Goal: Task Accomplishment & Management: Manage account settings

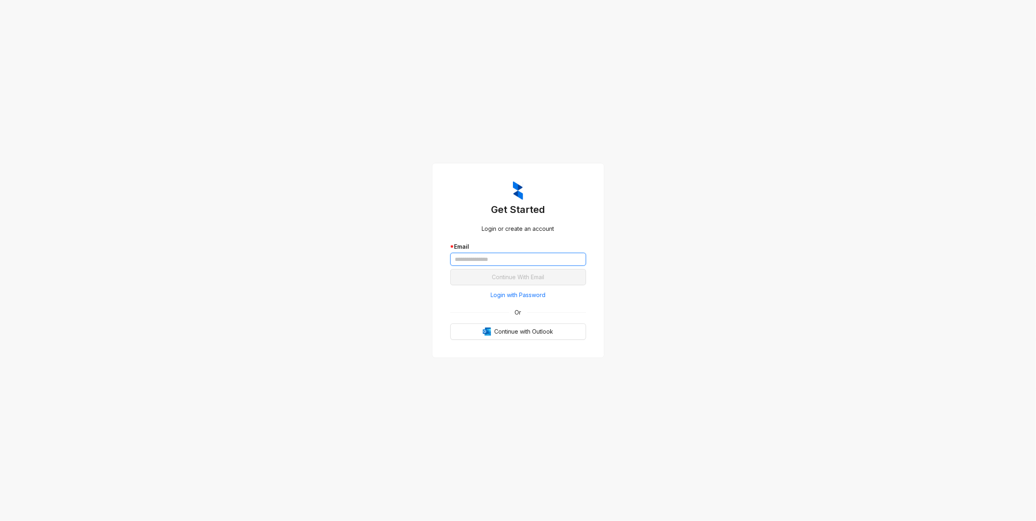
click at [522, 256] on input "text" at bounding box center [518, 259] width 136 height 13
type input "**********"
click at [487, 284] on button "Continue With Email" at bounding box center [518, 277] width 136 height 16
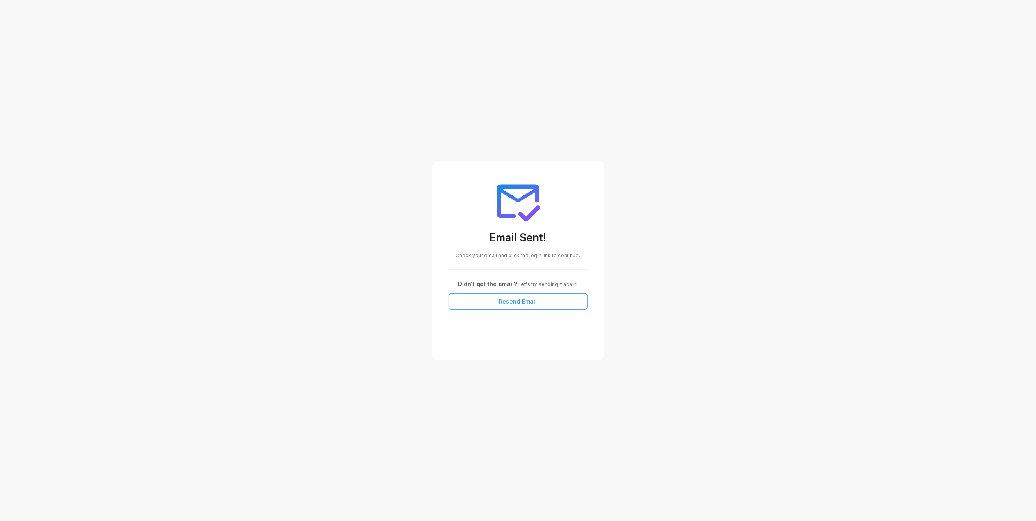
click at [504, 302] on span "Resend Email" at bounding box center [518, 301] width 38 height 9
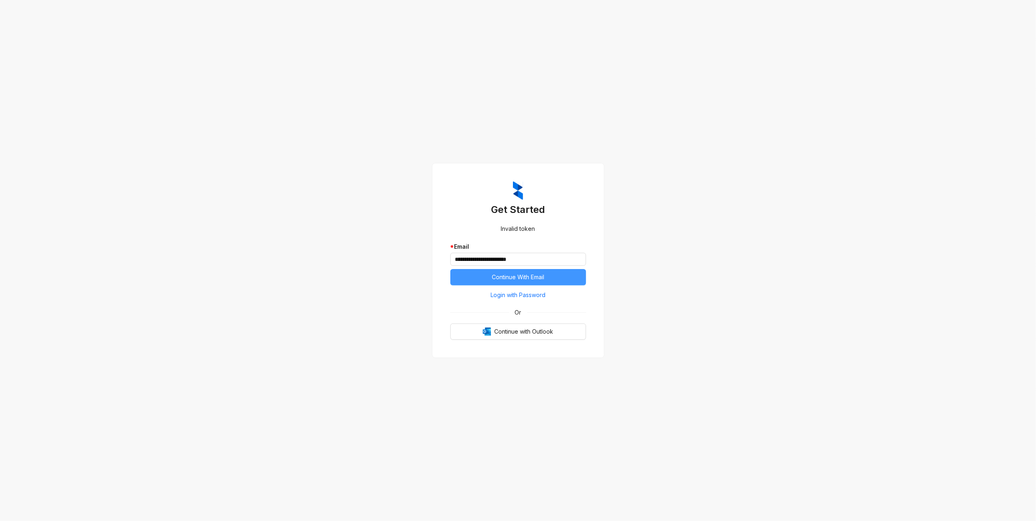
click at [474, 275] on button "Continue With Email" at bounding box center [518, 277] width 136 height 16
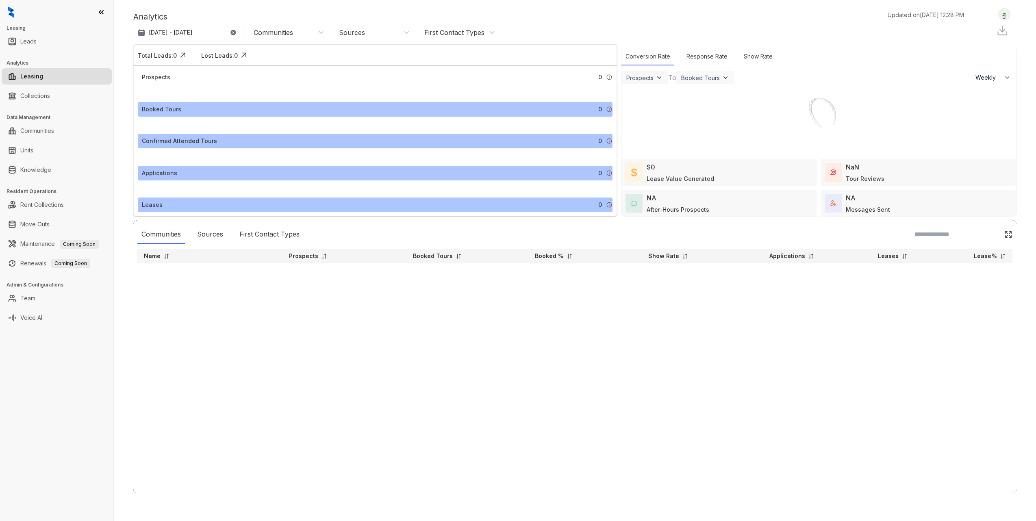
select select "******"
click at [20, 98] on link "Collections" at bounding box center [35, 96] width 30 height 16
click at [34, 98] on link "Collections" at bounding box center [35, 96] width 30 height 16
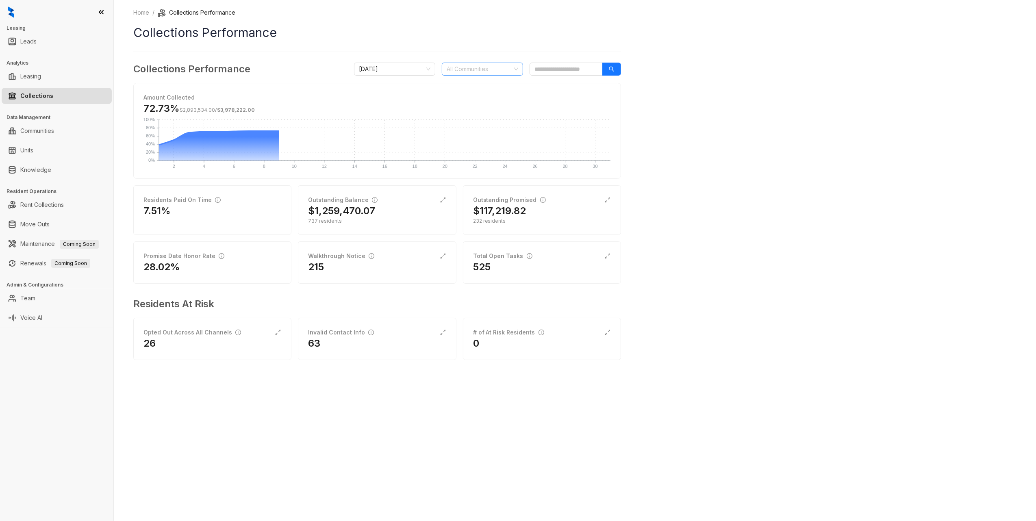
click at [465, 70] on div at bounding box center [478, 68] width 70 height 11
type input "****"
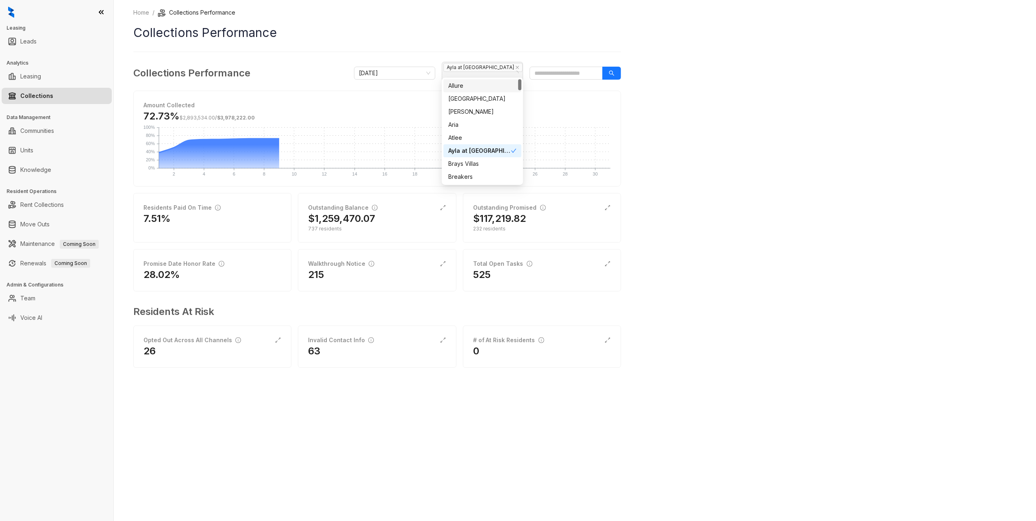
click at [498, 65] on span "Ayla at [GEOGRAPHIC_DATA]" at bounding box center [484, 67] width 83 height 9
click at [515, 69] on icon "close" at bounding box center [517, 67] width 4 height 4
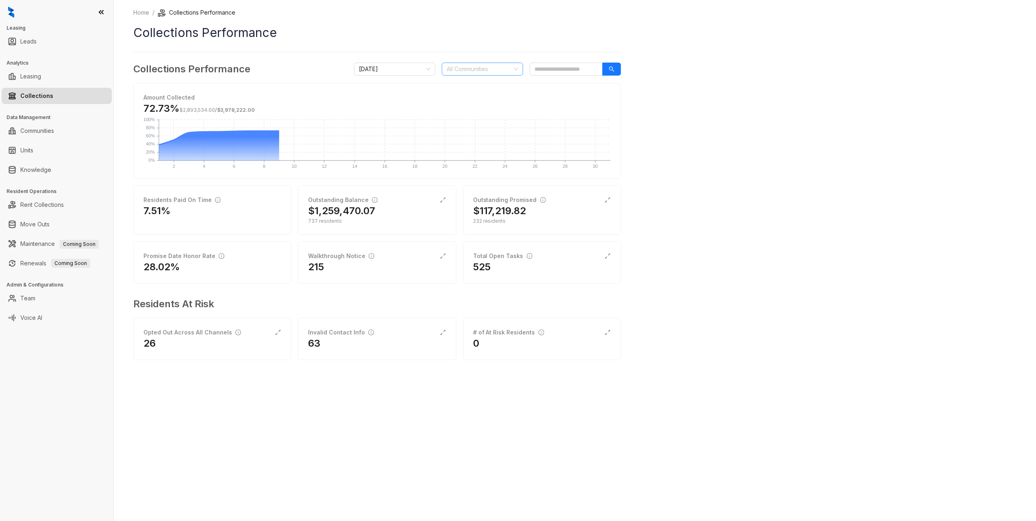
click at [493, 69] on div at bounding box center [478, 68] width 70 height 11
type input "*******"
click at [501, 85] on div "[GEOGRAPHIC_DATA]" at bounding box center [482, 85] width 68 height 9
click at [721, 121] on div "Home / Collections Performance Collections Performance Collections Performance …" at bounding box center [575, 260] width 922 height 521
click at [493, 70] on div "[GEOGRAPHIC_DATA]" at bounding box center [478, 68] width 70 height 11
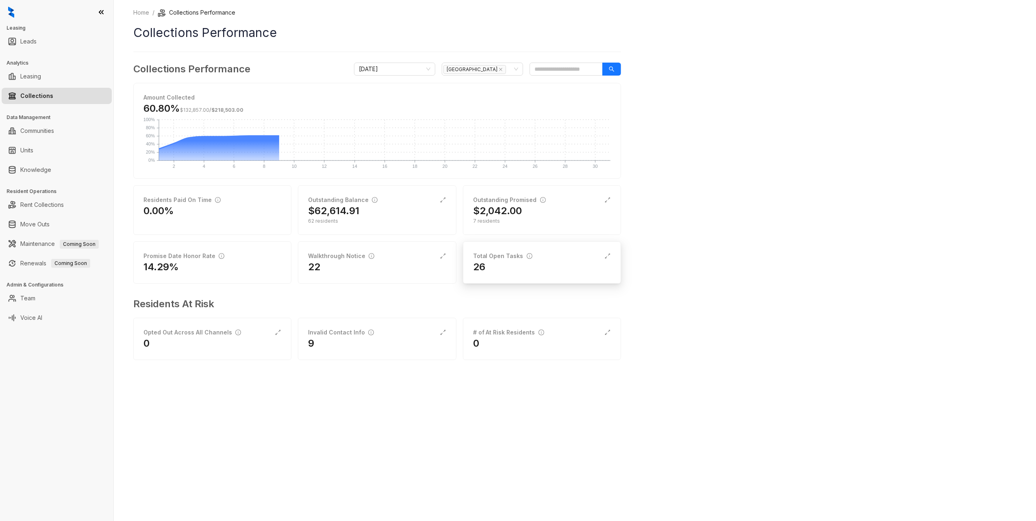
click at [502, 264] on div "26" at bounding box center [542, 267] width 138 height 13
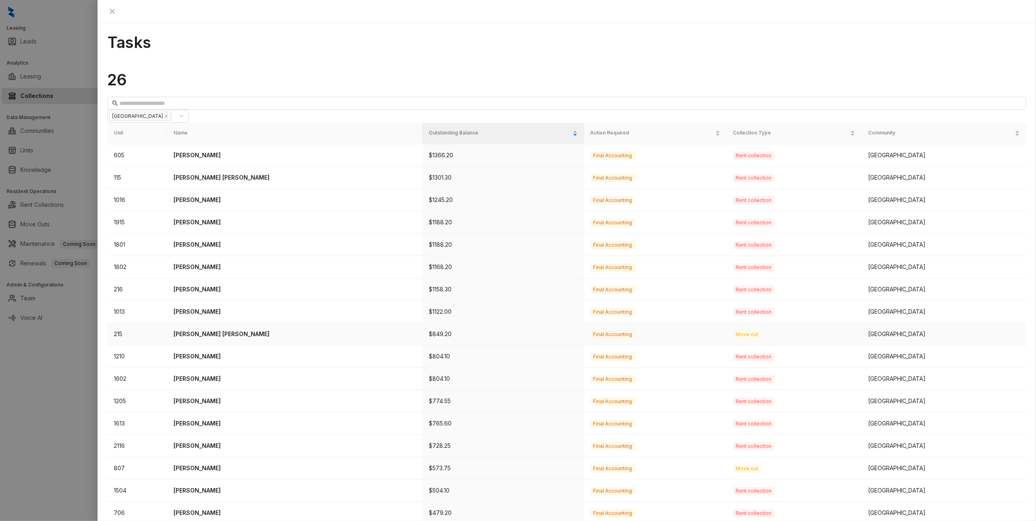
click at [208, 330] on p "Dianet De Castro Perez" at bounding box center [295, 334] width 242 height 9
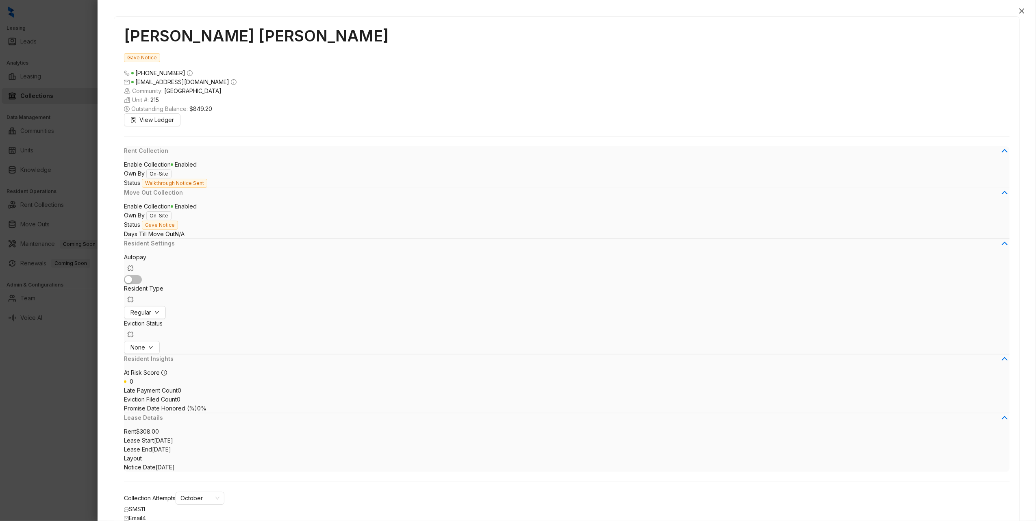
scroll to position [838, 0]
click at [1000, 156] on icon at bounding box center [1005, 151] width 10 height 10
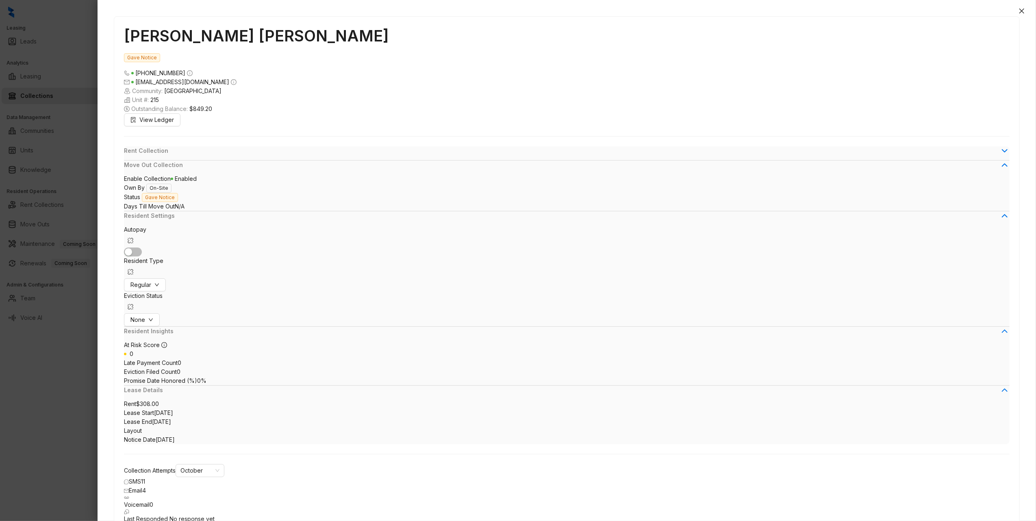
click at [1000, 156] on icon at bounding box center [1005, 151] width 10 height 10
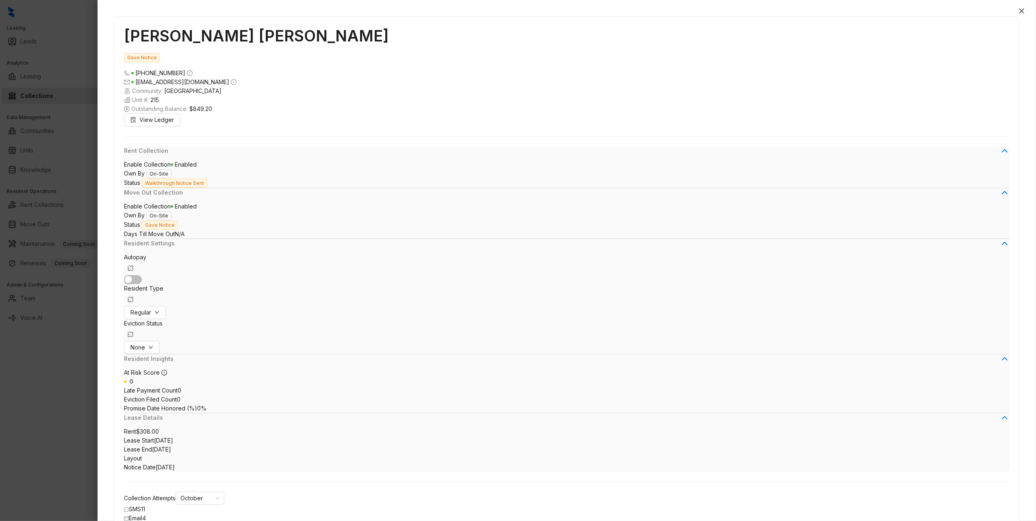
click at [954, 448] on span "Unit is Vacated" at bounding box center [957, 451] width 40 height 7
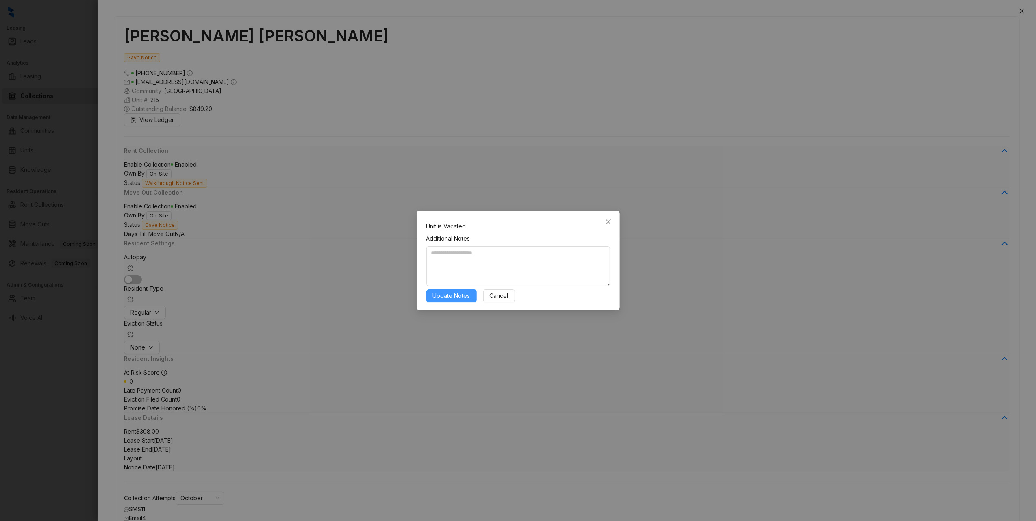
click at [433, 296] on span "Update Notes" at bounding box center [451, 295] width 37 height 9
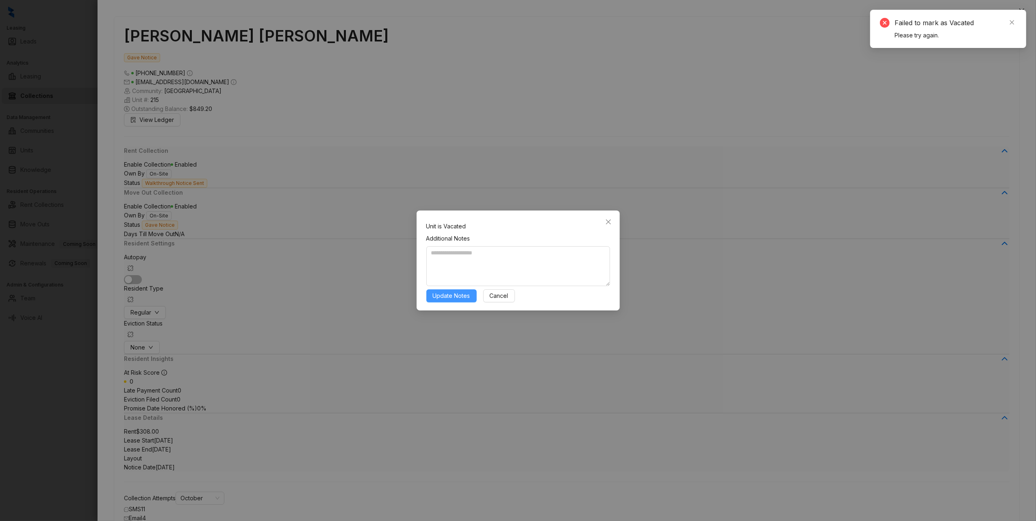
click at [441, 293] on span "Update Notes" at bounding box center [451, 295] width 37 height 9
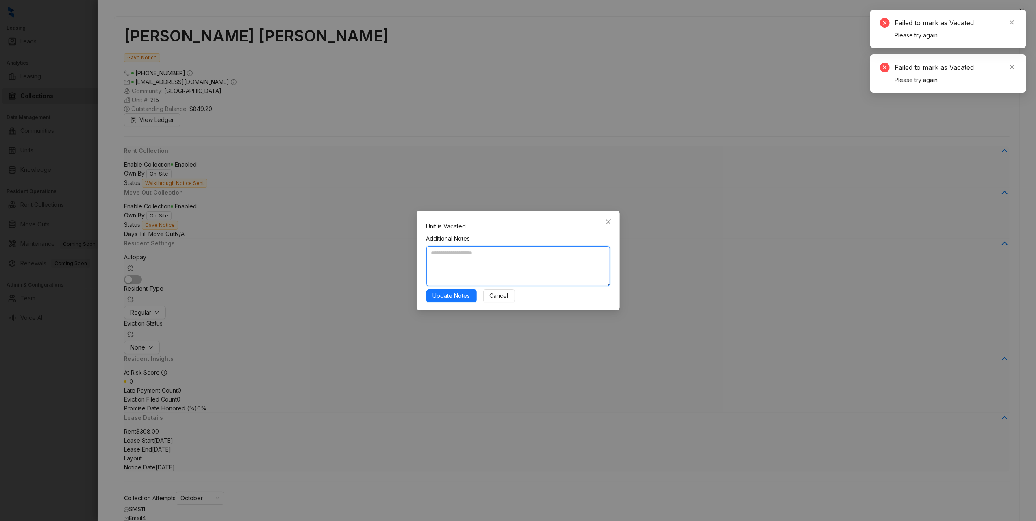
click at [457, 261] on textarea at bounding box center [518, 266] width 184 height 40
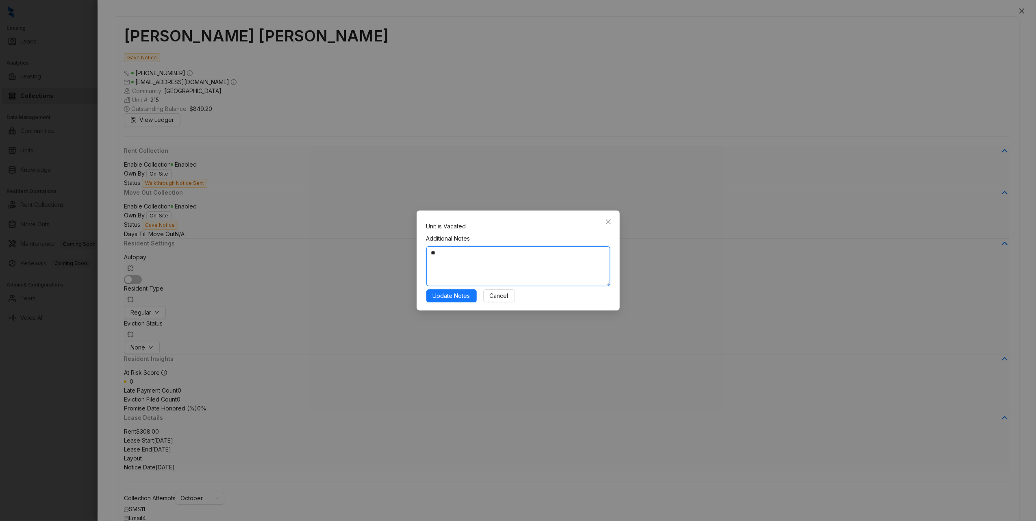
type textarea "*"
type textarea "**********"
click at [457, 298] on span "Update Notes" at bounding box center [451, 295] width 37 height 9
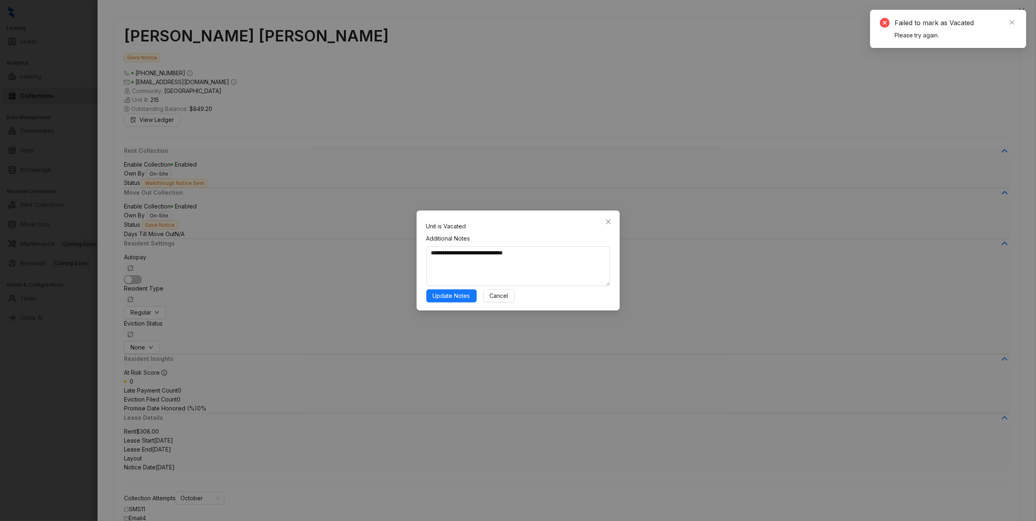
click at [1013, 23] on icon "close" at bounding box center [1012, 23] width 6 height 6
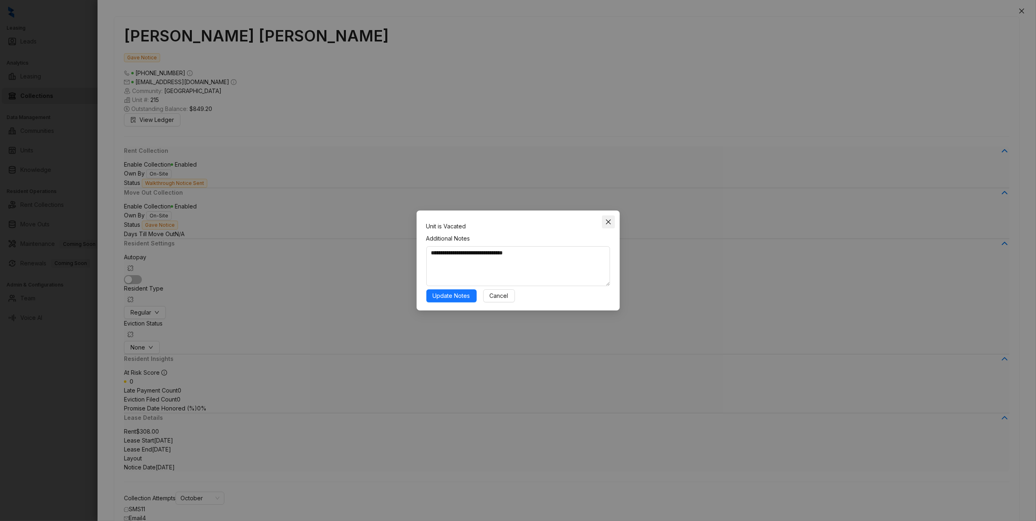
click at [611, 222] on icon "close" at bounding box center [608, 222] width 7 height 7
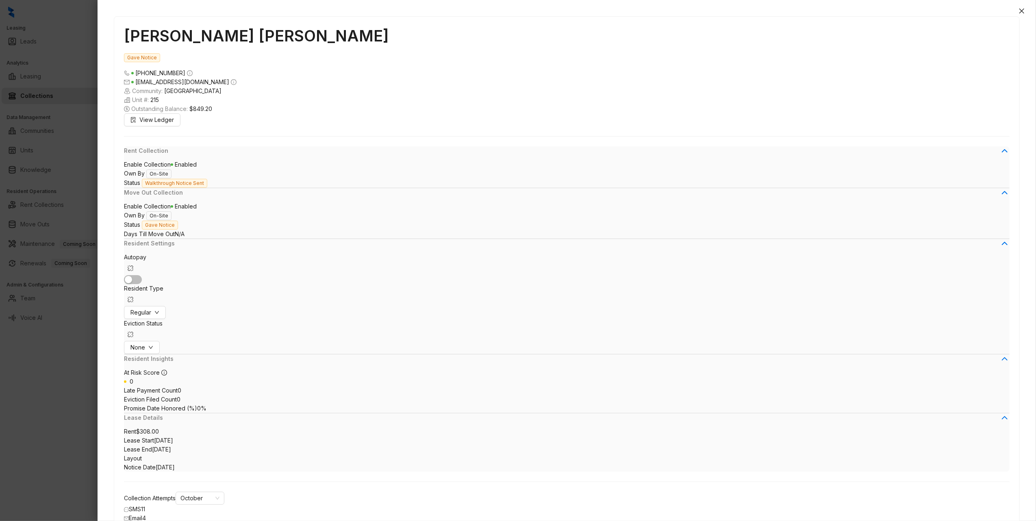
click at [1025, 11] on icon "close" at bounding box center [1022, 11] width 7 height 7
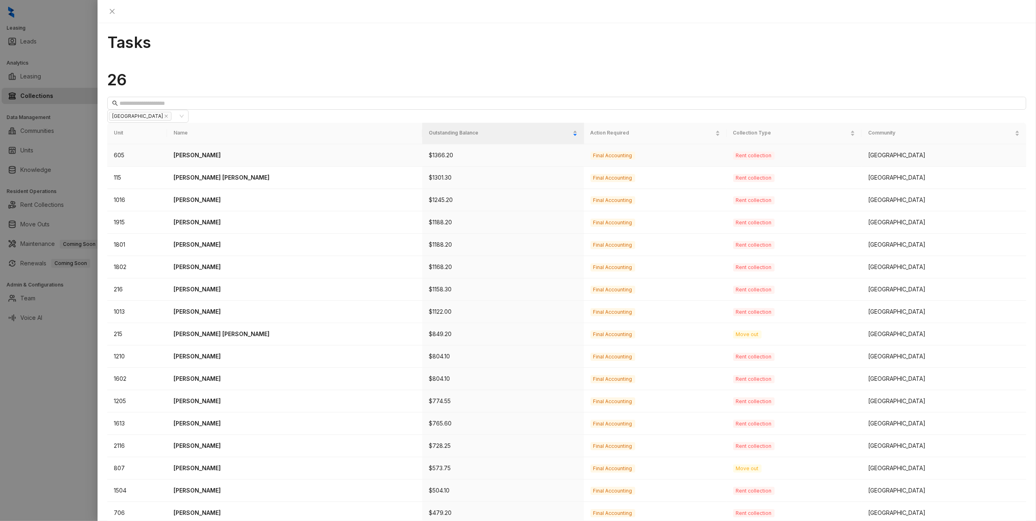
click at [186, 144] on td "Guadalupe Grant" at bounding box center [294, 155] width 255 height 22
click at [213, 151] on p "Guadalupe Grant" at bounding box center [295, 155] width 242 height 9
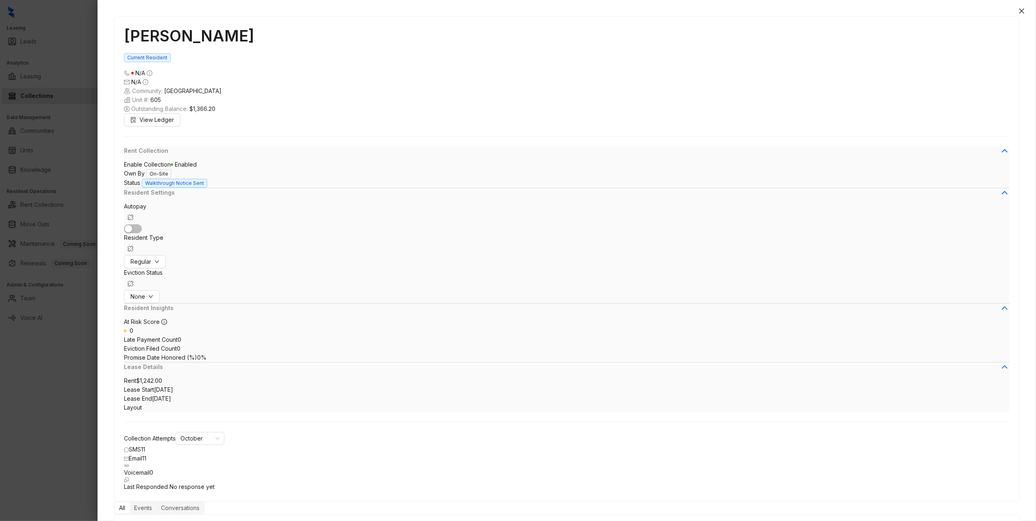
type textarea "**********"
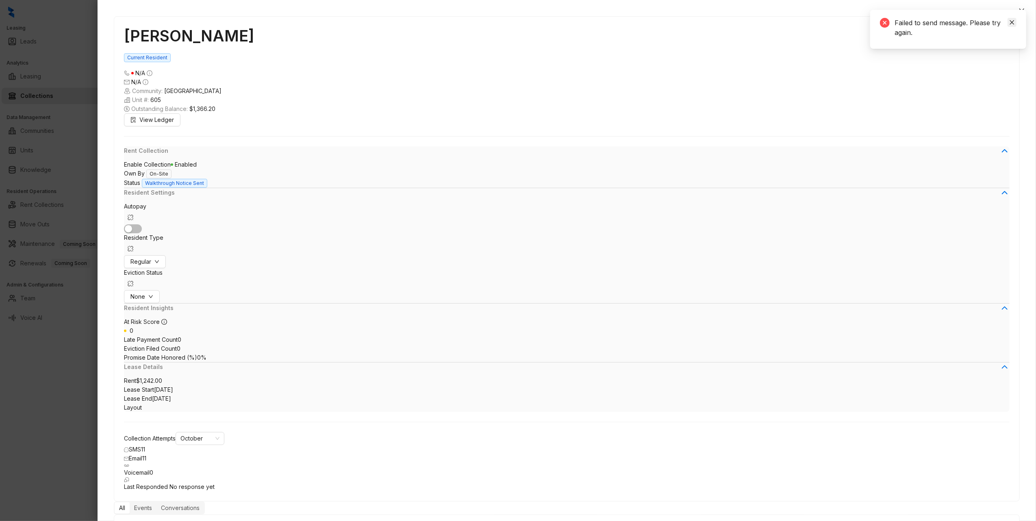
click at [1012, 24] on icon "close" at bounding box center [1012, 23] width 6 height 6
click at [1022, 12] on icon "close" at bounding box center [1022, 11] width 7 height 7
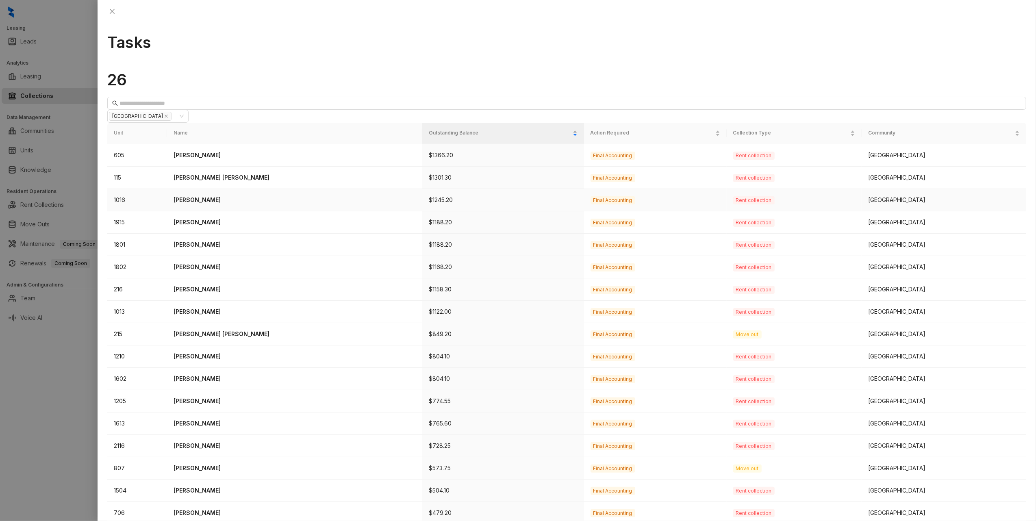
click at [211, 196] on p "Latoya Martin" at bounding box center [295, 200] width 242 height 9
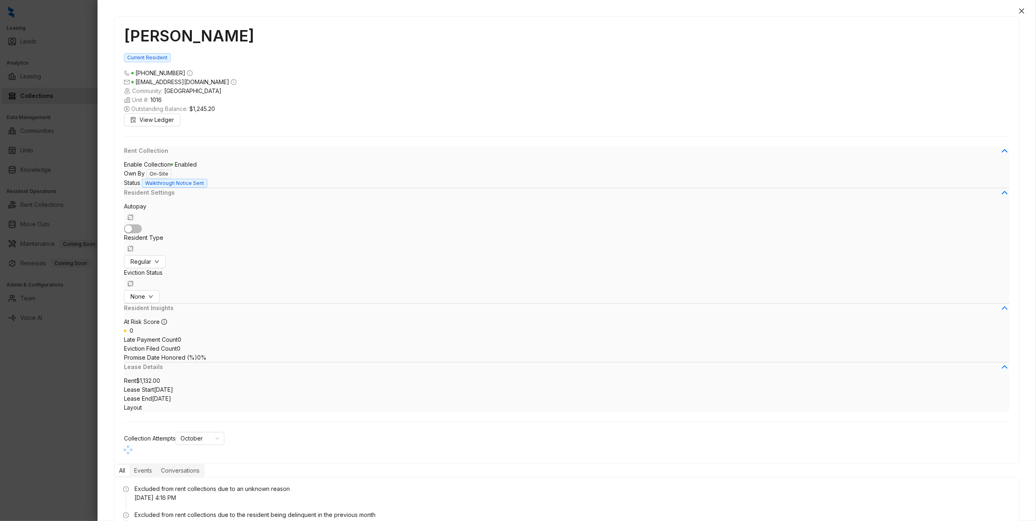
scroll to position [332, 0]
click at [198, 186] on span "Walkthrough Notice Sent" at bounding box center [174, 183] width 65 height 9
type textarea "**********"
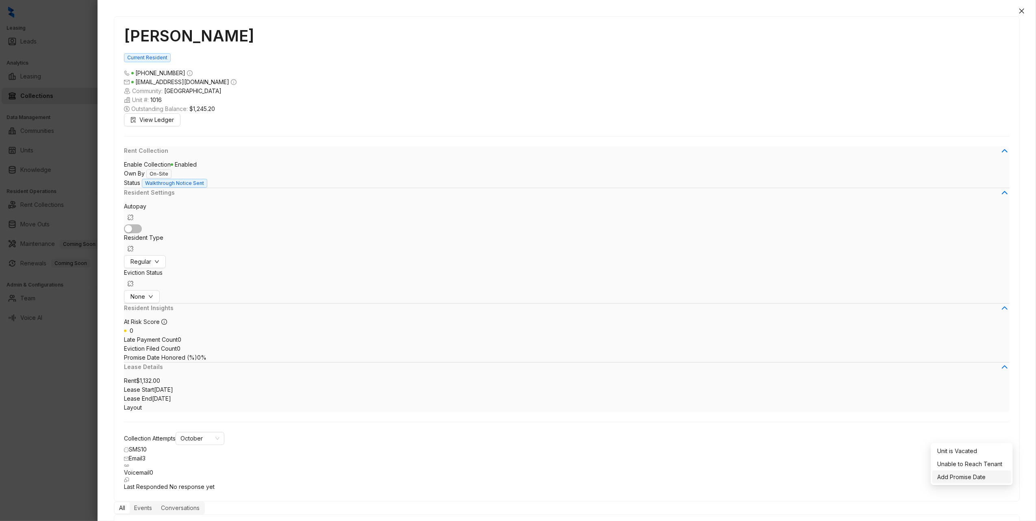
click at [954, 480] on span "Add Promise Date" at bounding box center [961, 477] width 48 height 7
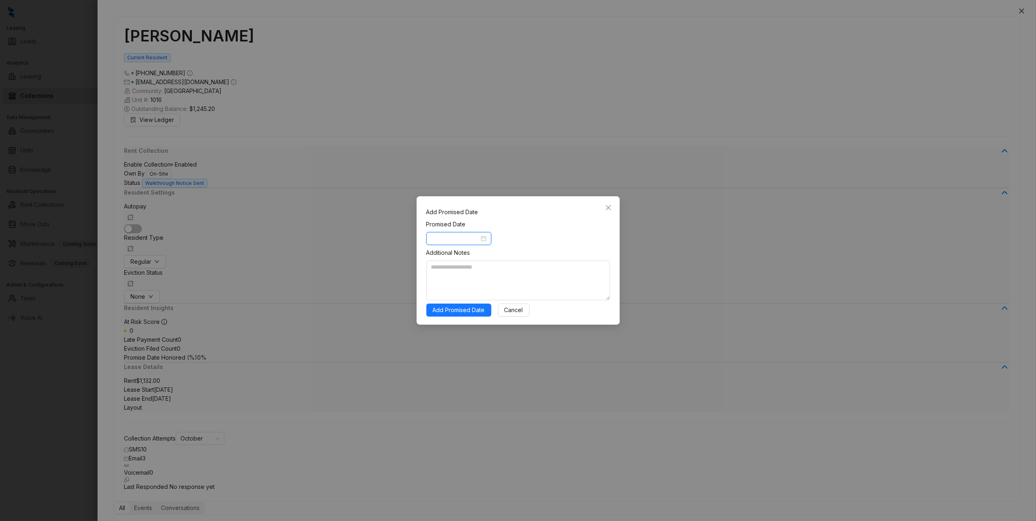
click at [456, 238] on input at bounding box center [455, 238] width 48 height 9
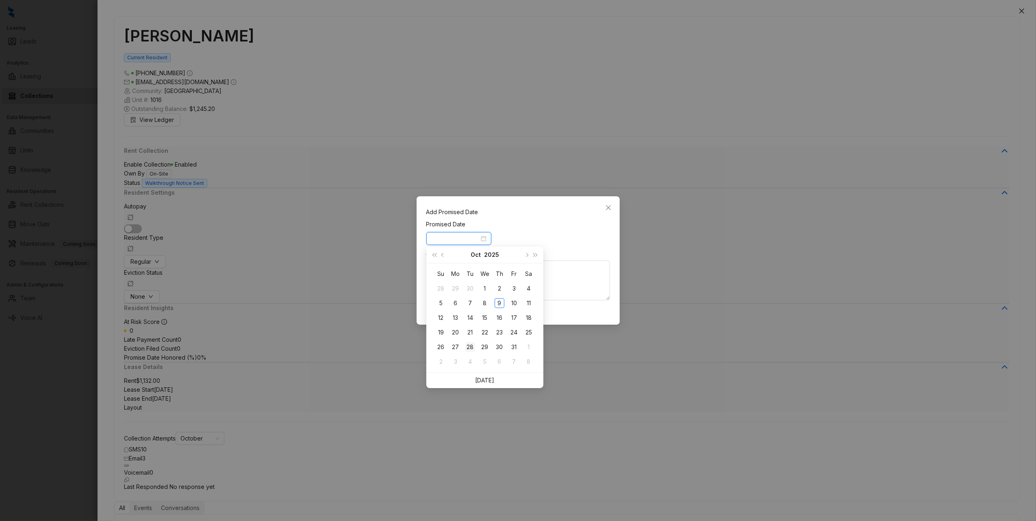
type input "**********"
click at [470, 344] on div "28" at bounding box center [470, 347] width 10 height 10
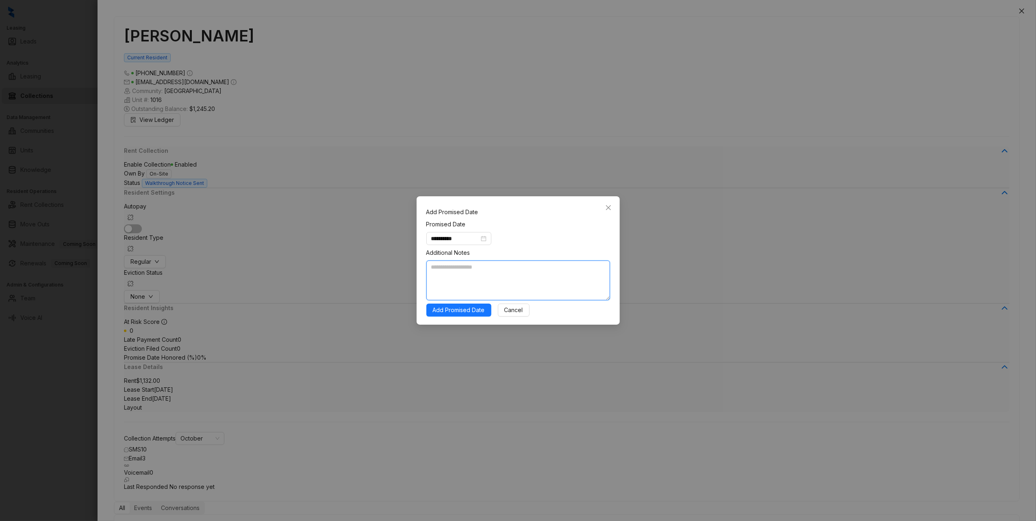
click at [471, 276] on textarea at bounding box center [518, 281] width 184 height 40
type textarea "**********"
click at [444, 314] on button "Add Promised Date" at bounding box center [458, 310] width 65 height 13
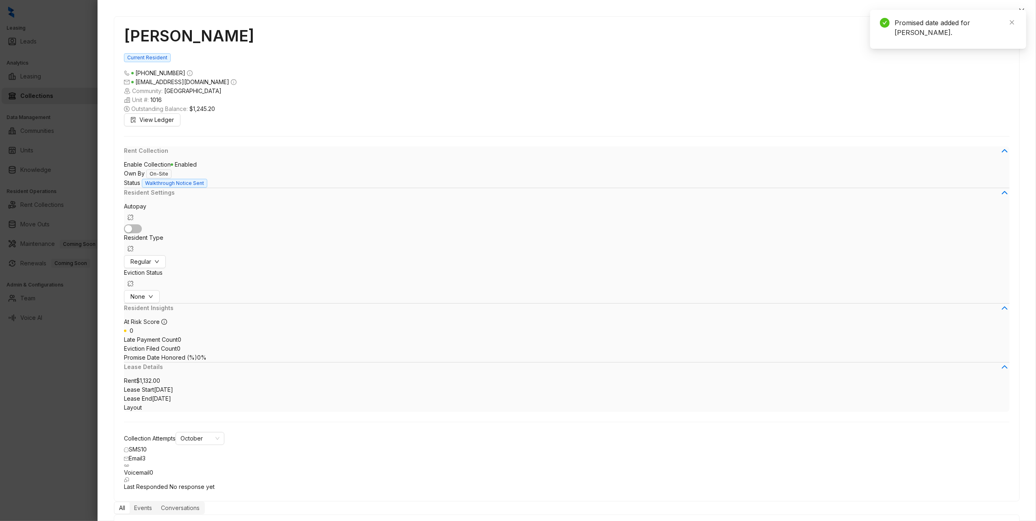
scroll to position [360, 0]
click at [1020, 8] on icon "close" at bounding box center [1022, 11] width 7 height 7
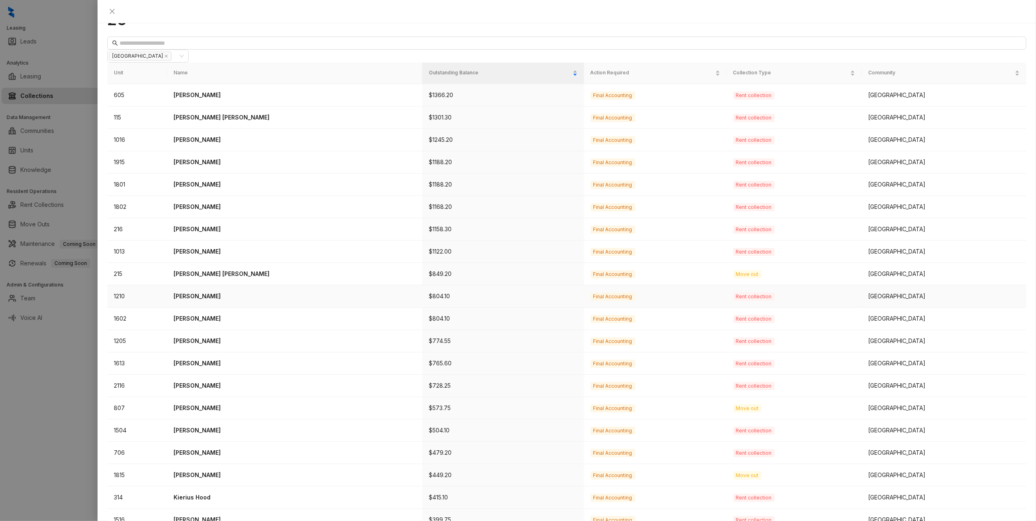
scroll to position [62, 0]
click at [211, 469] on p "Alioner Perez" at bounding box center [295, 473] width 242 height 9
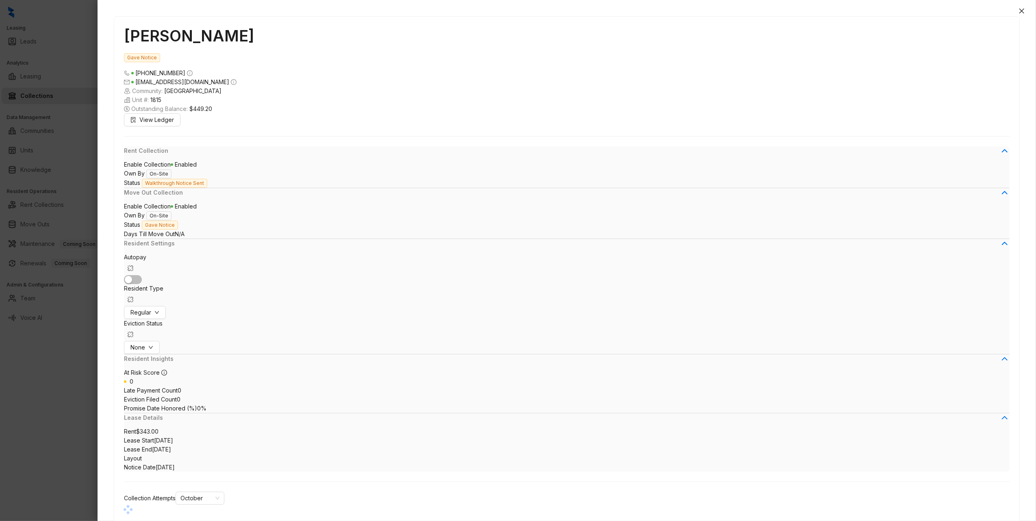
scroll to position [760, 0]
click at [976, 452] on span "Unit is Vacated" at bounding box center [957, 451] width 40 height 7
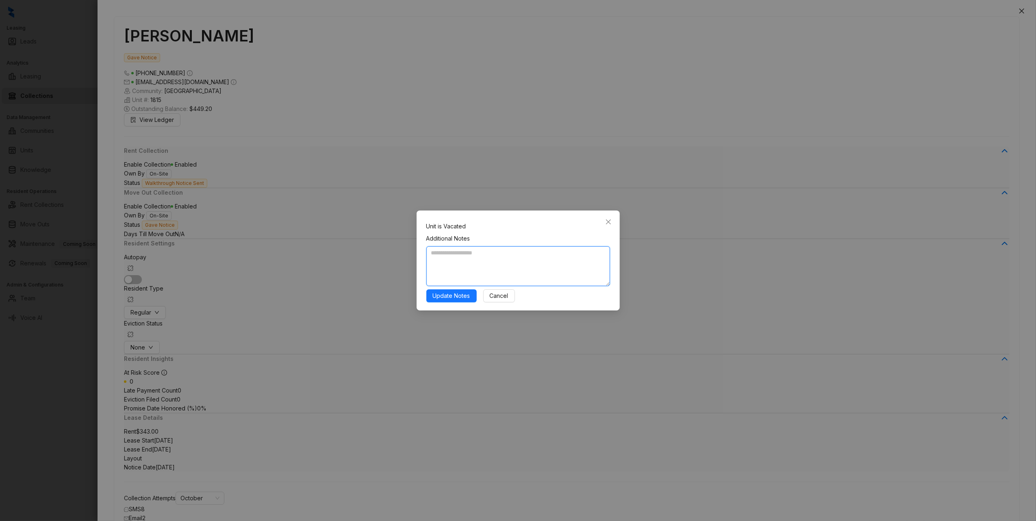
click at [481, 266] on textarea at bounding box center [518, 266] width 184 height 40
type textarea "**********"
click at [451, 290] on button "Update Notes" at bounding box center [451, 295] width 50 height 13
click at [454, 296] on span "Update Notes" at bounding box center [451, 295] width 37 height 9
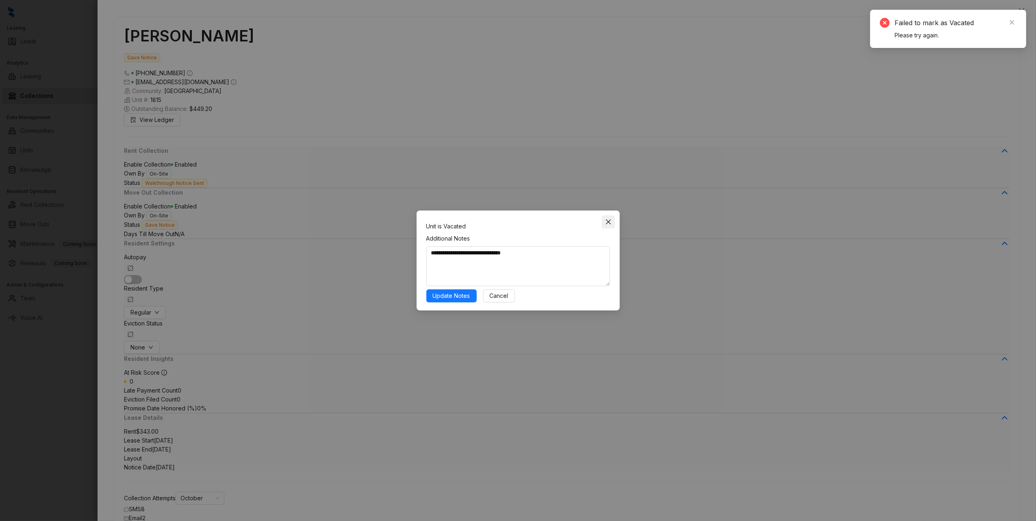
click at [611, 222] on icon "close" at bounding box center [608, 222] width 7 height 7
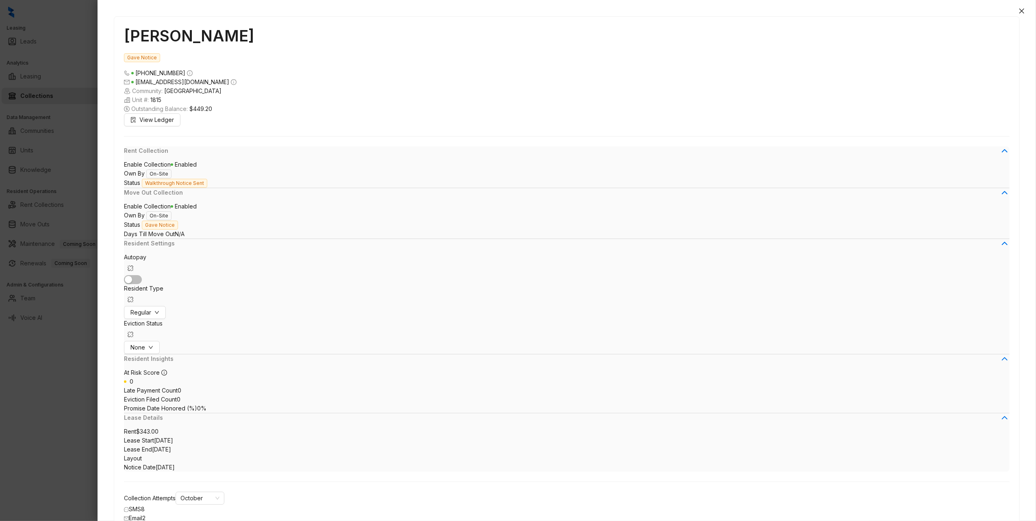
click at [948, 449] on span "Unit is Vacated" at bounding box center [957, 451] width 40 height 7
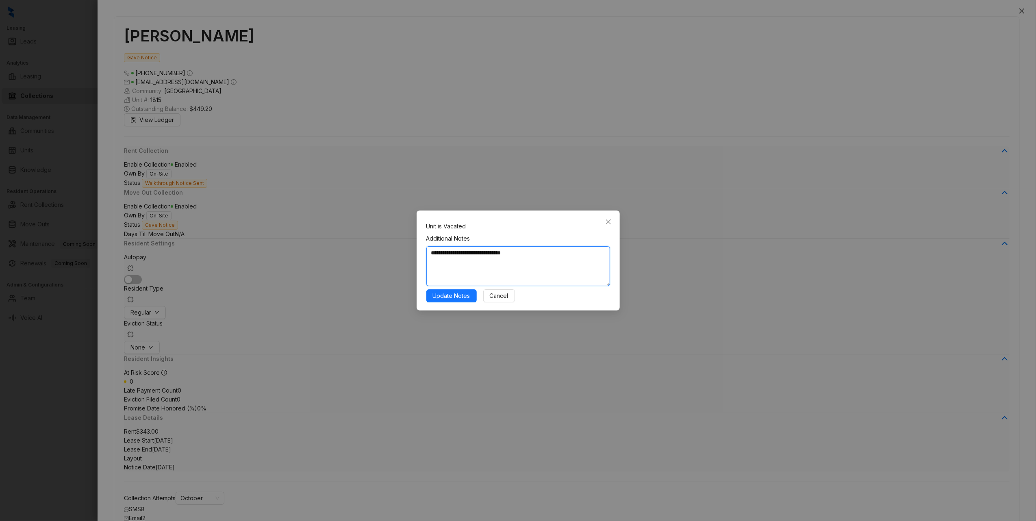
drag, startPoint x: 530, startPoint y: 255, endPoint x: 334, endPoint y: 257, distance: 196.3
click at [334, 257] on div "**********" at bounding box center [518, 260] width 1036 height 521
click at [548, 254] on textarea "**********" at bounding box center [518, 266] width 184 height 40
click at [613, 218] on button "Close" at bounding box center [608, 221] width 13 height 13
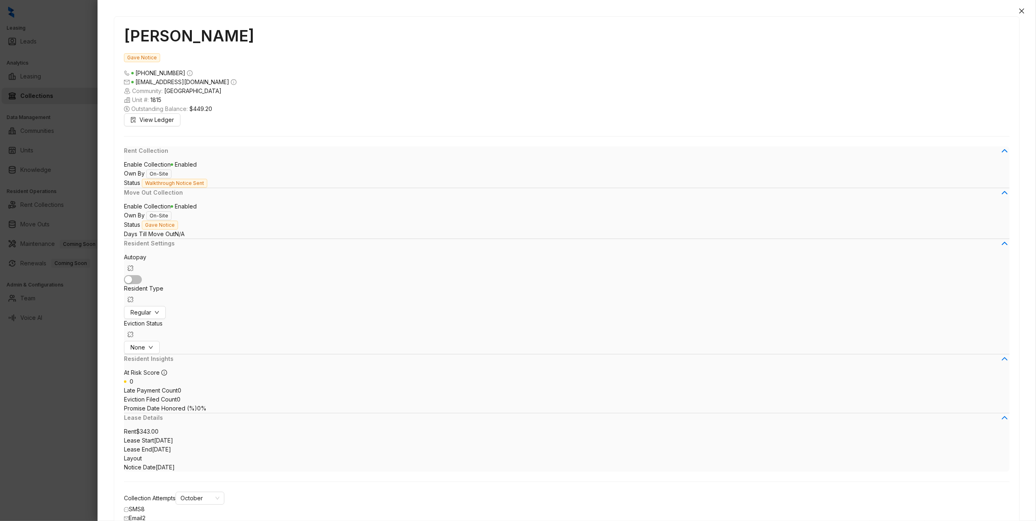
click at [1022, 16] on div "Alioner Perez Gave Notice (210) 306 9250 alionerlopez@gmail.com Community: Hill…" at bounding box center [567, 264] width 939 height 513
click at [1023, 8] on icon "close" at bounding box center [1022, 11] width 7 height 7
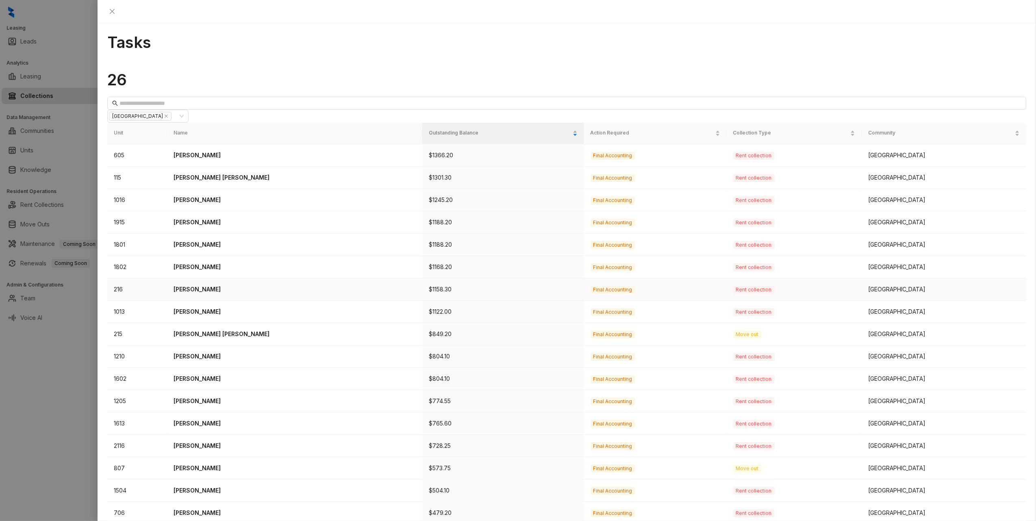
click at [205, 285] on p "[PERSON_NAME]" at bounding box center [295, 289] width 242 height 9
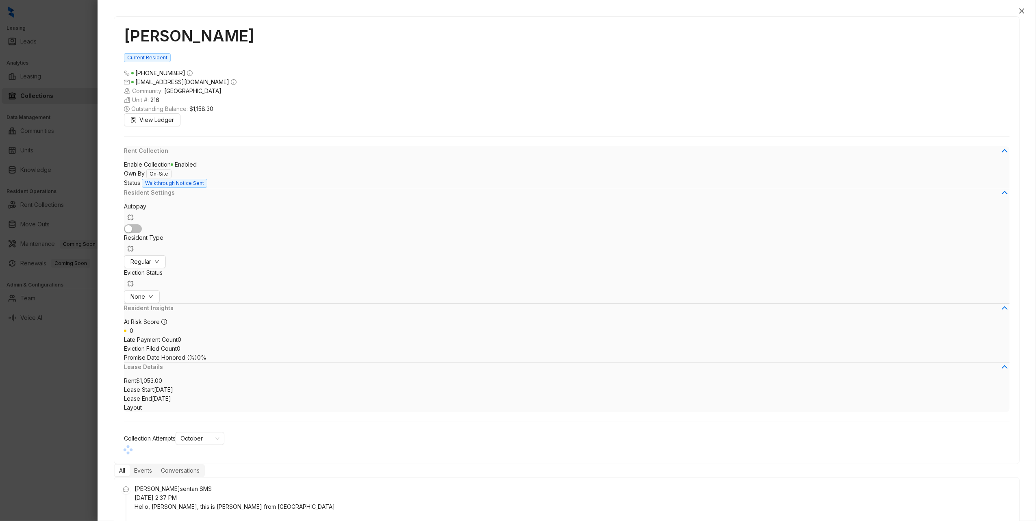
scroll to position [485, 0]
click at [1023, 9] on icon "close" at bounding box center [1022, 11] width 7 height 7
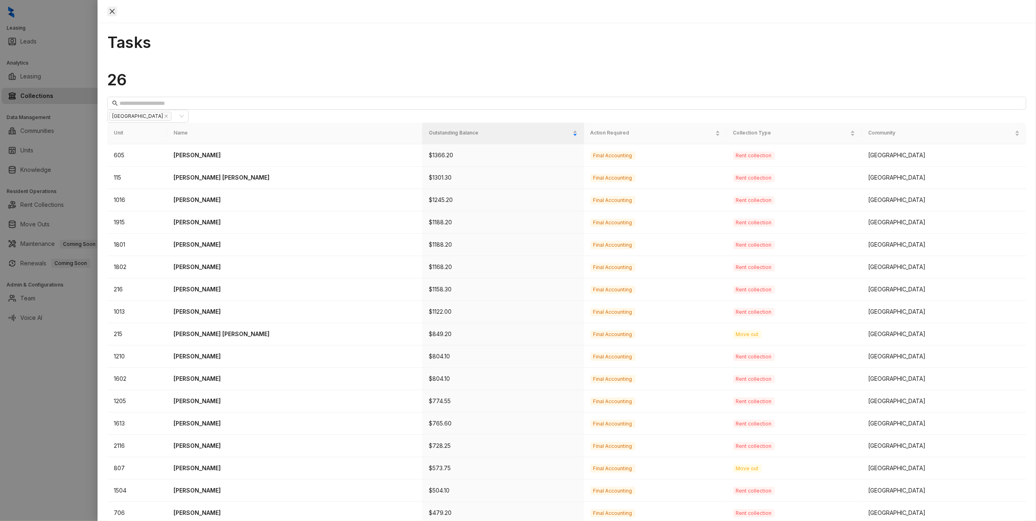
click at [115, 9] on icon "close" at bounding box center [112, 11] width 5 height 5
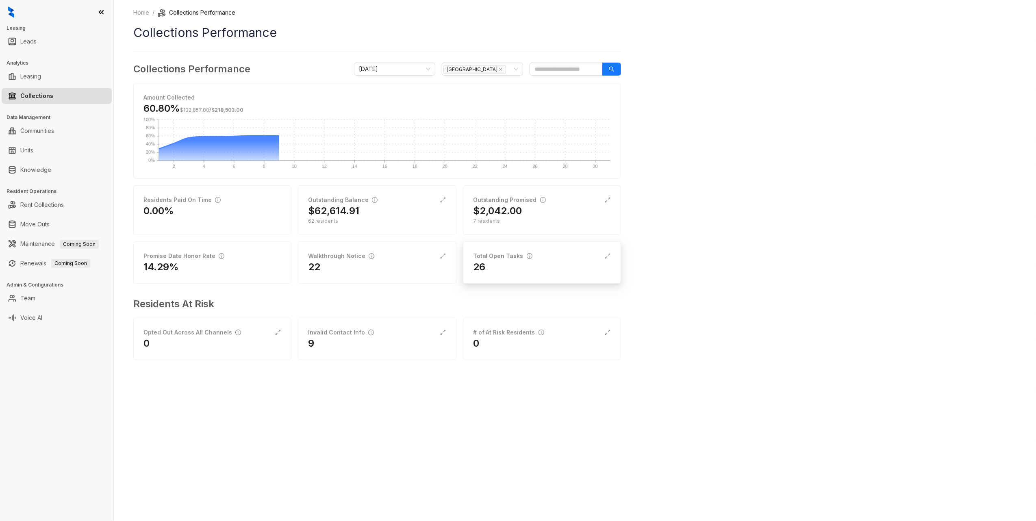
click at [505, 271] on div "26" at bounding box center [542, 267] width 138 height 13
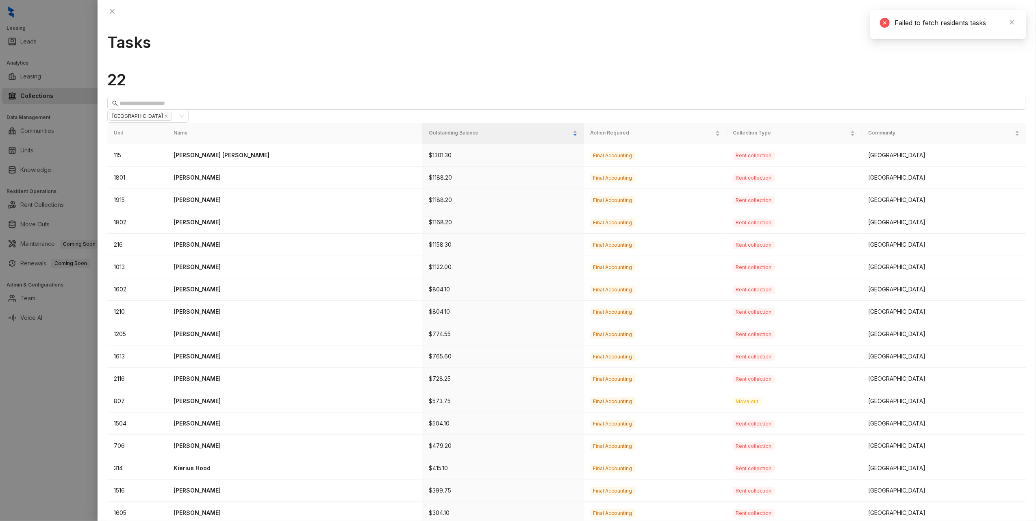
click at [1021, 22] on div "Failed to fetch residents tasks" at bounding box center [948, 24] width 156 height 29
click at [1011, 24] on icon "close" at bounding box center [1012, 23] width 6 height 6
click at [598, 33] on h1 "Tasks" at bounding box center [566, 42] width 919 height 19
click at [231, 486] on p "Pedro Marquez Bustamante" at bounding box center [295, 490] width 242 height 9
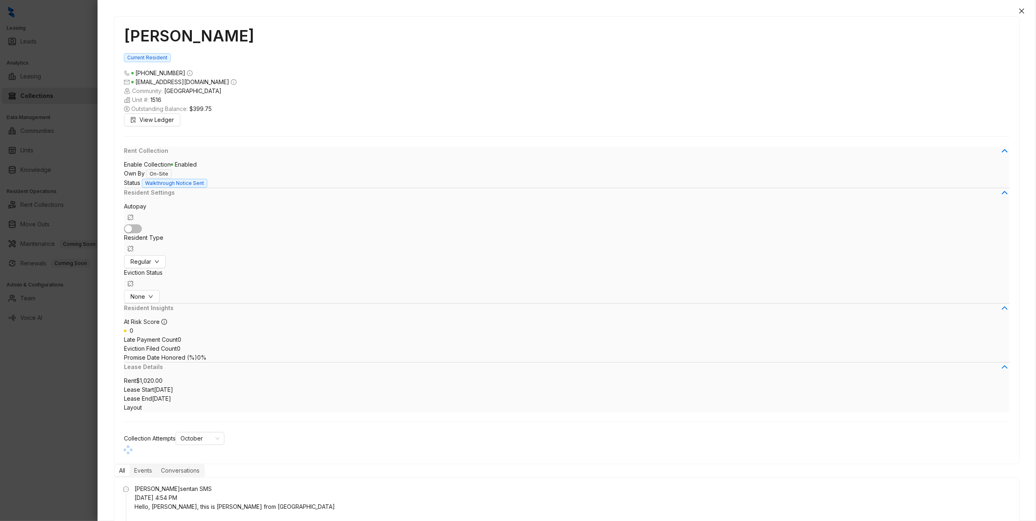
scroll to position [306, 0]
click at [986, 475] on span "Add Promise Date" at bounding box center [961, 477] width 48 height 7
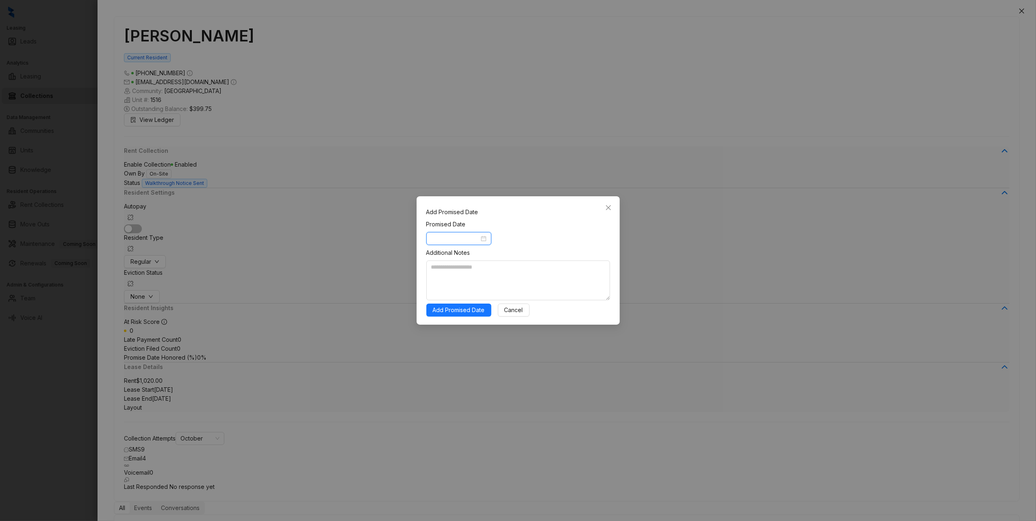
click at [472, 243] on input at bounding box center [455, 238] width 48 height 9
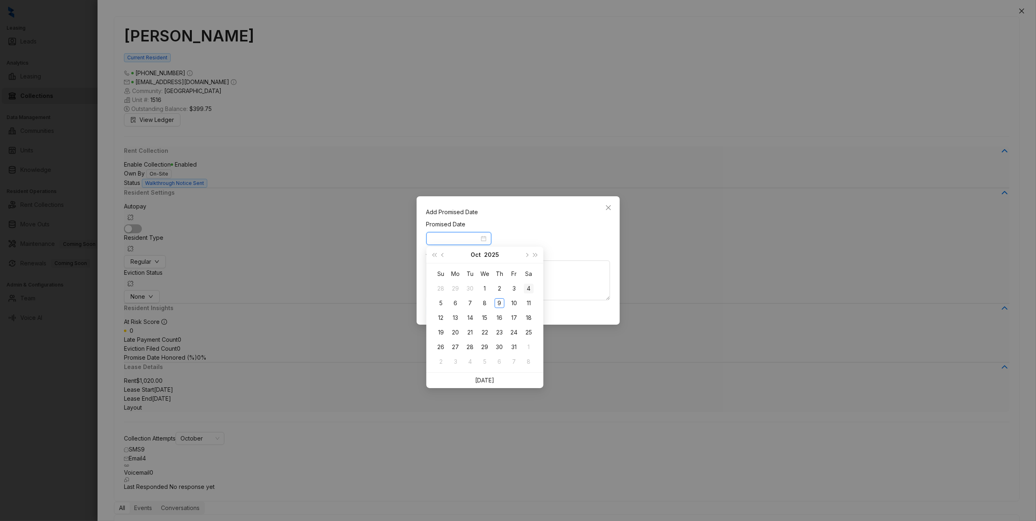
type input "**********"
click at [469, 316] on div "14" at bounding box center [470, 318] width 10 height 10
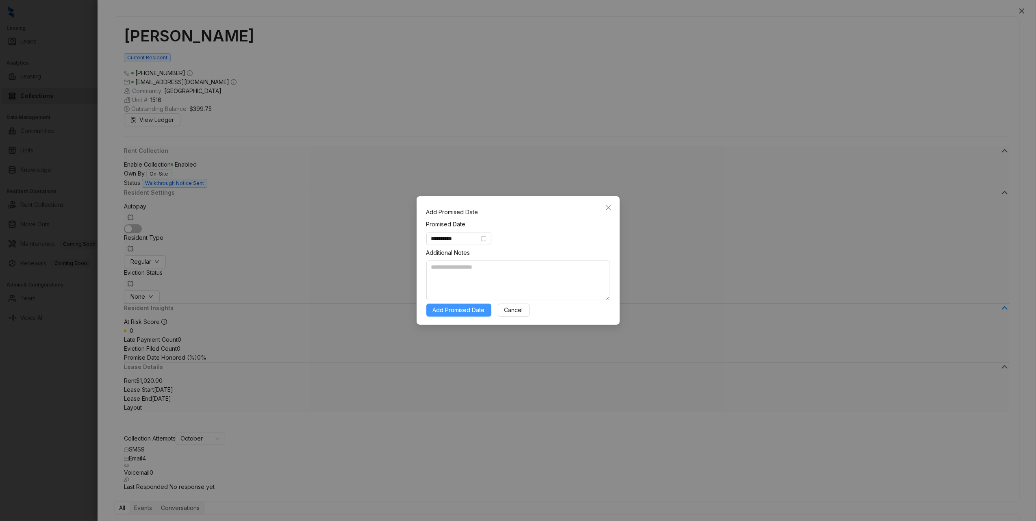
click at [475, 308] on span "Add Promised Date" at bounding box center [459, 310] width 52 height 9
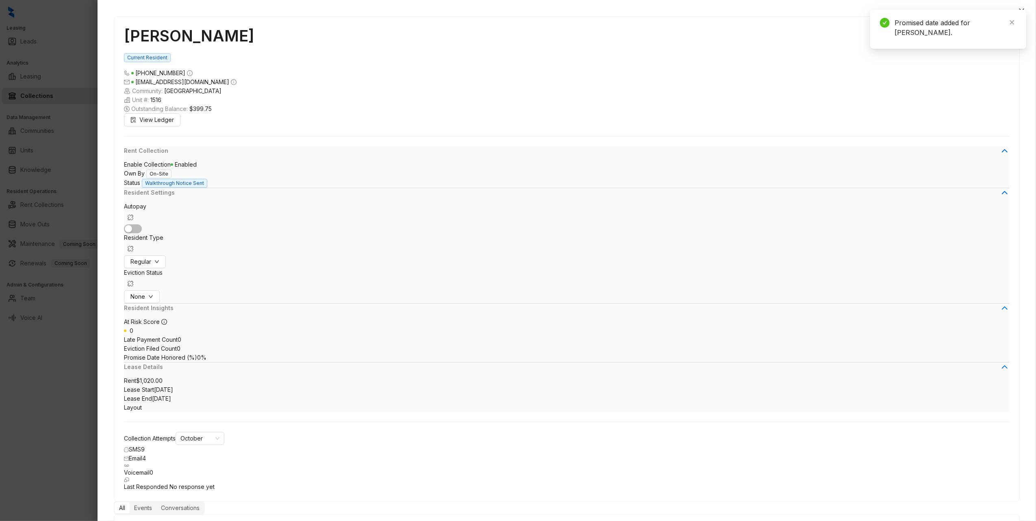
click at [1025, 8] on button "Close" at bounding box center [1022, 11] width 10 height 10
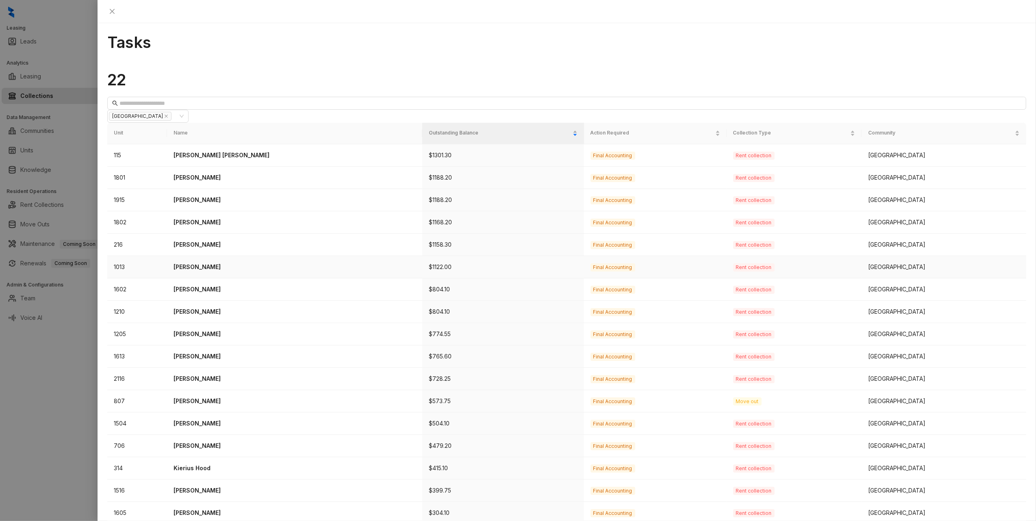
click at [213, 263] on p "Sharonda Felder" at bounding box center [295, 267] width 242 height 9
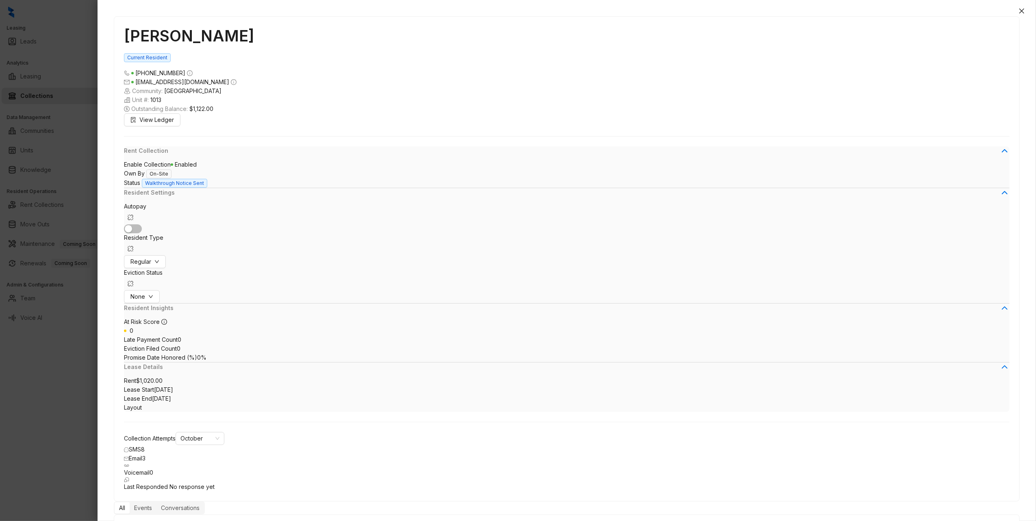
scroll to position [184, 0]
click at [978, 476] on span "Add Promise Date" at bounding box center [961, 477] width 48 height 7
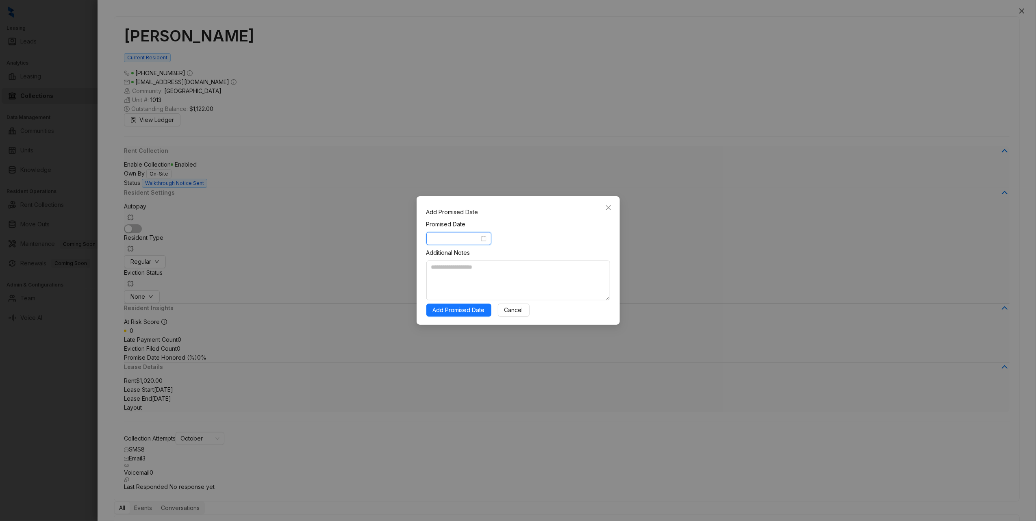
click at [477, 241] on input at bounding box center [455, 238] width 48 height 9
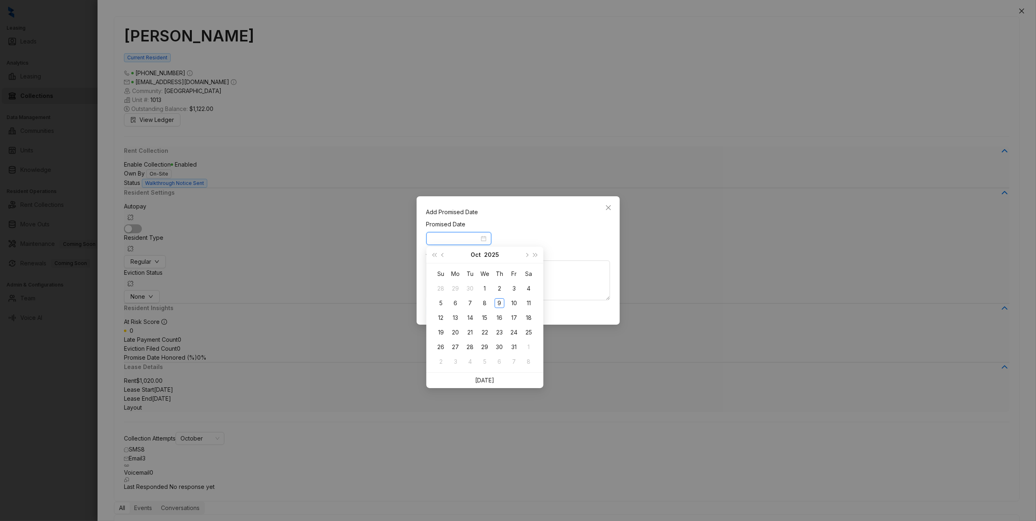
click at [485, 242] on div at bounding box center [458, 238] width 55 height 9
type input "**********"
click at [514, 319] on div "17" at bounding box center [514, 318] width 10 height 10
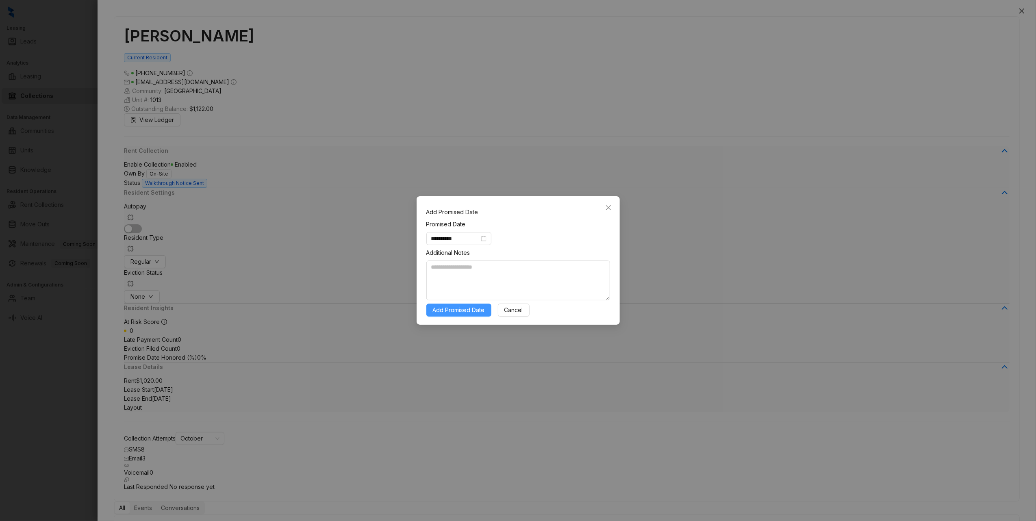
click at [454, 311] on span "Add Promised Date" at bounding box center [459, 310] width 52 height 9
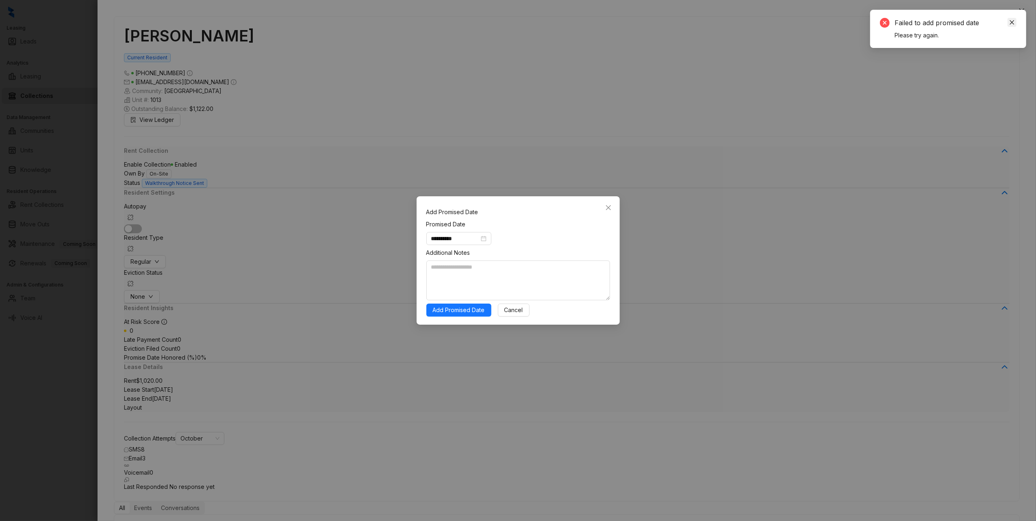
click at [1012, 20] on icon "close" at bounding box center [1012, 23] width 6 height 6
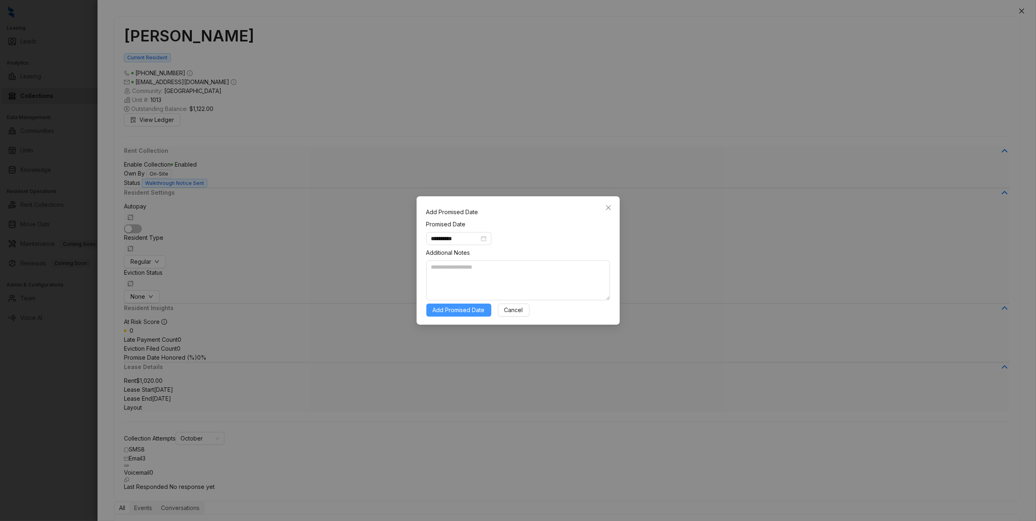
click at [470, 309] on span "Add Promised Date" at bounding box center [459, 310] width 52 height 9
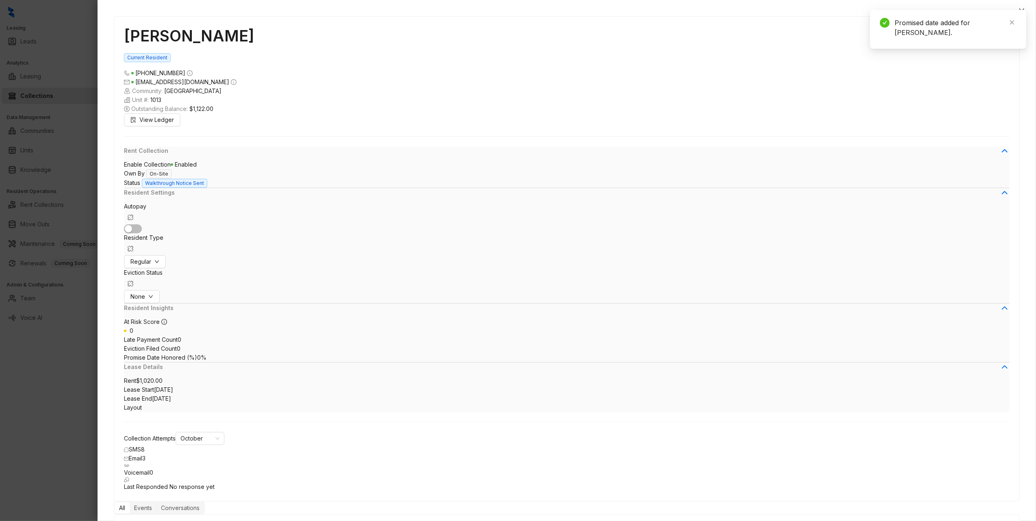
scroll to position [212, 0]
click at [1023, 11] on icon "close" at bounding box center [1021, 11] width 5 height 5
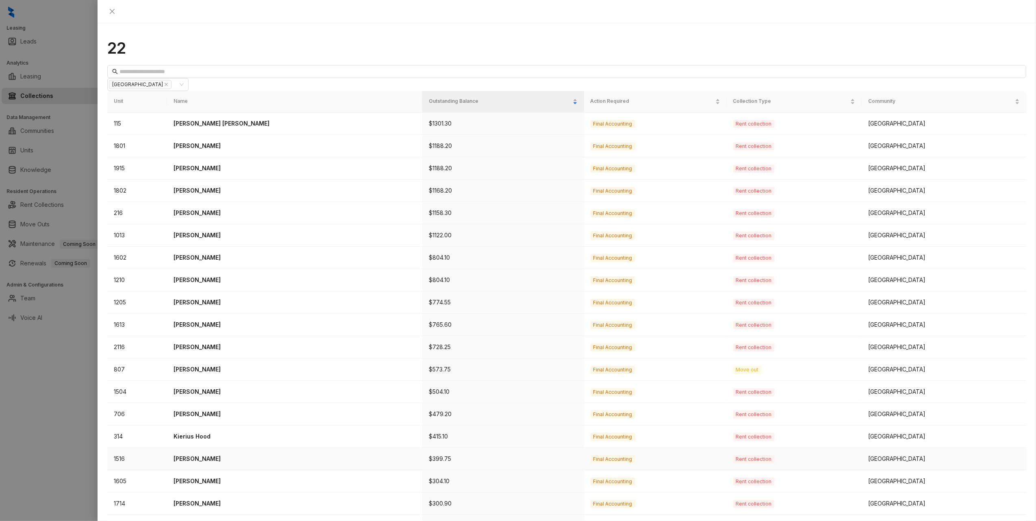
scroll to position [62, 0]
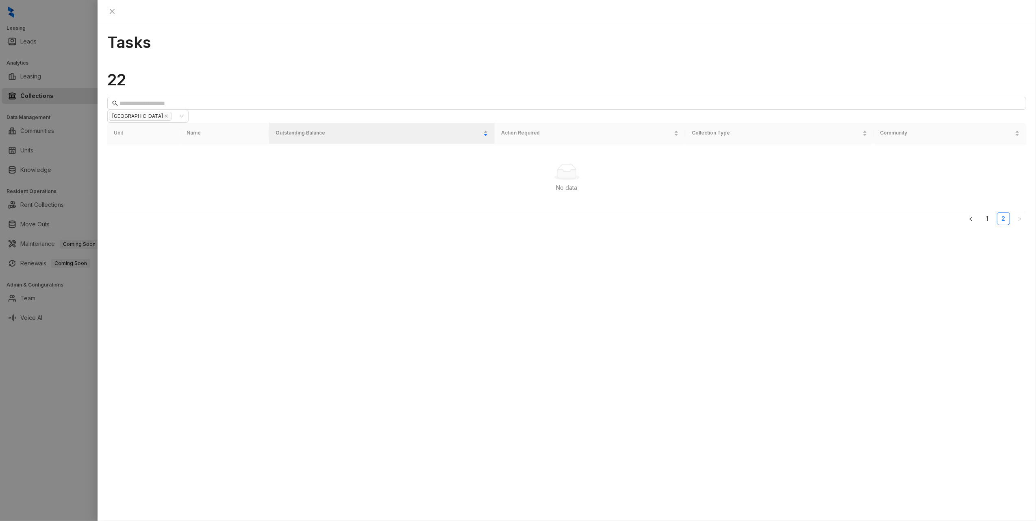
scroll to position [0, 0]
click at [998, 213] on link "1" at bounding box center [1004, 219] width 12 height 12
click at [115, 13] on icon "close" at bounding box center [112, 11] width 7 height 7
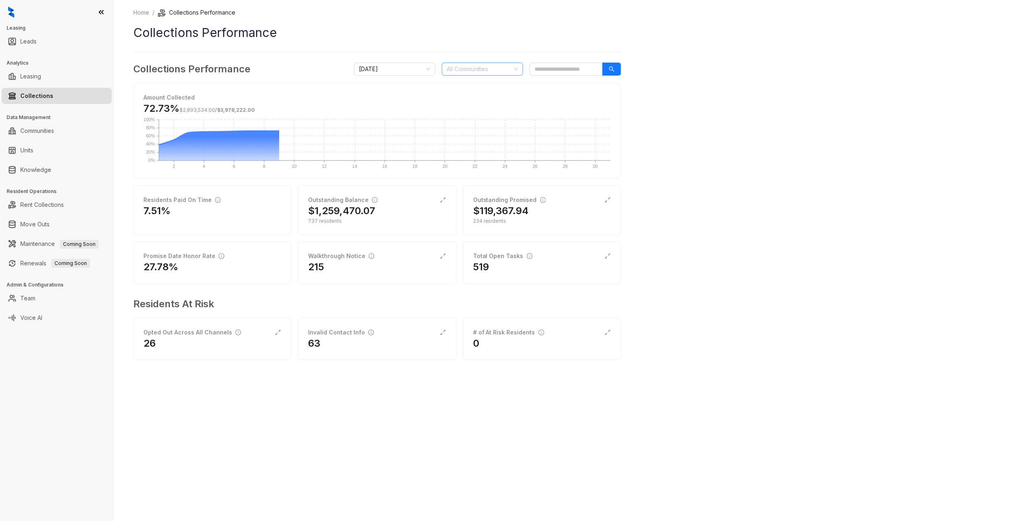
click at [451, 73] on div at bounding box center [478, 68] width 70 height 11
type input "****"
click at [458, 109] on div "[GEOGRAPHIC_DATA]" at bounding box center [482, 111] width 68 height 9
drag, startPoint x: 498, startPoint y: 70, endPoint x: 432, endPoint y: 72, distance: 66.7
click at [432, 72] on div "October 2025 2 Communities" at bounding box center [487, 69] width 267 height 13
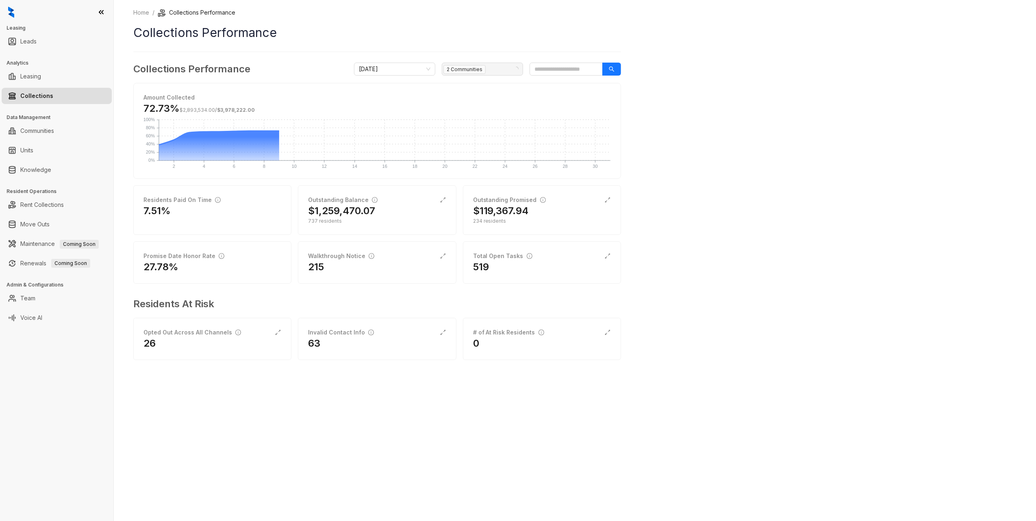
click at [505, 65] on div "2 Communities" at bounding box center [478, 68] width 70 height 11
click at [489, 70] on input "search" at bounding box center [490, 69] width 2 height 10
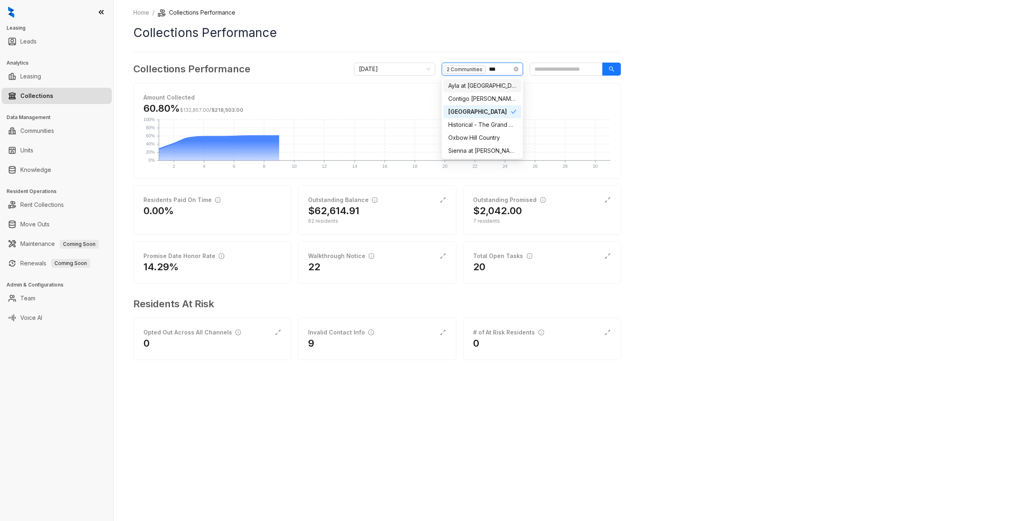
type input "****"
click at [467, 111] on div "[GEOGRAPHIC_DATA]" at bounding box center [479, 111] width 63 height 9
click at [478, 72] on span "[GEOGRAPHIC_DATA]" at bounding box center [474, 69] width 63 height 9
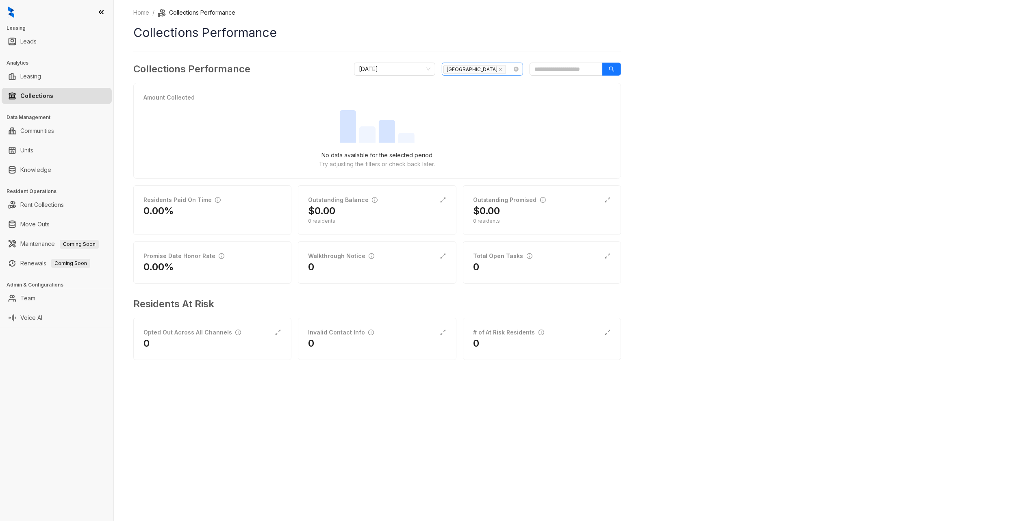
click at [480, 70] on span "[GEOGRAPHIC_DATA]" at bounding box center [474, 69] width 63 height 9
click at [499, 68] on icon "close" at bounding box center [501, 69] width 4 height 4
click at [480, 69] on div at bounding box center [478, 68] width 70 height 11
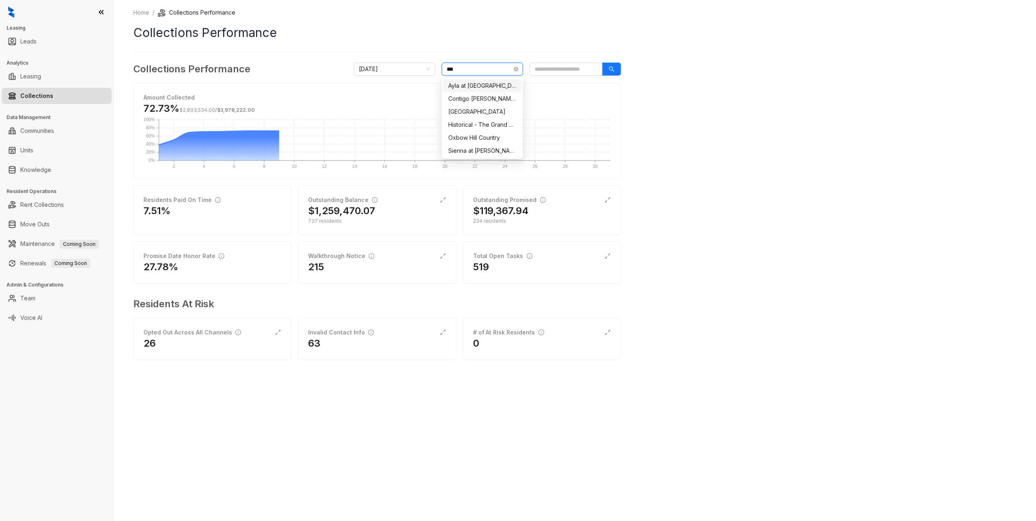
type input "****"
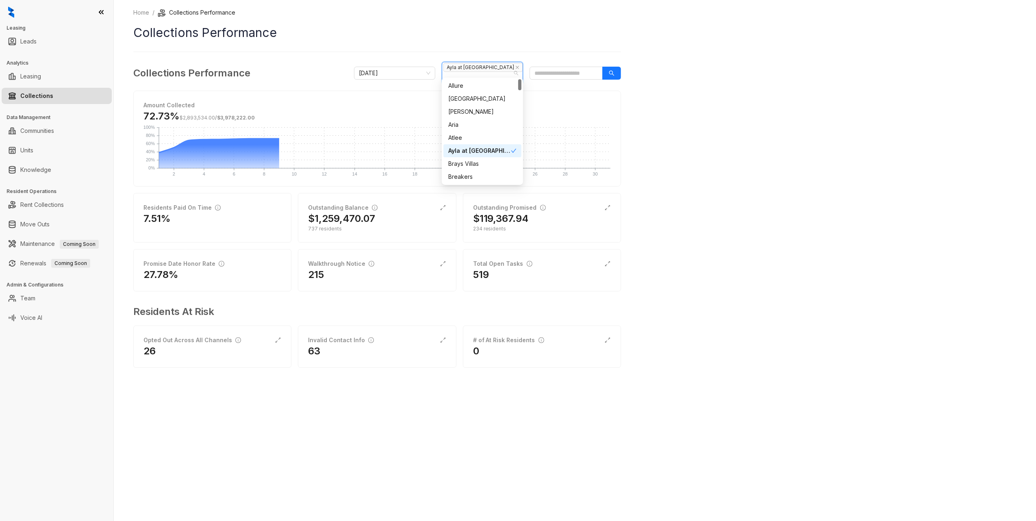
click at [511, 148] on icon "check" at bounding box center [514, 151] width 6 height 6
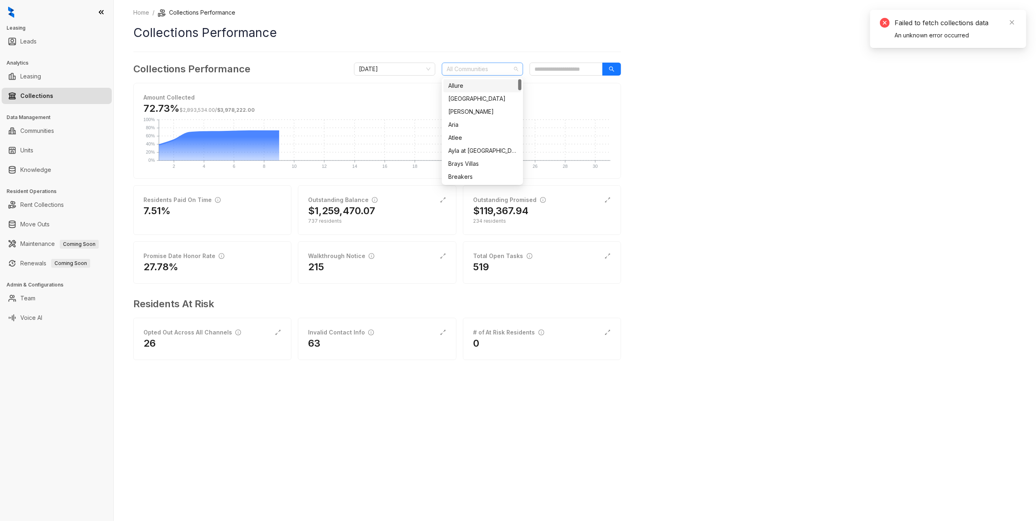
click at [458, 70] on div at bounding box center [478, 68] width 70 height 11
type input "*"
click at [463, 111] on div "[GEOGRAPHIC_DATA]" at bounding box center [482, 111] width 68 height 9
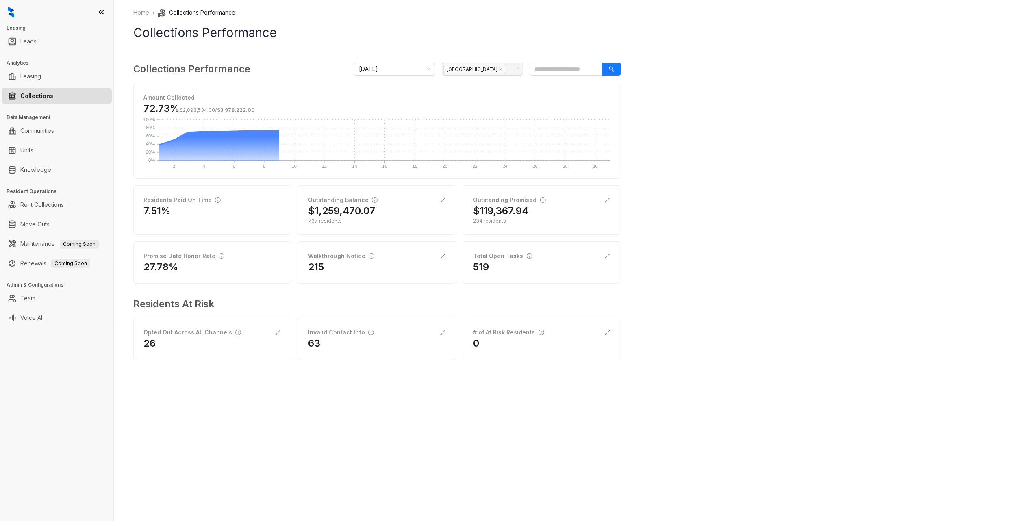
click at [754, 267] on div "Home / Collections Performance Collections Performance Collections Performance …" at bounding box center [575, 260] width 922 height 521
click at [370, 267] on div "22" at bounding box center [377, 267] width 138 height 13
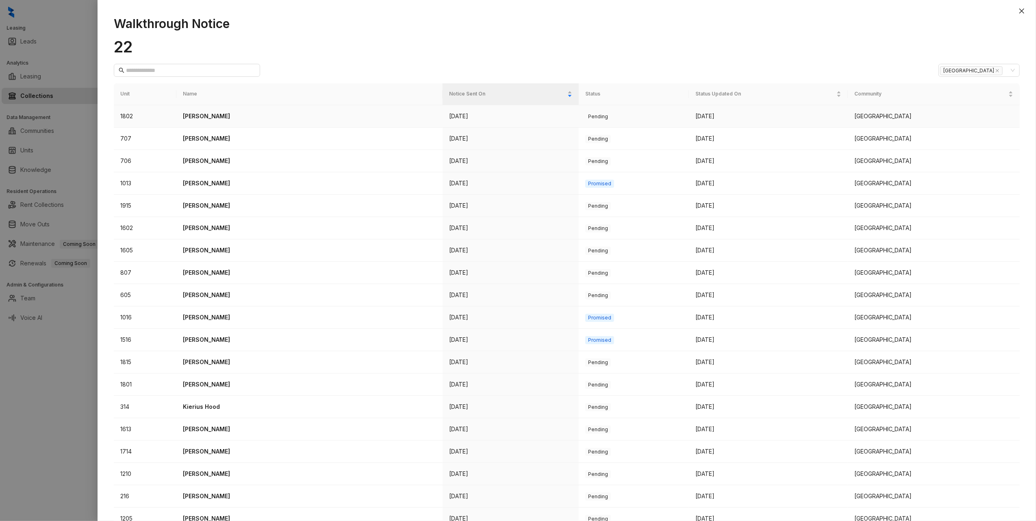
click at [231, 115] on p "Araceli Espinosa Padilla" at bounding box center [309, 116] width 253 height 9
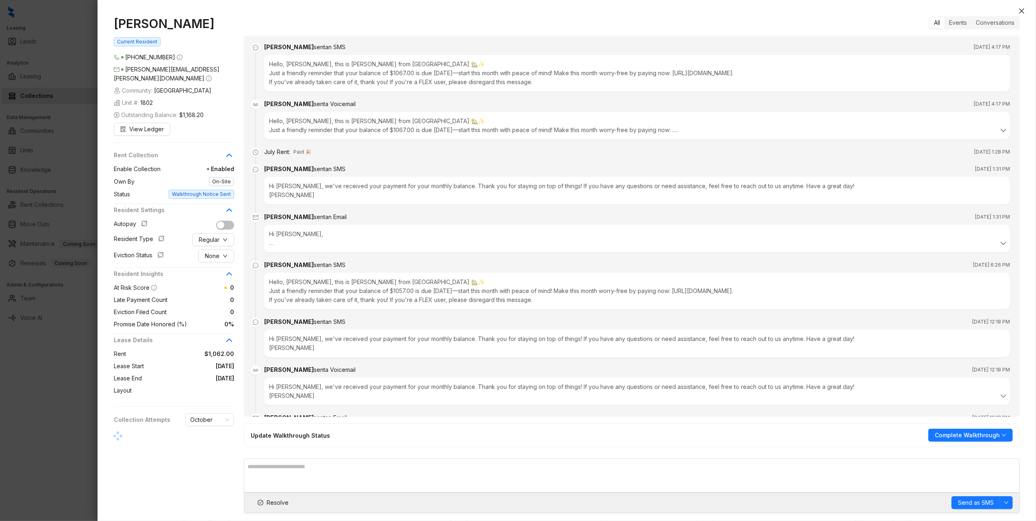
scroll to position [917, 0]
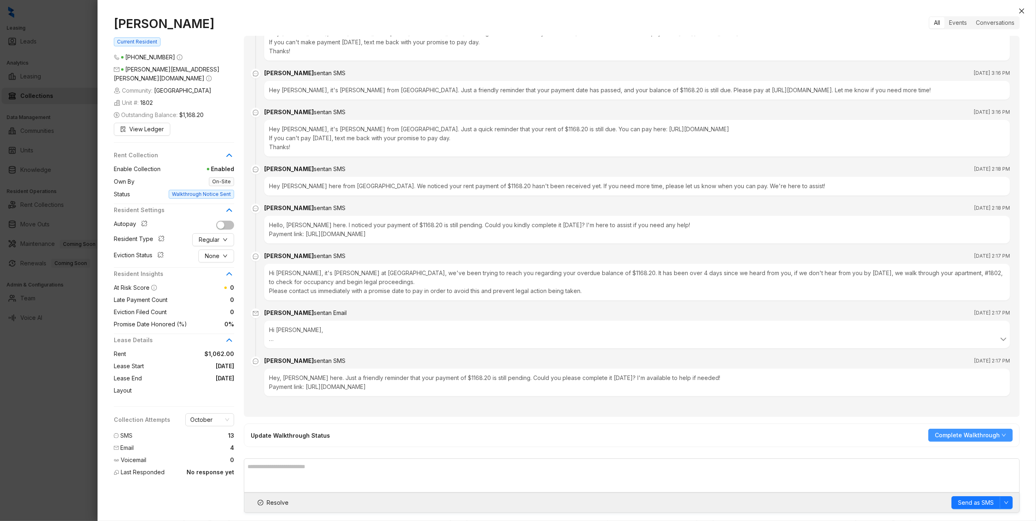
click at [1002, 437] on icon "down" at bounding box center [1004, 435] width 5 height 5
click at [976, 476] on span "Add Promise Date" at bounding box center [971, 477] width 69 height 9
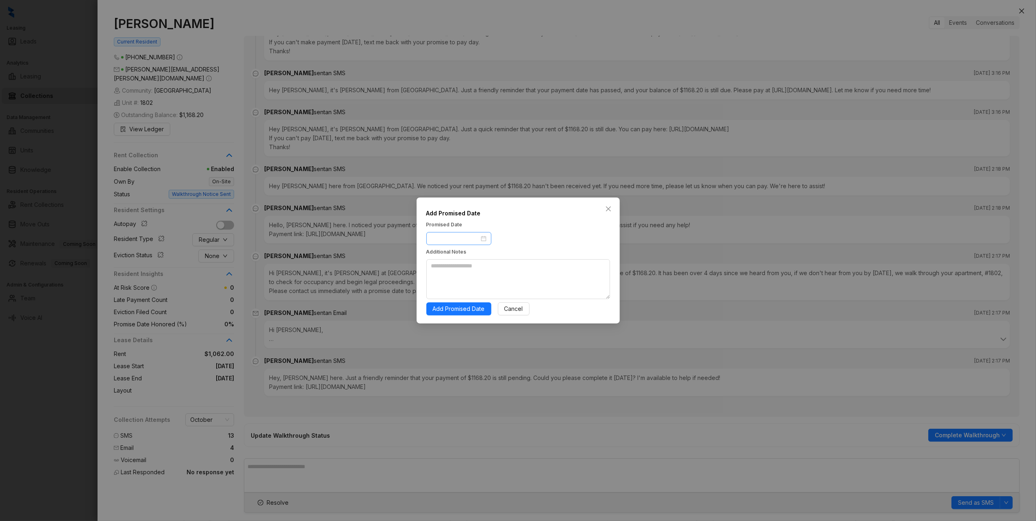
click at [485, 241] on div at bounding box center [458, 238] width 55 height 9
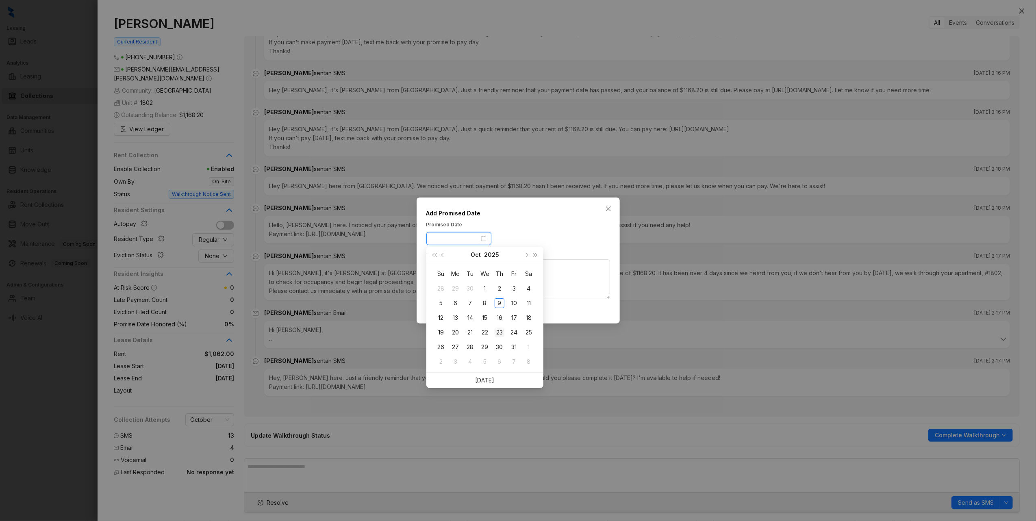
type input "**********"
click at [498, 333] on div "23" at bounding box center [500, 333] width 10 height 10
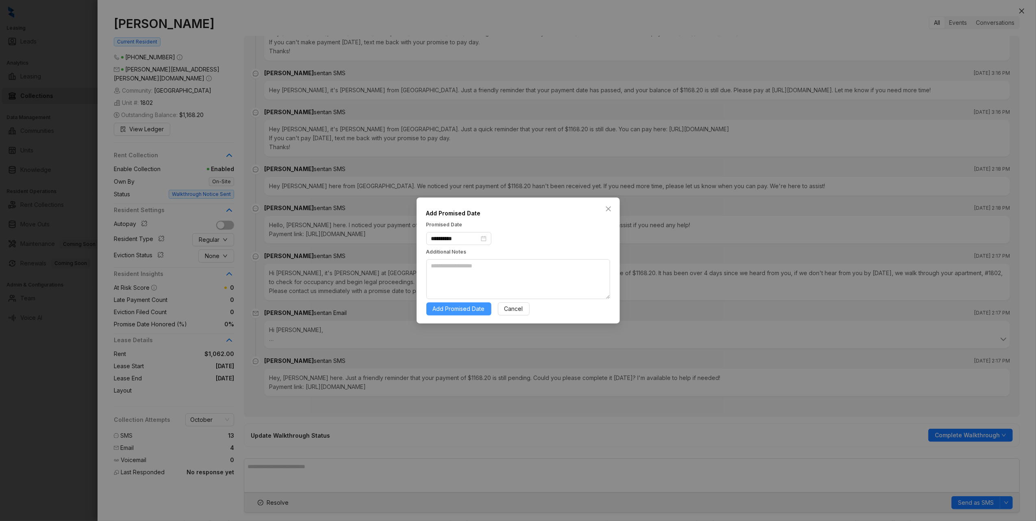
click at [469, 309] on span "Add Promised Date" at bounding box center [459, 308] width 52 height 9
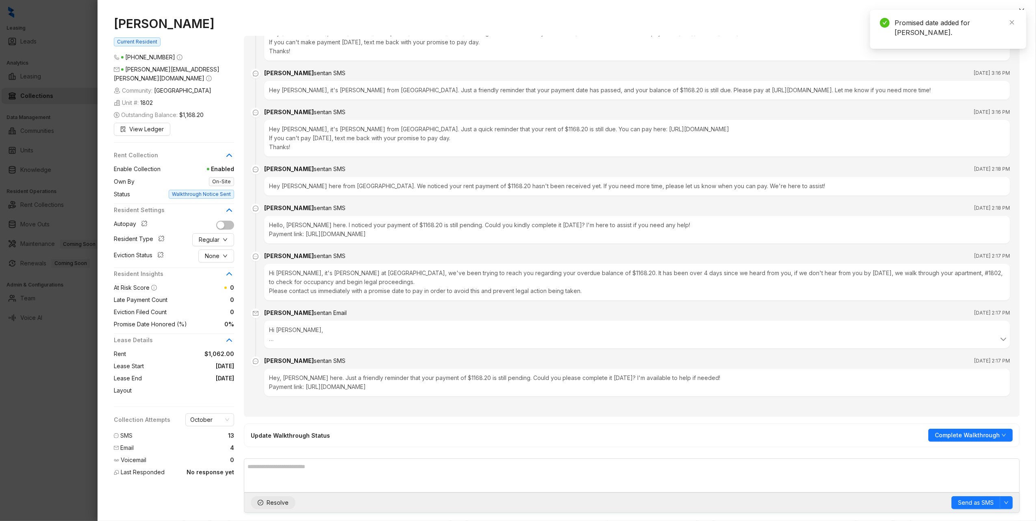
click at [279, 502] on span "Resolve" at bounding box center [278, 502] width 22 height 9
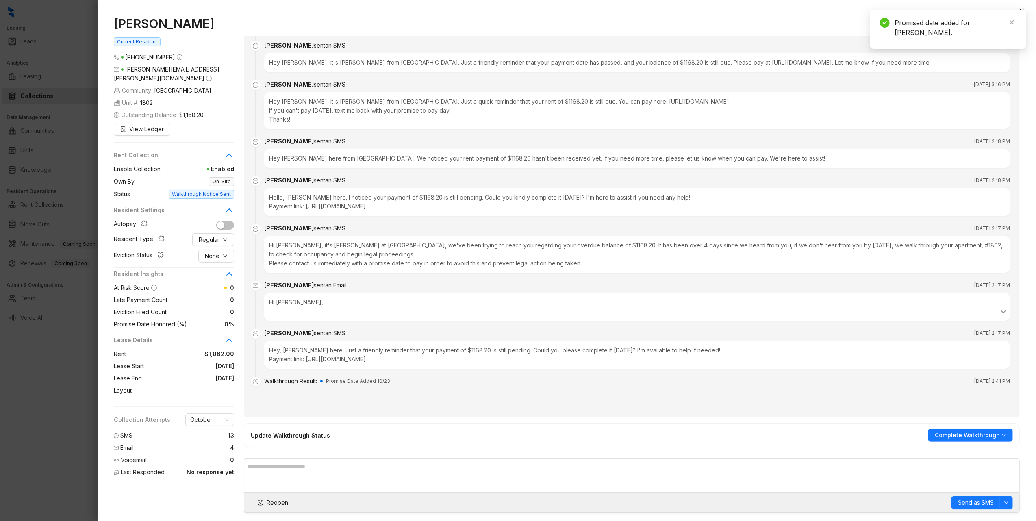
drag, startPoint x: 826, startPoint y: 26, endPoint x: 848, endPoint y: 29, distance: 22.1
click at [826, 27] on div "All Events Conversations" at bounding box center [632, 22] width 776 height 13
click at [1021, 9] on icon "close" at bounding box center [1022, 11] width 7 height 7
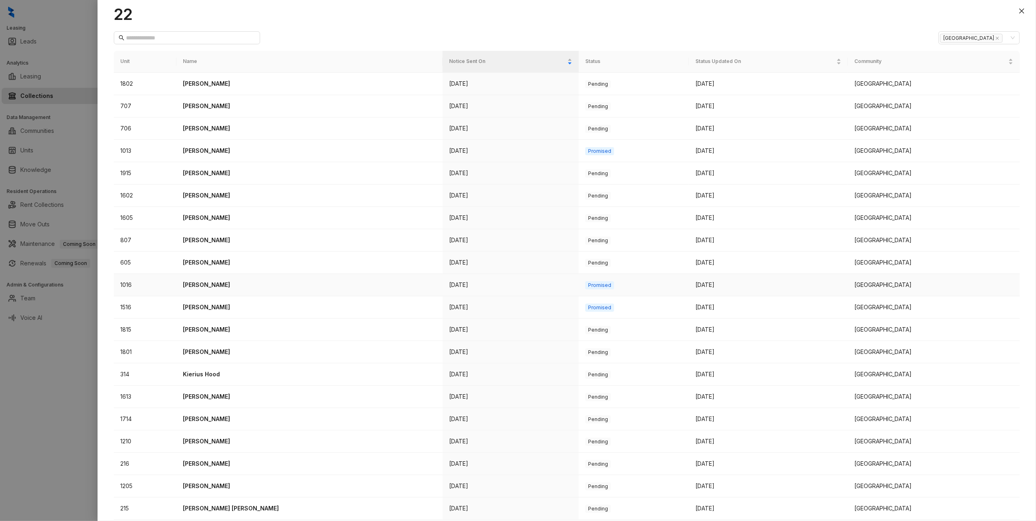
scroll to position [62, 0]
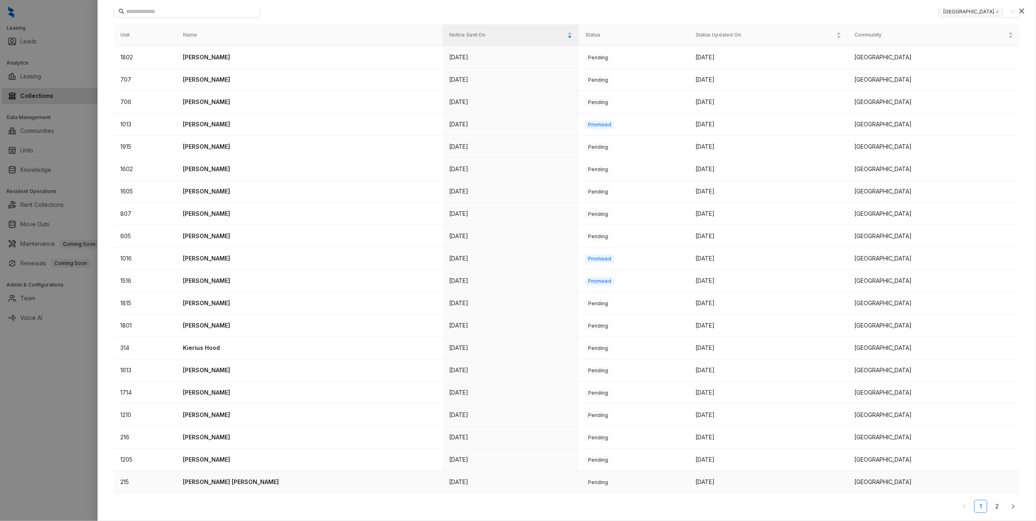
click at [215, 478] on p "Dianet De Castro Perez" at bounding box center [309, 482] width 253 height 9
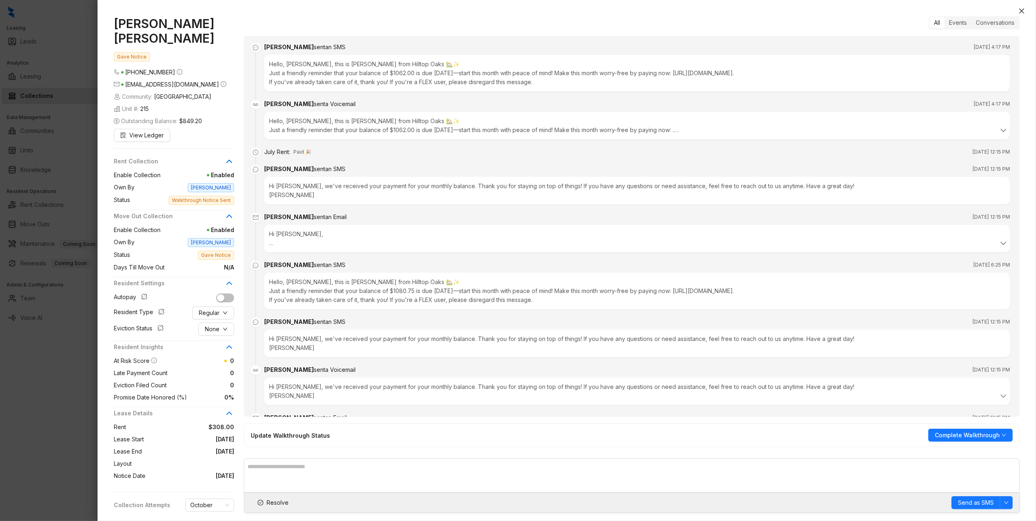
scroll to position [866, 0]
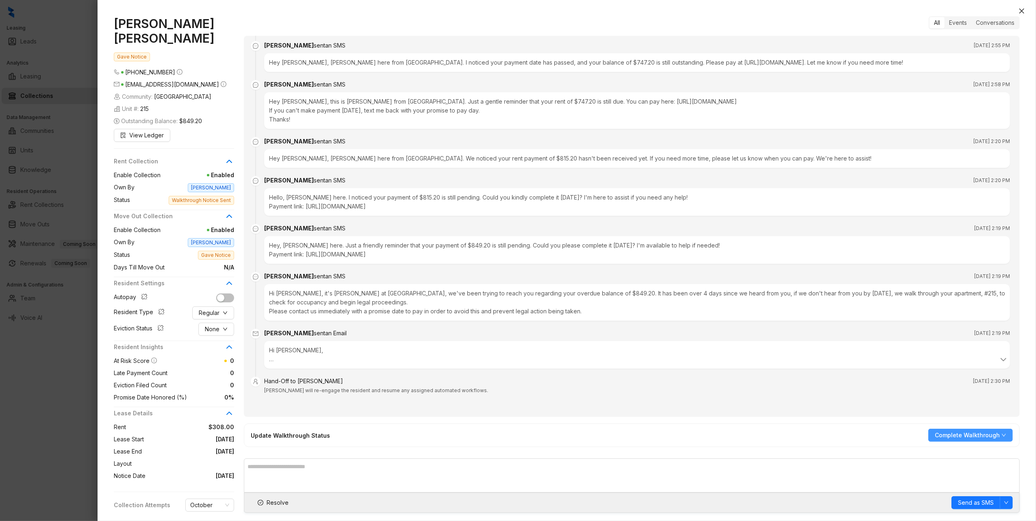
click at [973, 432] on span "Complete Walkthrough" at bounding box center [967, 435] width 65 height 9
click at [958, 451] on span "Unit is Vacated" at bounding box center [971, 451] width 69 height 9
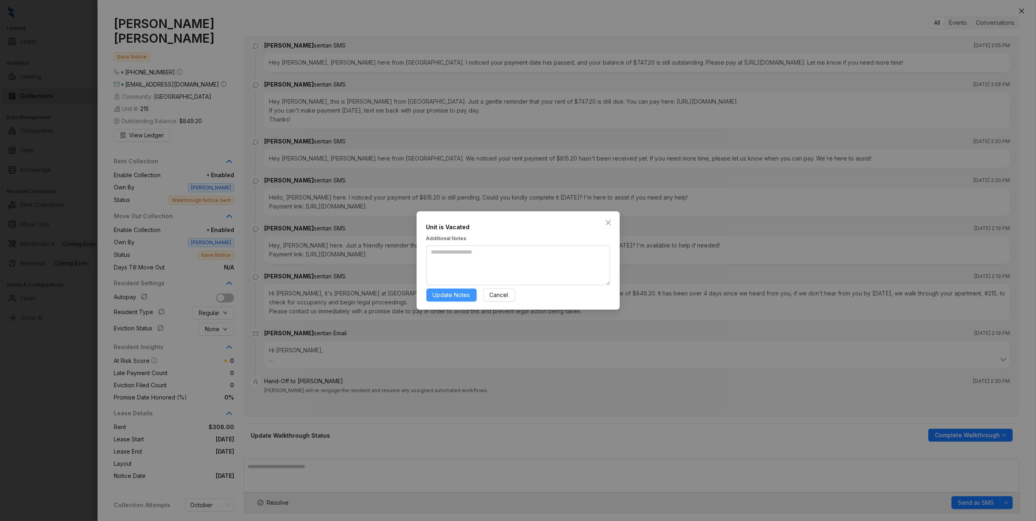
click at [446, 293] on span "Update Notes" at bounding box center [451, 295] width 37 height 9
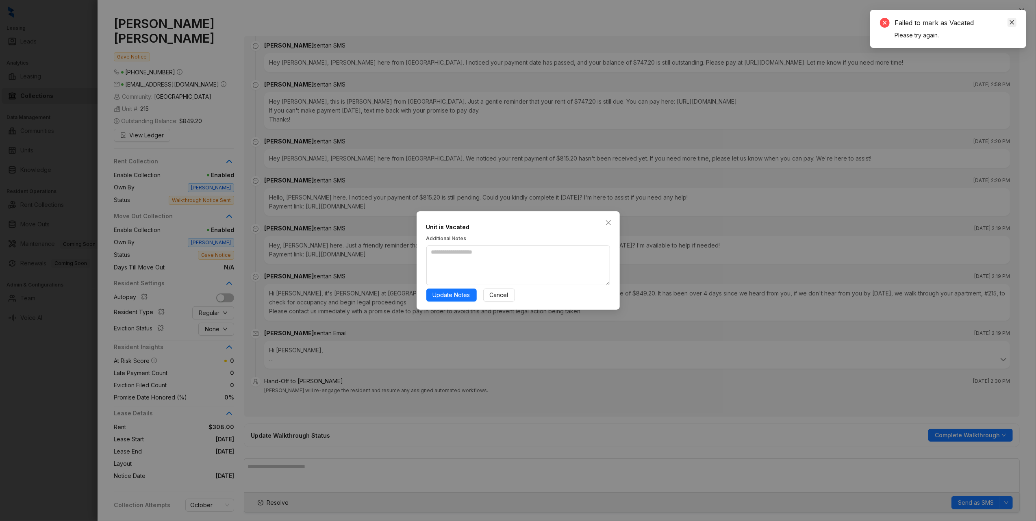
click at [1012, 26] on link "Close" at bounding box center [1012, 22] width 9 height 9
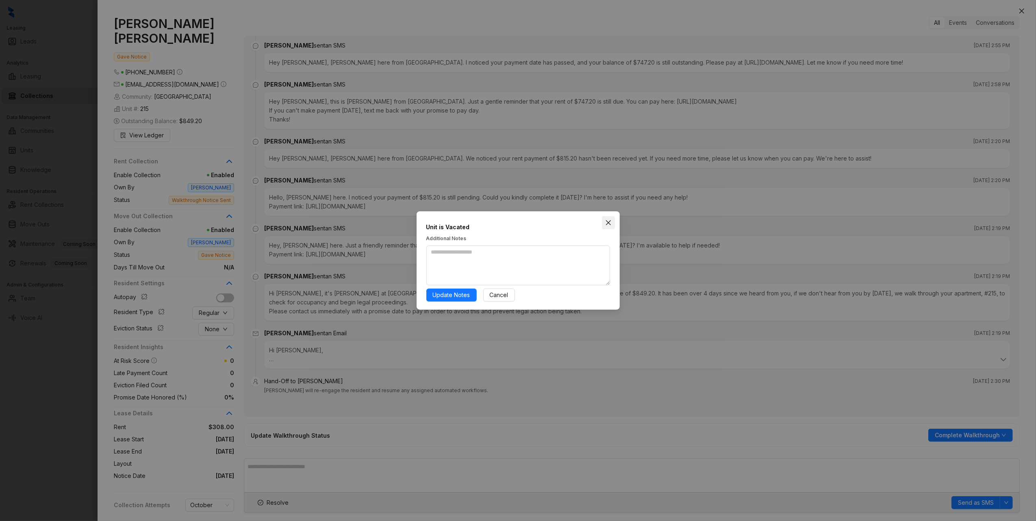
click at [605, 218] on button "Close" at bounding box center [608, 222] width 13 height 13
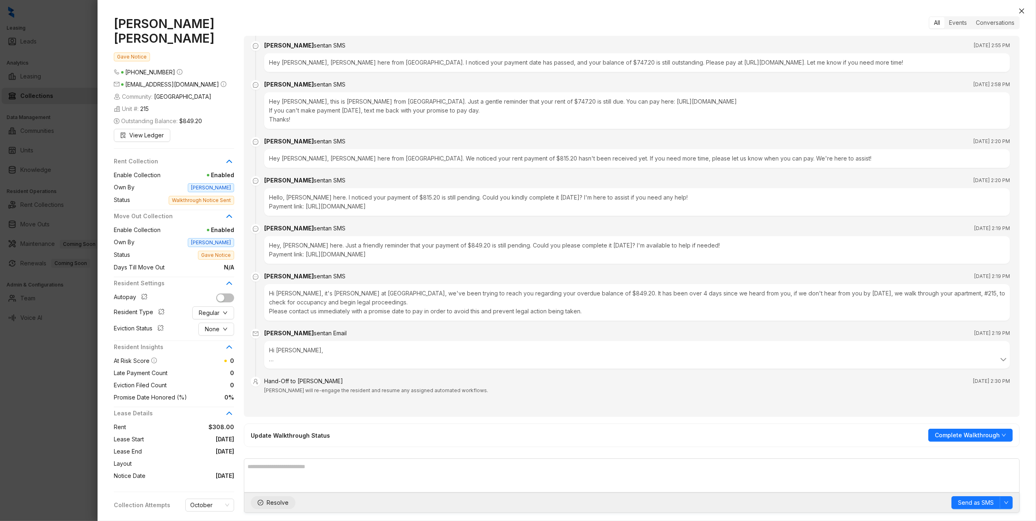
click at [278, 506] on span "Resolve" at bounding box center [278, 502] width 22 height 9
click at [1020, 12] on icon "close" at bounding box center [1022, 11] width 7 height 7
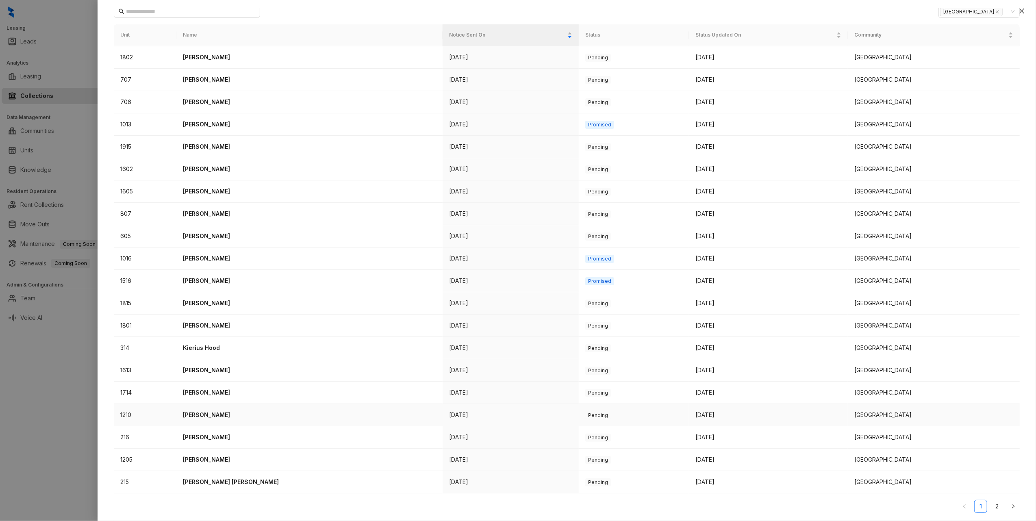
click at [210, 413] on p "[PERSON_NAME]" at bounding box center [309, 415] width 253 height 9
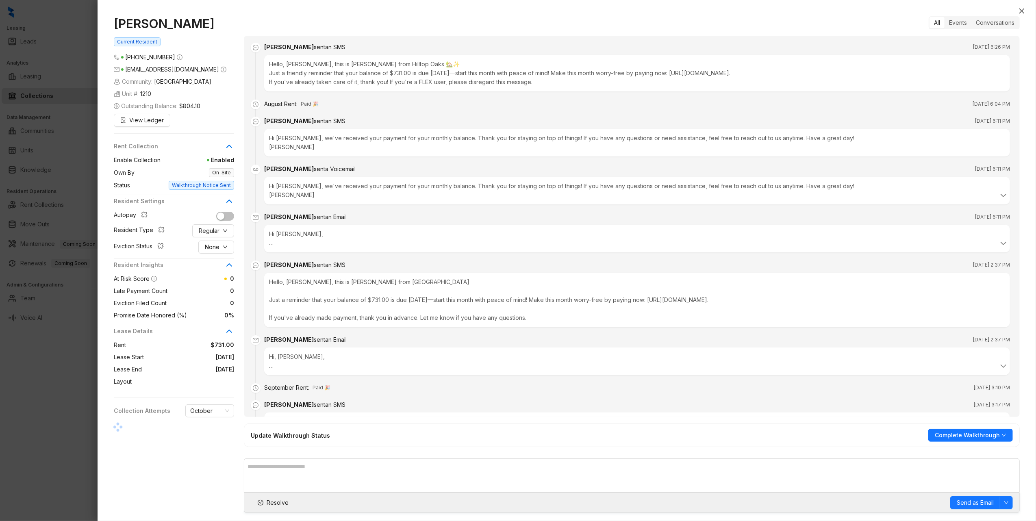
scroll to position [1000, 0]
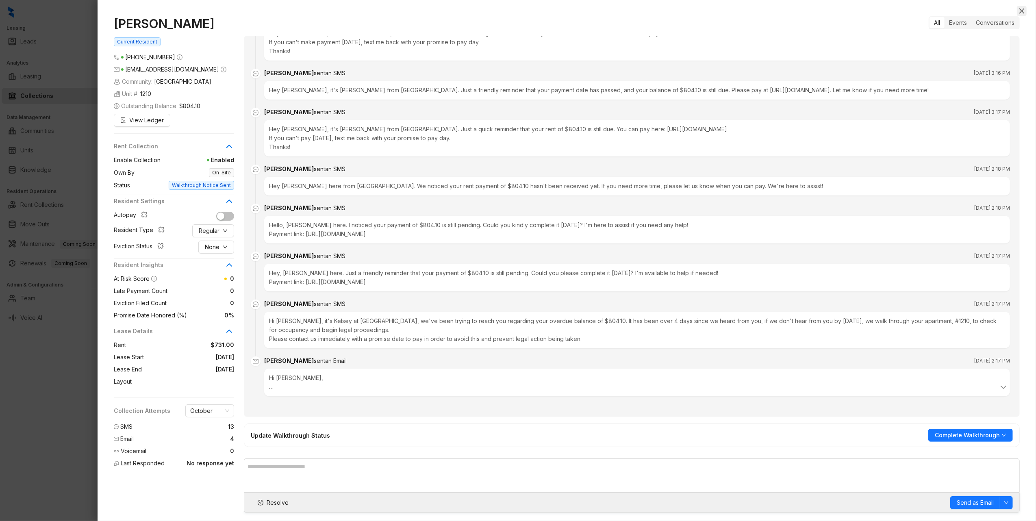
click at [1023, 12] on icon "close" at bounding box center [1021, 11] width 5 height 5
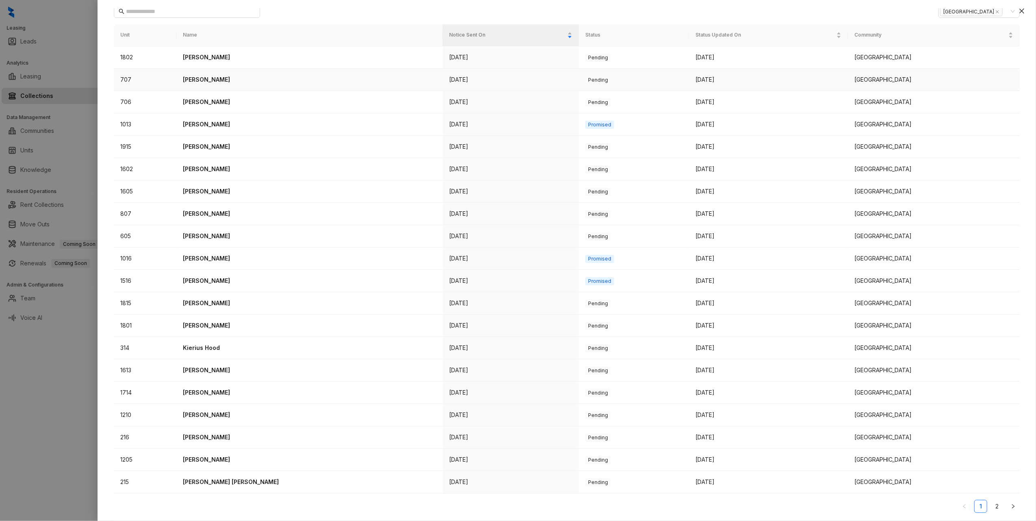
click at [209, 77] on p "[PERSON_NAME]" at bounding box center [309, 79] width 253 height 9
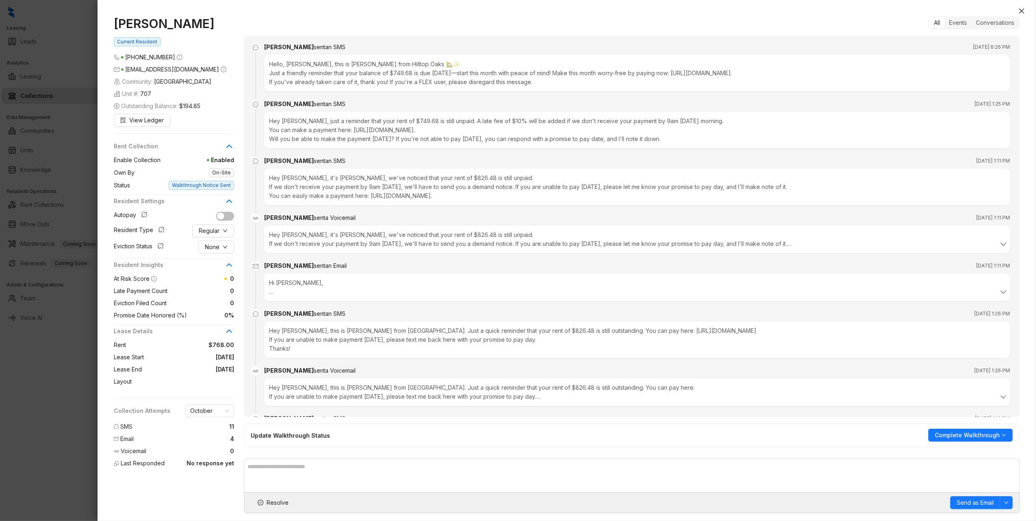
scroll to position [3859, 0]
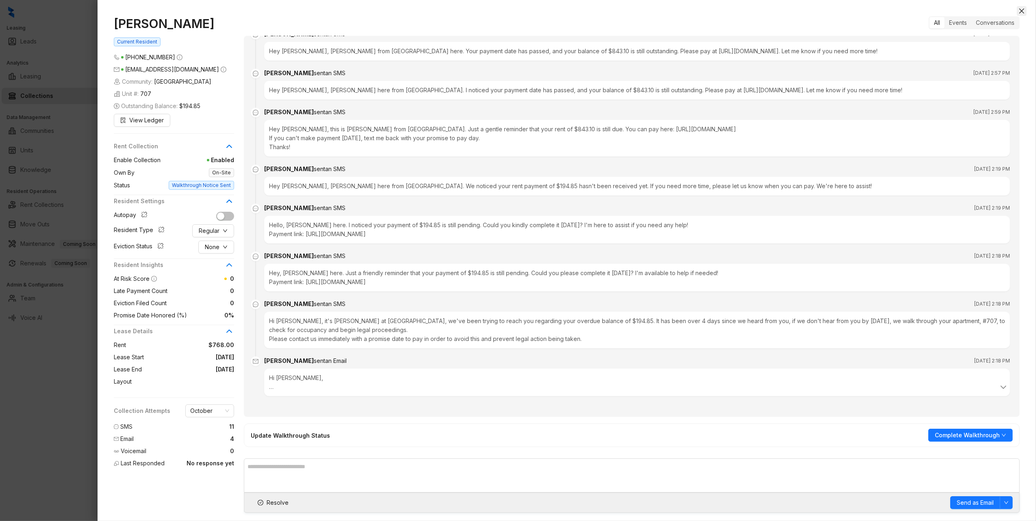
click at [1023, 11] on icon "close" at bounding box center [1022, 11] width 7 height 7
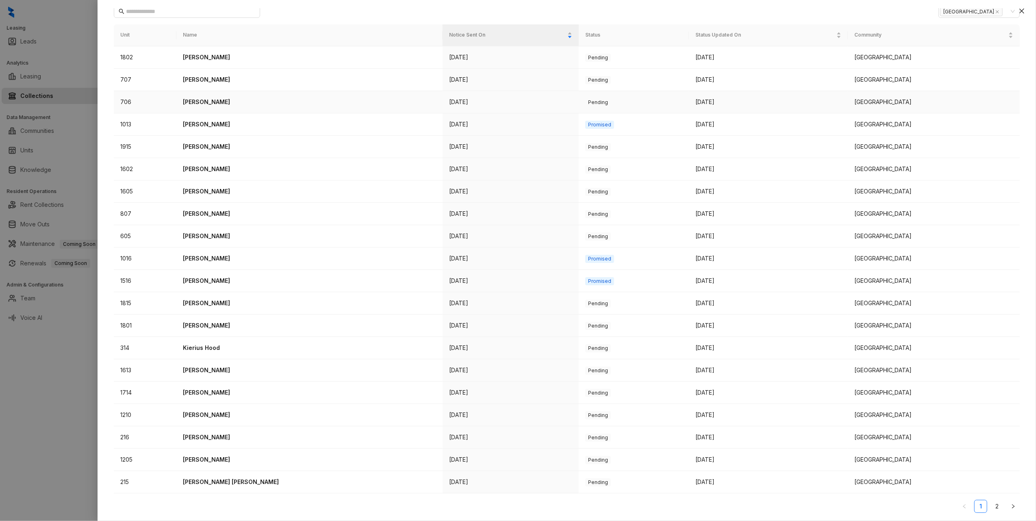
click at [218, 99] on p "Kristopher Garza" at bounding box center [309, 102] width 253 height 9
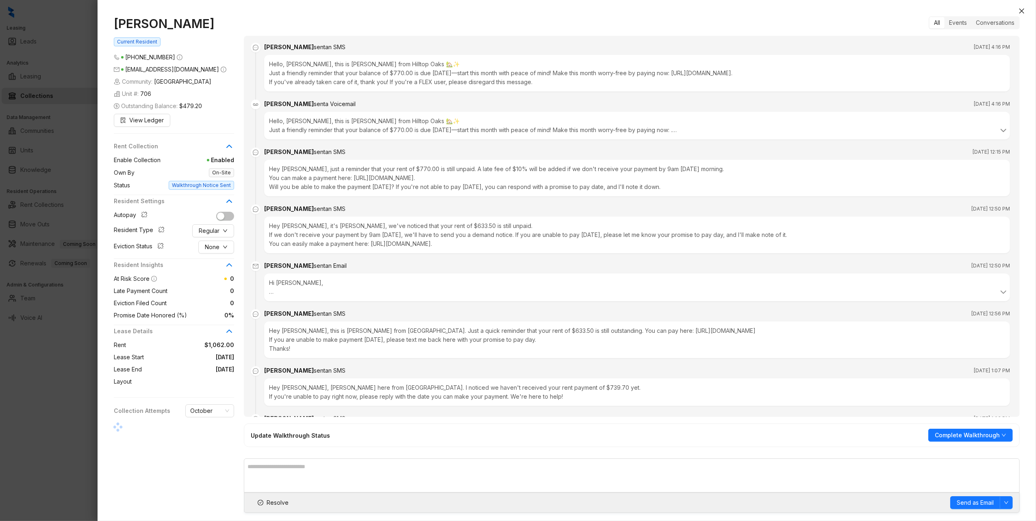
scroll to position [1532, 0]
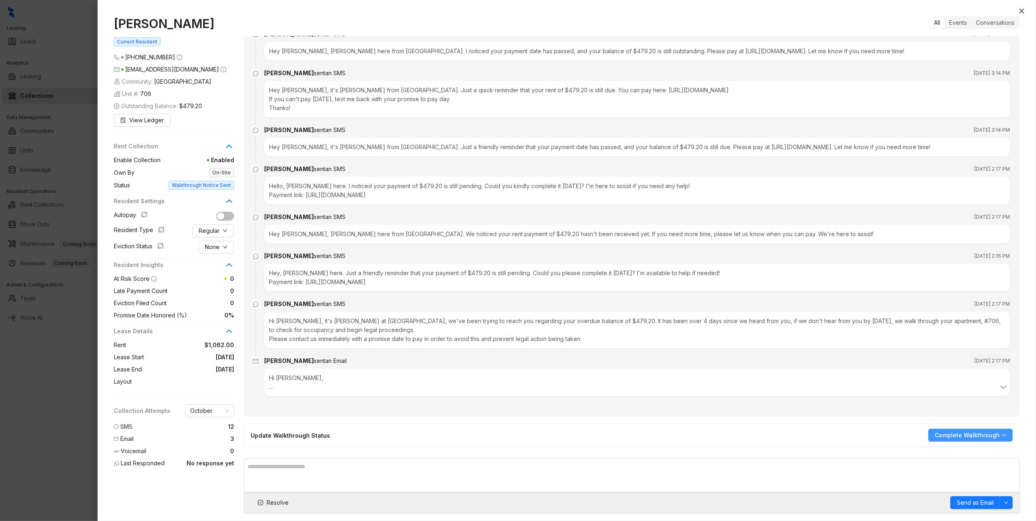
click at [982, 433] on span "Complete Walkthrough" at bounding box center [967, 435] width 65 height 9
click at [985, 463] on span "Unable to Reach Tenant" at bounding box center [971, 464] width 69 height 9
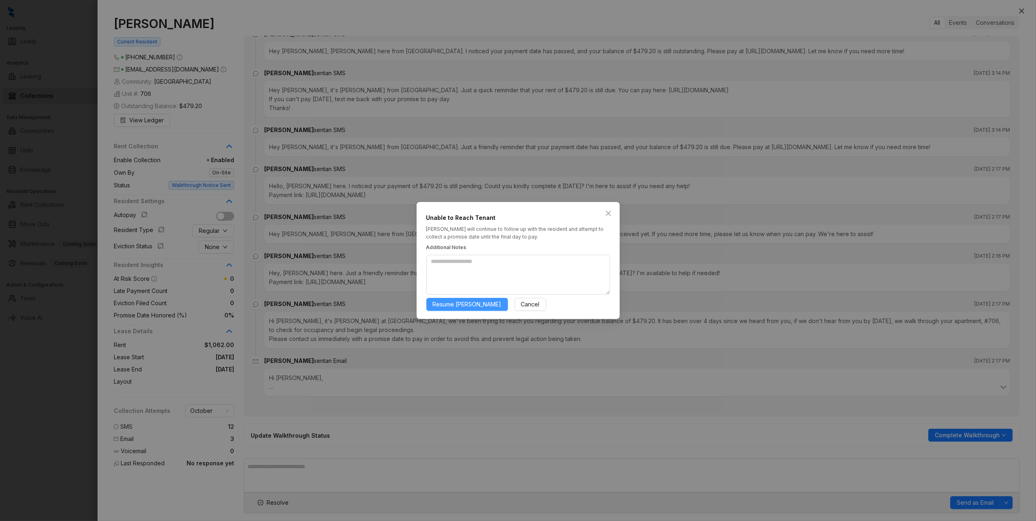
click at [454, 309] on button "Resume Kelsey" at bounding box center [467, 304] width 82 height 13
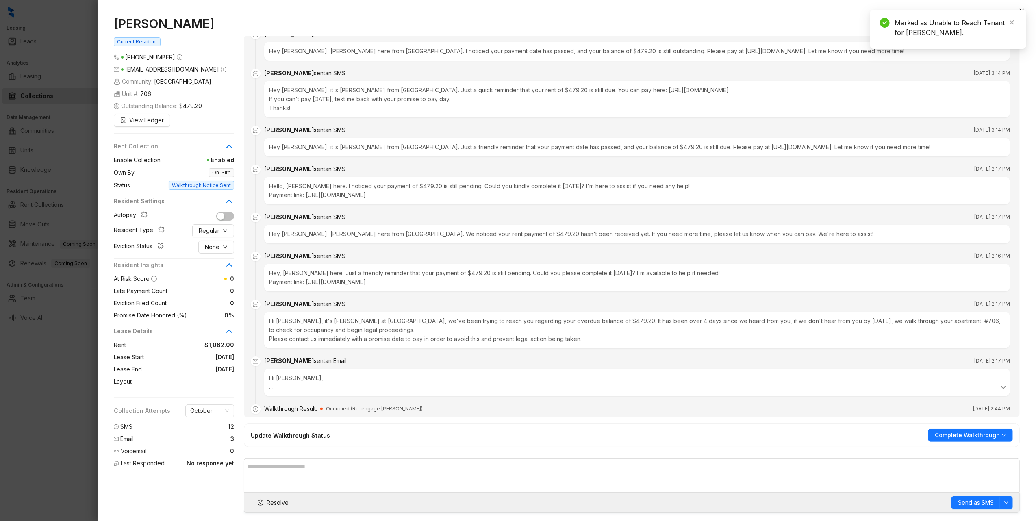
scroll to position [1560, 0]
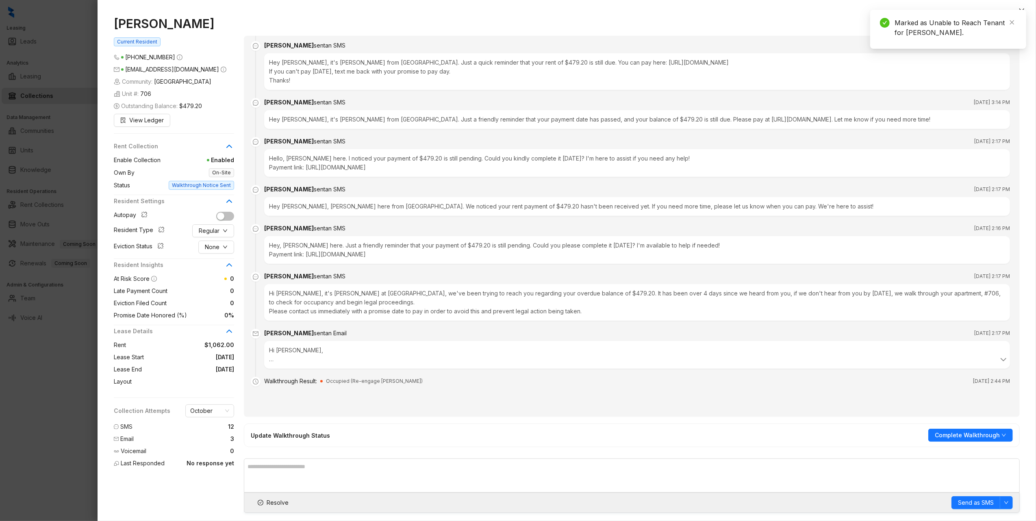
click at [855, 14] on div "Kristopher Garza Current Resident (210) 825 5600 thatonepepe2000@gmail.com Comm…" at bounding box center [567, 264] width 939 height 513
click at [267, 506] on span "Resolve" at bounding box center [278, 502] width 22 height 9
click at [1017, 7] on button "Close" at bounding box center [1022, 11] width 10 height 10
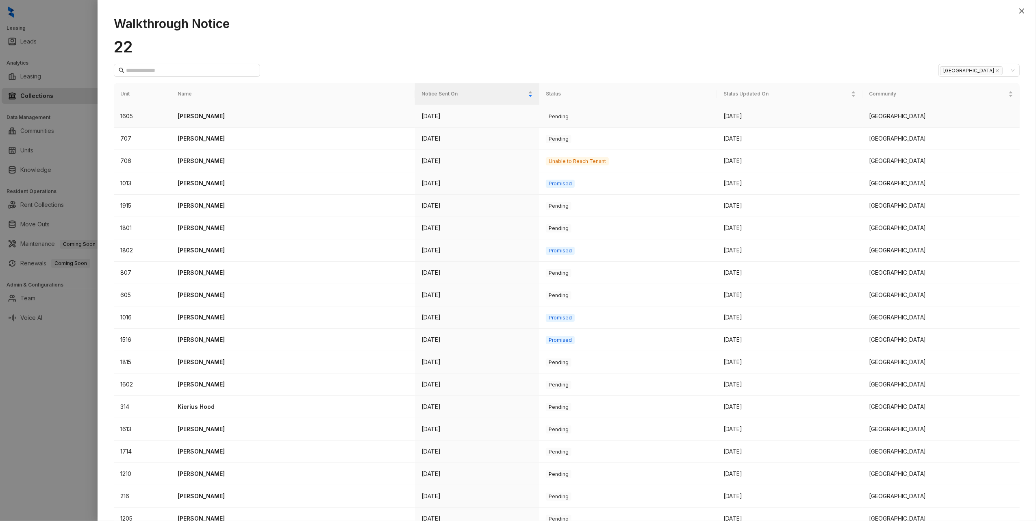
click at [212, 119] on p "Beatrice Hernandez Marshall" at bounding box center [293, 116] width 231 height 9
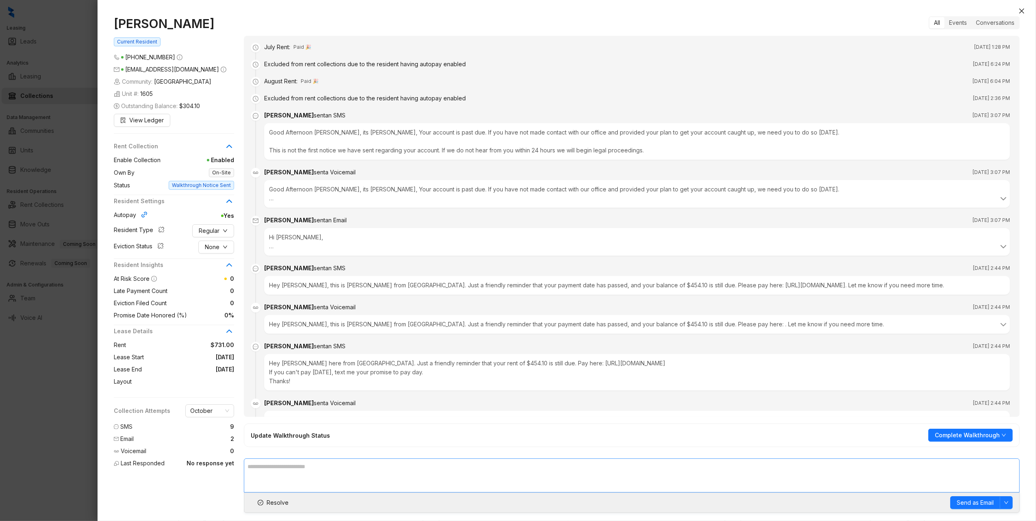
scroll to position [2158, 0]
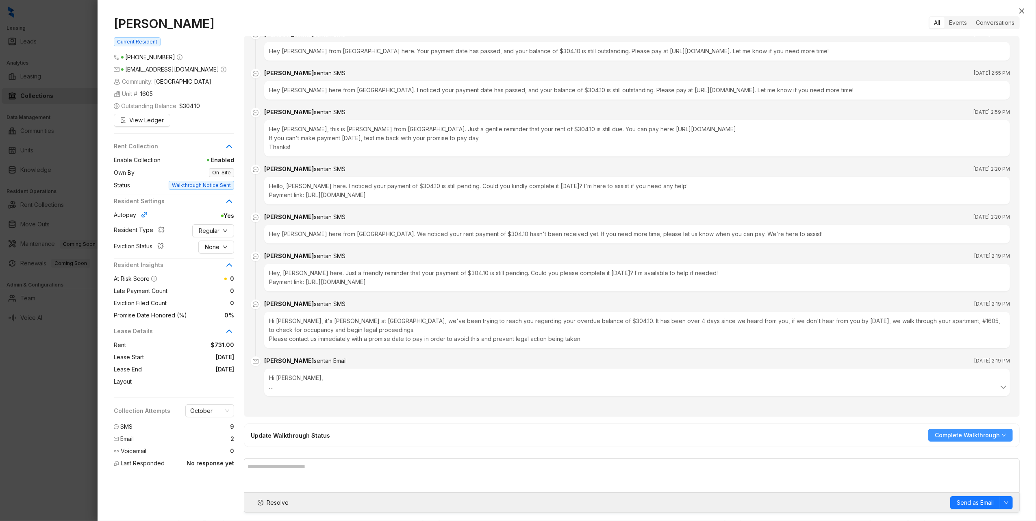
click at [1009, 435] on button "Complete Walkthrough" at bounding box center [970, 435] width 85 height 13
click at [973, 478] on span "Add Promise Date" at bounding box center [971, 477] width 69 height 9
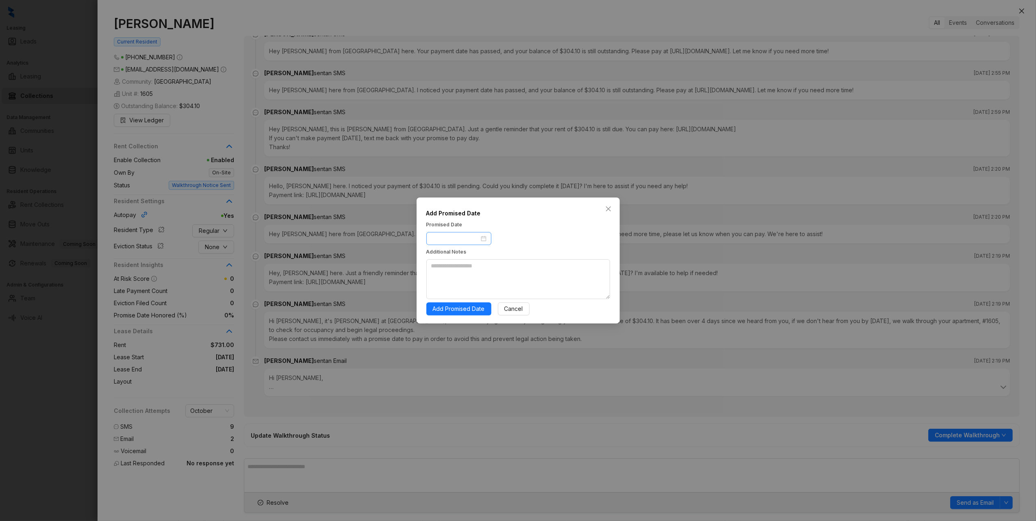
click at [484, 239] on div at bounding box center [458, 238] width 55 height 9
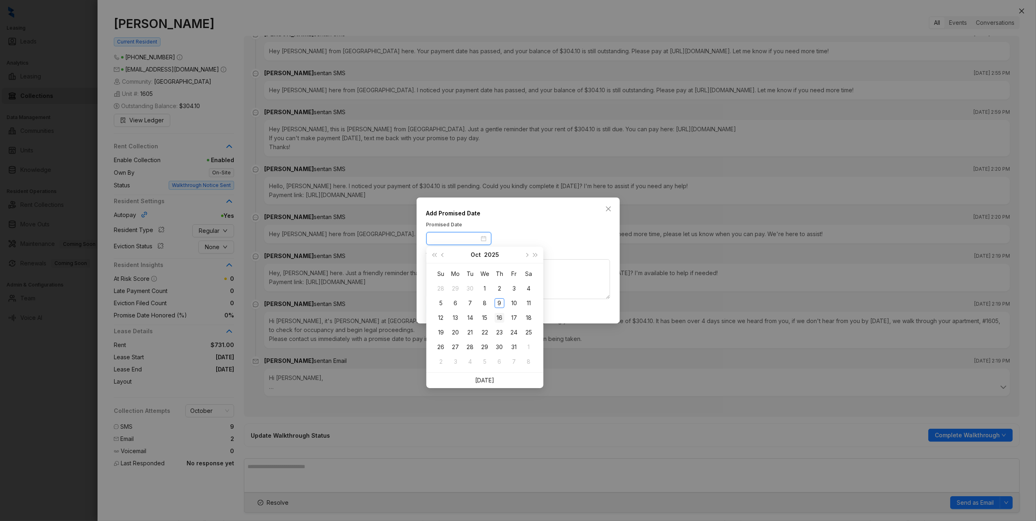
type input "**********"
click at [503, 318] on div "16" at bounding box center [500, 318] width 10 height 10
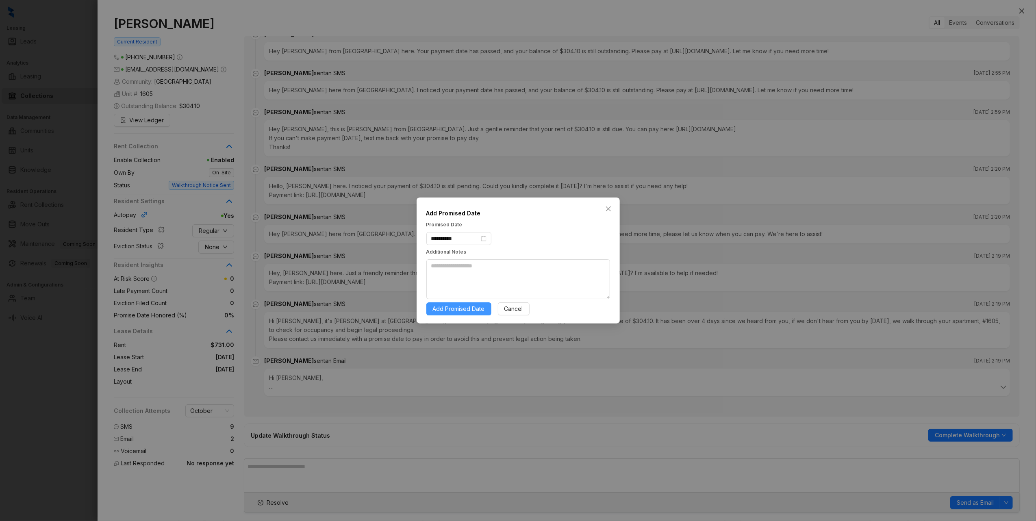
click at [471, 310] on span "Add Promised Date" at bounding box center [459, 308] width 52 height 9
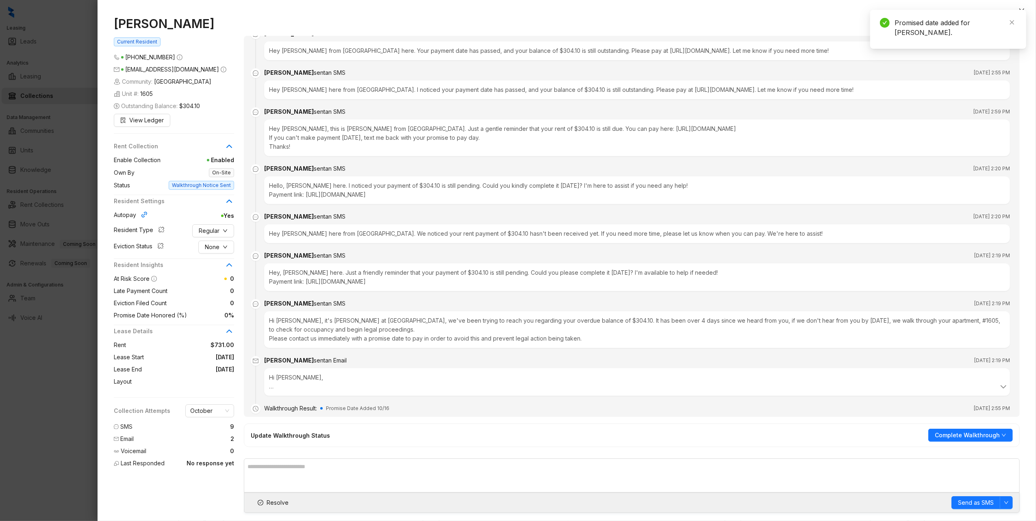
scroll to position [2186, 0]
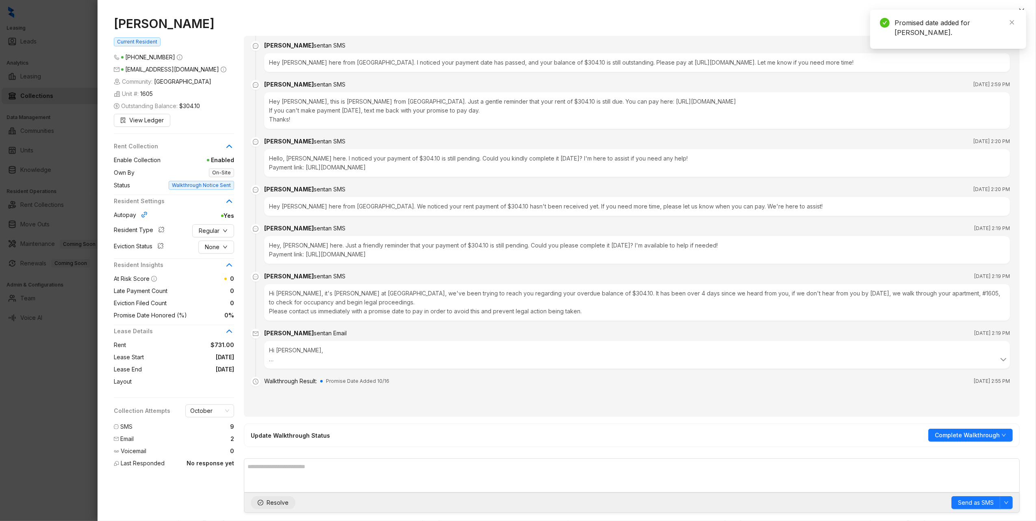
click at [270, 503] on span "Resolve" at bounding box center [278, 502] width 22 height 9
click at [1026, 67] on div "Beatrice Hernandez Marshall Current Resident (210) 718 3568 beatricemarshall340…" at bounding box center [567, 264] width 939 height 513
click at [1023, 12] on icon "close" at bounding box center [1021, 11] width 5 height 5
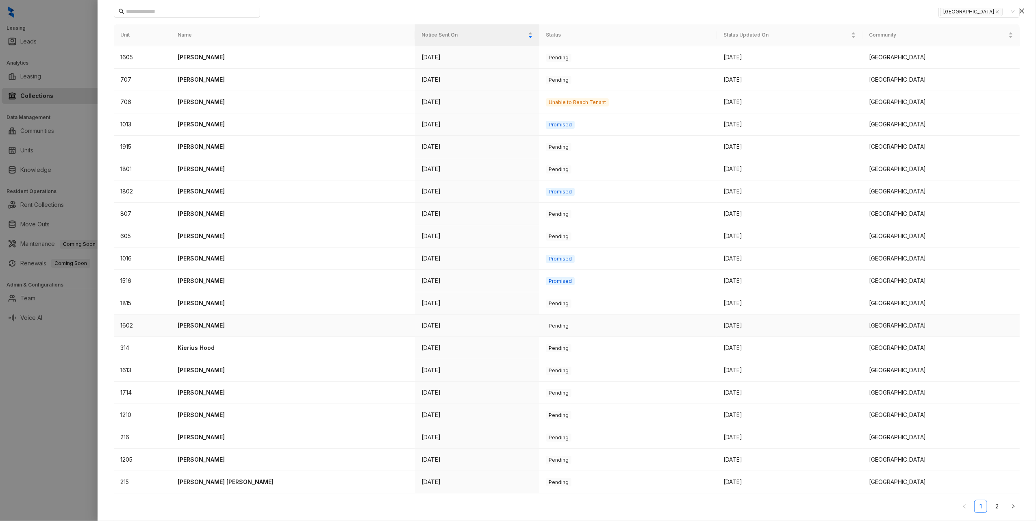
scroll to position [62, 0]
click at [991, 508] on link "2" at bounding box center [997, 506] width 12 height 12
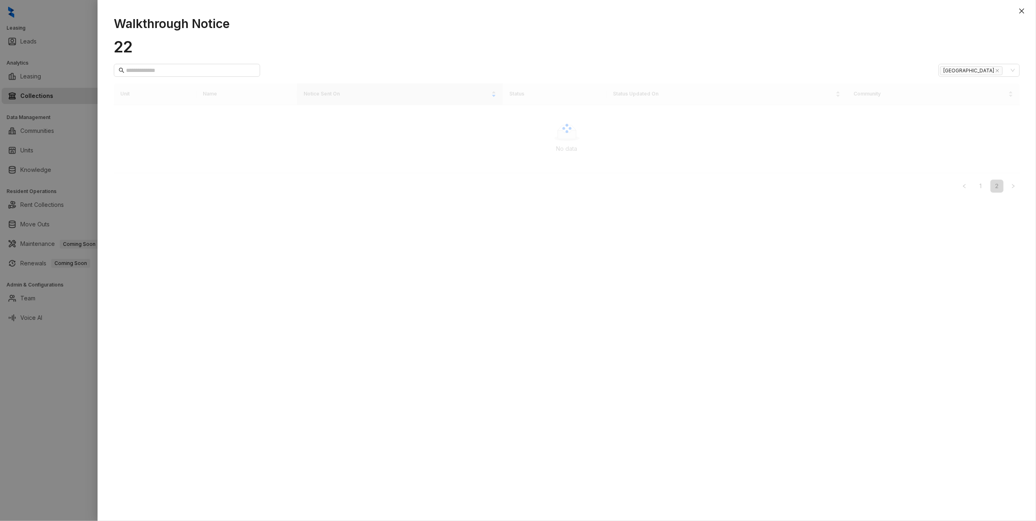
scroll to position [0, 0]
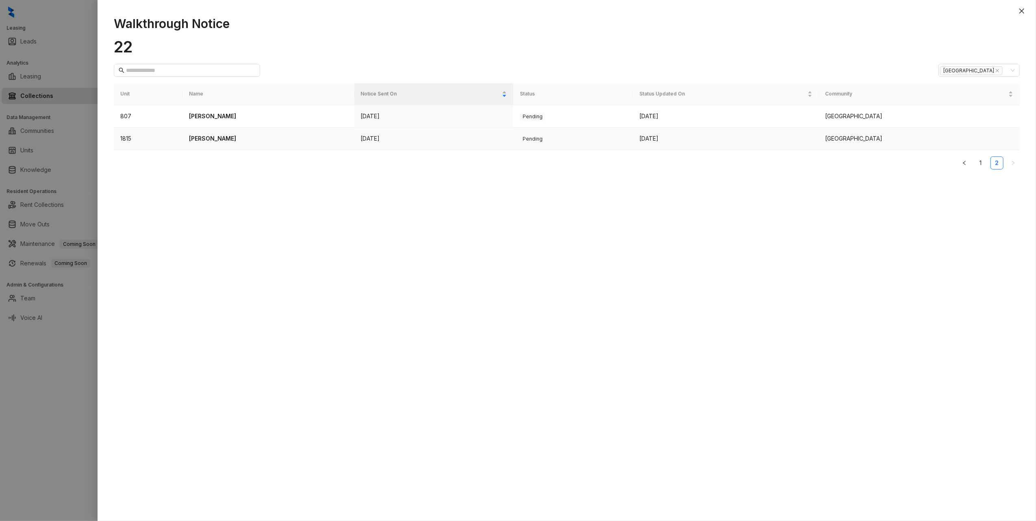
click at [206, 141] on p "Alioner Perez" at bounding box center [268, 138] width 159 height 9
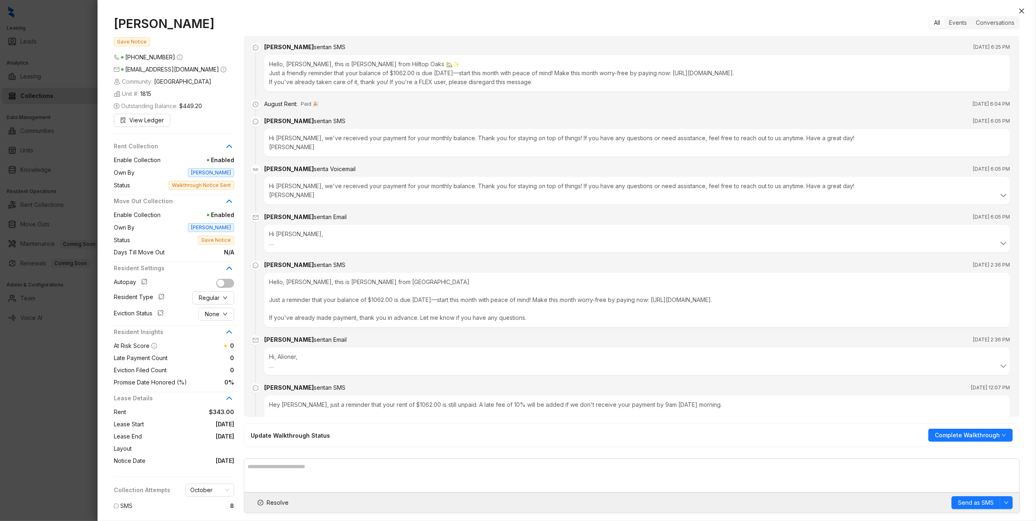
scroll to position [787, 0]
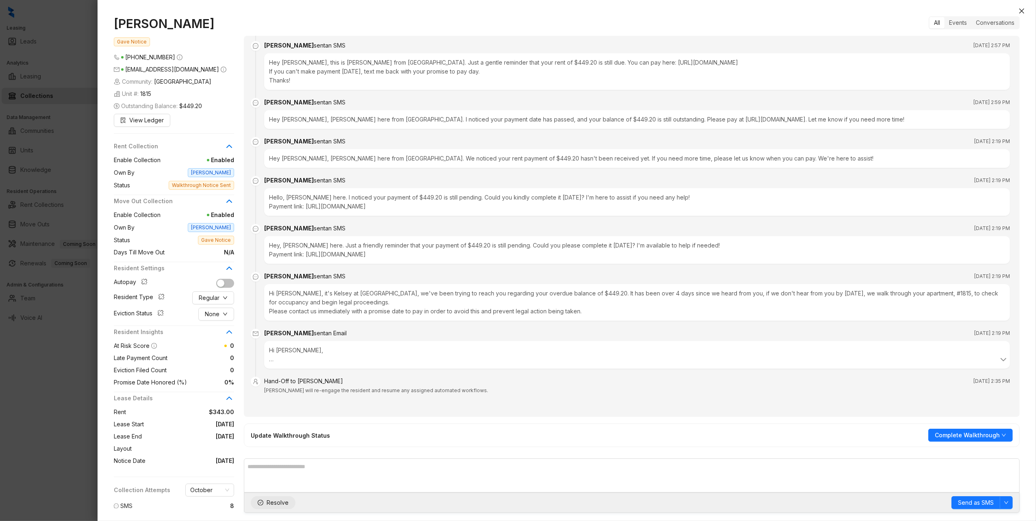
click at [275, 504] on span "Resolve" at bounding box center [278, 502] width 22 height 9
click at [1020, 13] on icon "close" at bounding box center [1022, 11] width 7 height 7
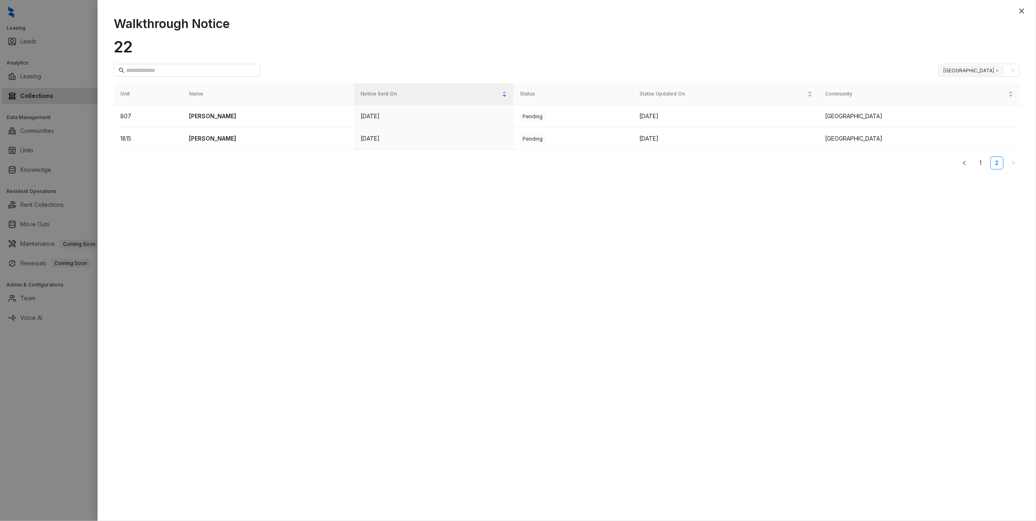
drag, startPoint x: 984, startPoint y: 335, endPoint x: 993, endPoint y: 220, distance: 115.4
click at [984, 335] on div "Walkthrough Notice 22 Hilltop Oaks Unit Name Notice Sent On Status Status Updat…" at bounding box center [567, 264] width 939 height 513
click at [982, 163] on link "1" at bounding box center [981, 163] width 12 height 12
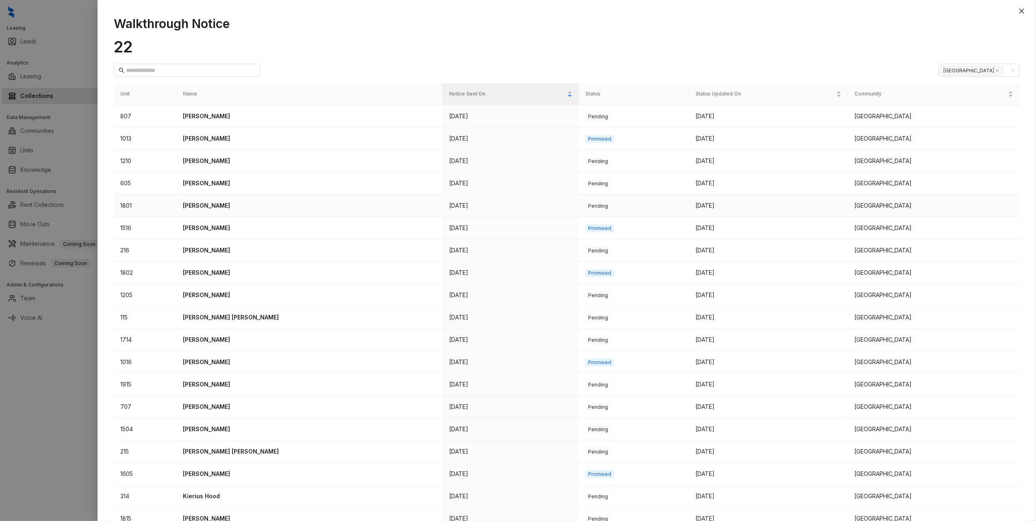
click at [211, 204] on p "Ana Sanchez" at bounding box center [309, 205] width 253 height 9
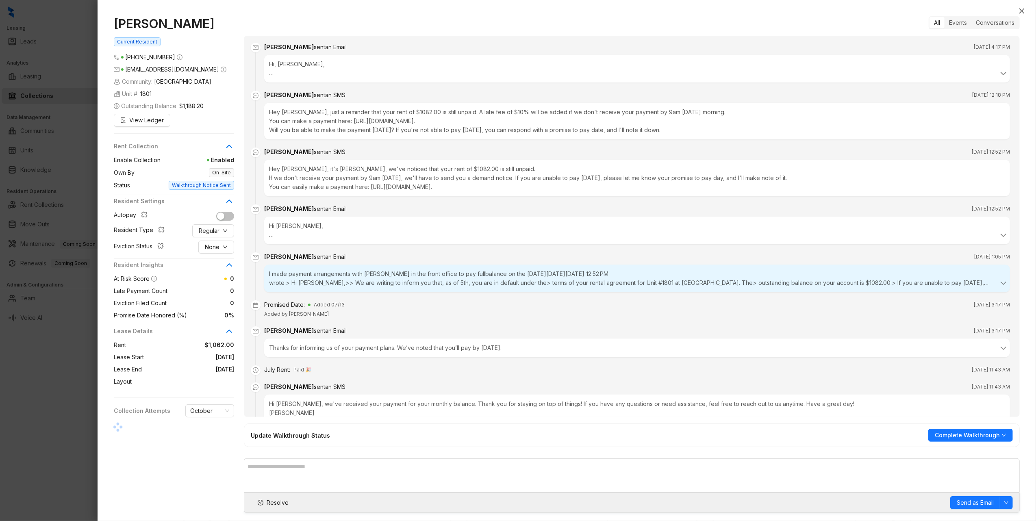
scroll to position [3155, 0]
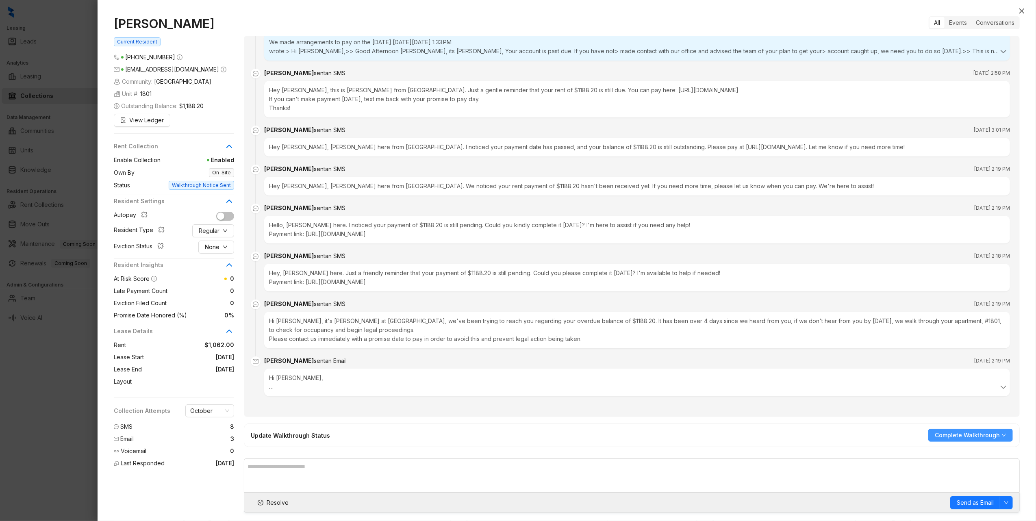
click at [955, 437] on span "Complete Walkthrough" at bounding box center [967, 435] width 65 height 9
click at [965, 478] on span "Add Promise Date" at bounding box center [971, 477] width 69 height 9
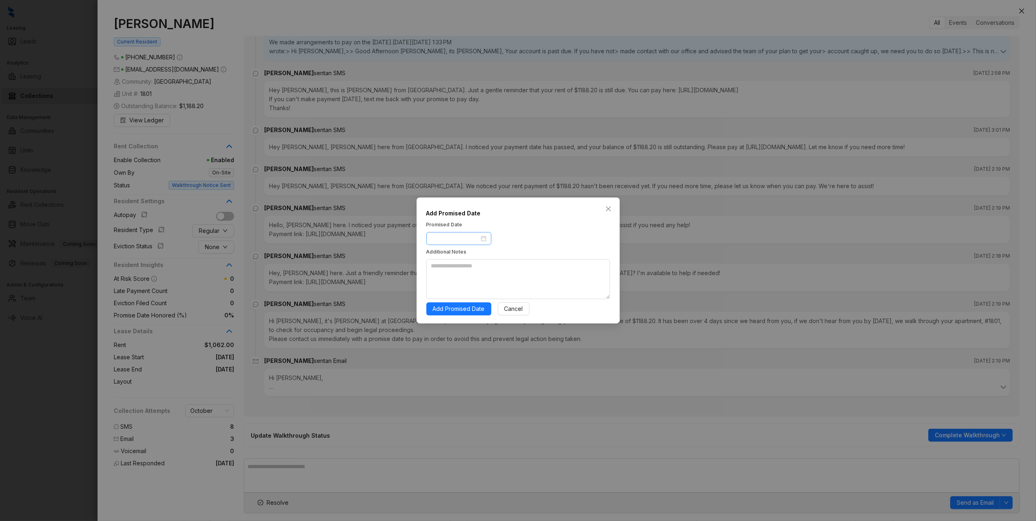
click at [468, 233] on div at bounding box center [458, 238] width 65 height 13
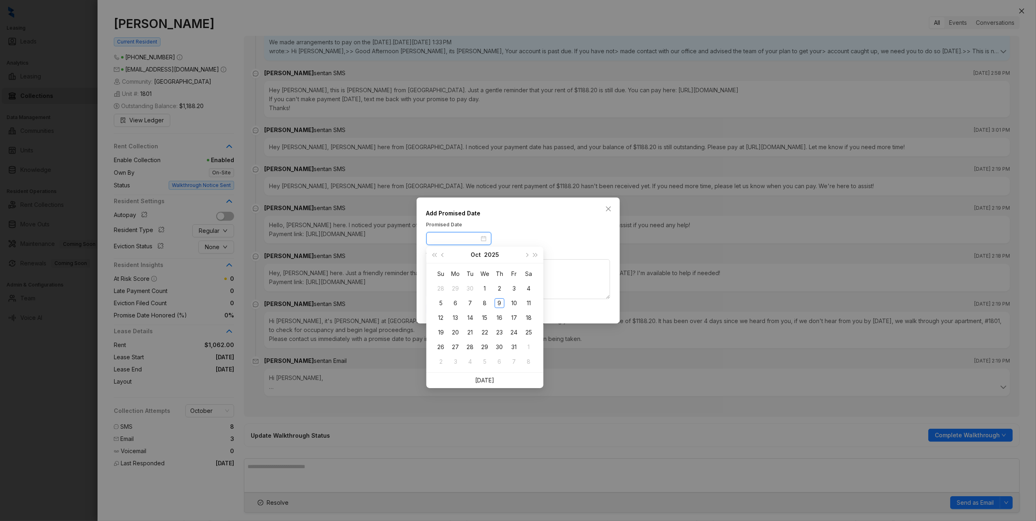
click at [474, 243] on input at bounding box center [455, 238] width 48 height 9
type input "**********"
click at [498, 318] on div "16" at bounding box center [500, 318] width 10 height 10
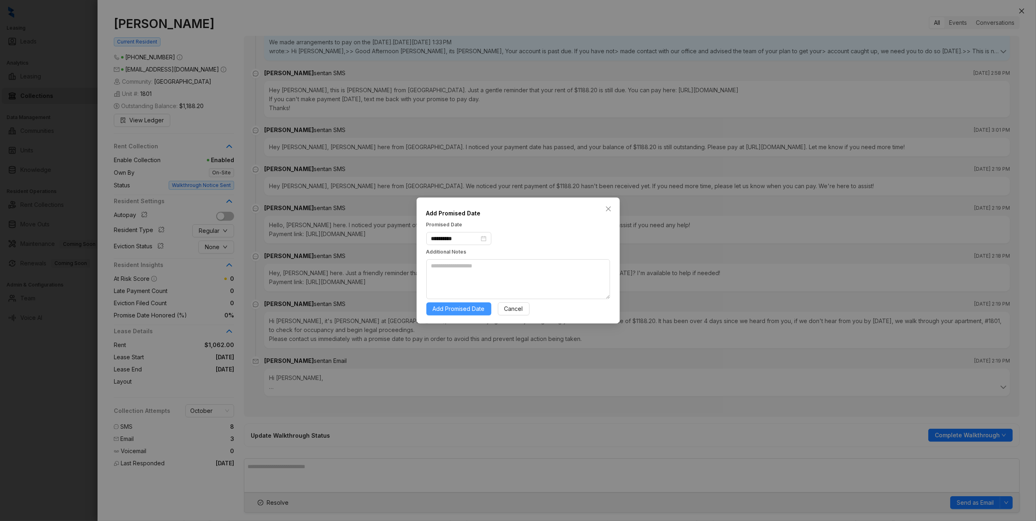
drag, startPoint x: 498, startPoint y: 318, endPoint x: 472, endPoint y: 313, distance: 26.5
click at [472, 313] on span "Add Promised Date" at bounding box center [459, 308] width 52 height 9
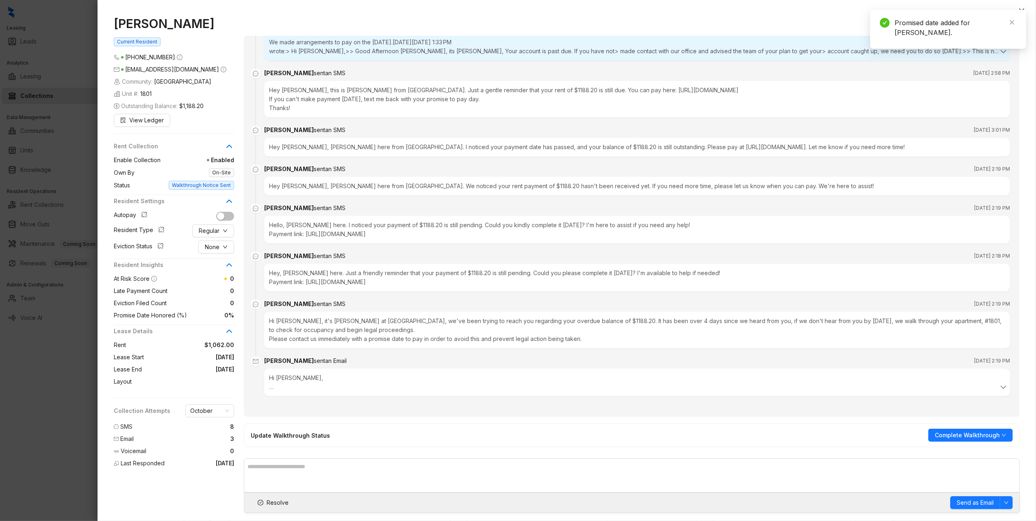
scroll to position [3182, 0]
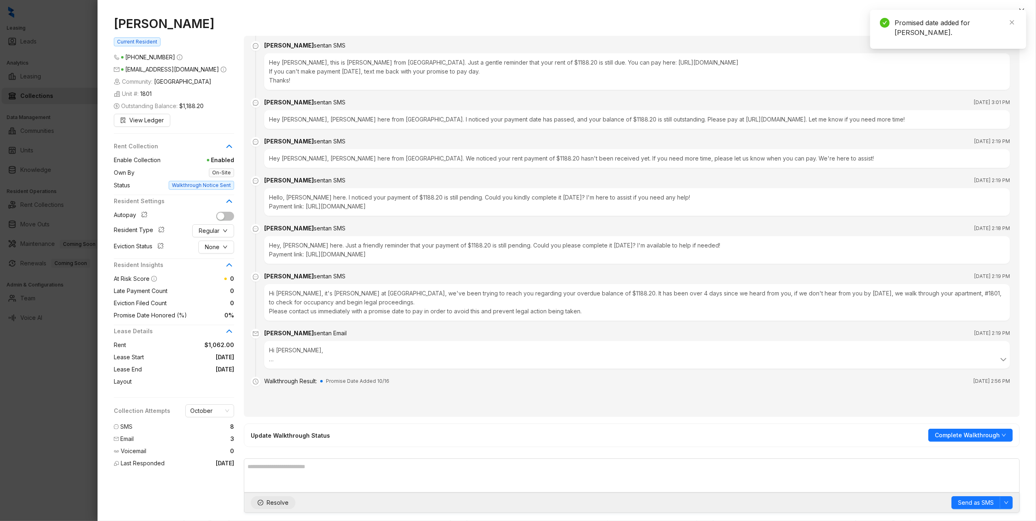
click at [283, 504] on span "Resolve" at bounding box center [278, 502] width 22 height 9
click at [1022, 71] on div "Ana Sanchez Current Resident (210) 946 4154 texasmassage2023@gmail.com Communit…" at bounding box center [567, 264] width 939 height 513
click at [1025, 10] on button "Close" at bounding box center [1022, 11] width 10 height 10
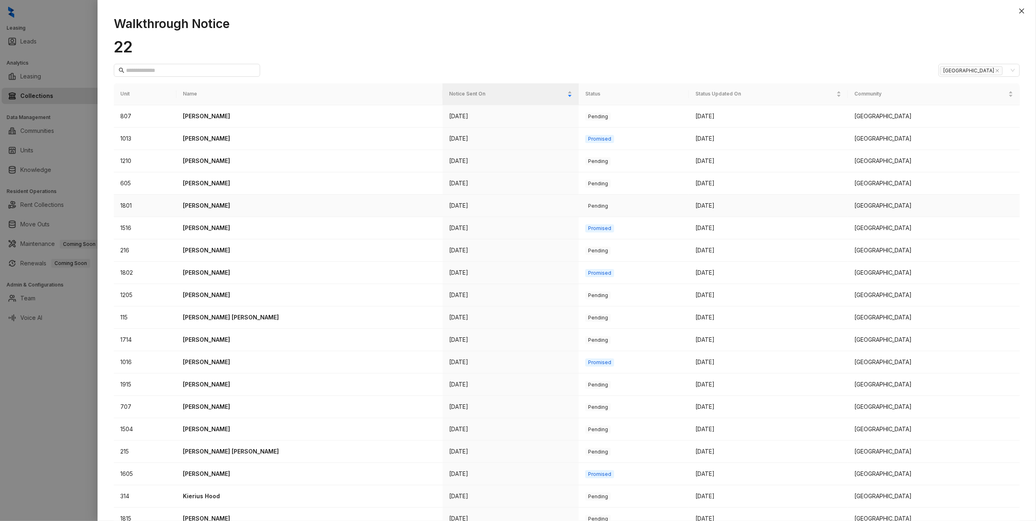
click at [202, 209] on p "Ana Sanchez" at bounding box center [309, 205] width 253 height 9
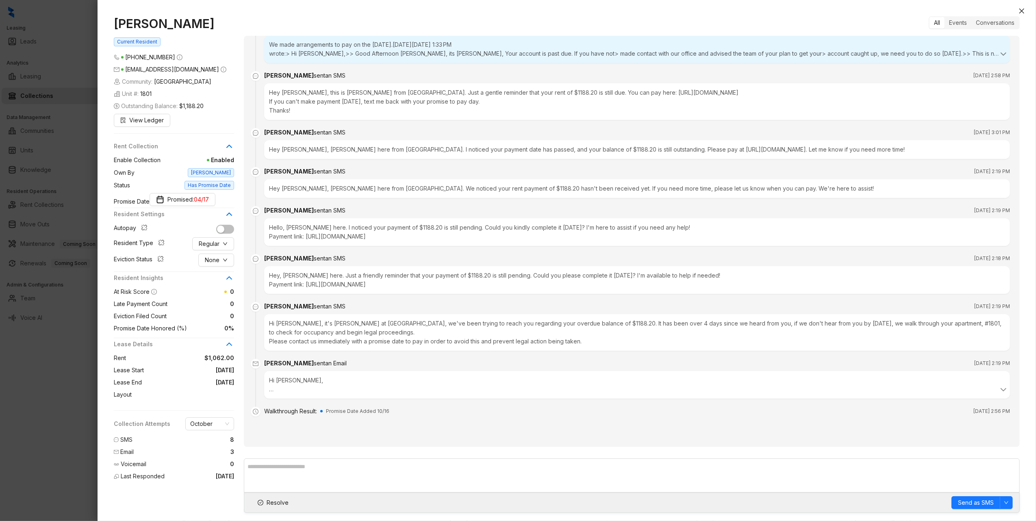
scroll to position [3169, 0]
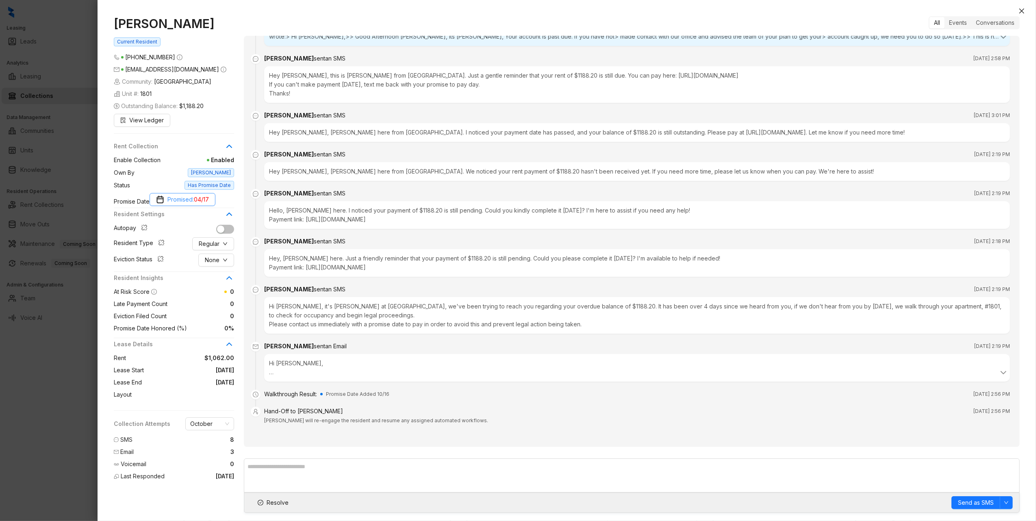
click at [209, 198] on span "04/17" at bounding box center [201, 199] width 15 height 9
click at [129, 233] on button "prev-year" at bounding box center [130, 233] width 9 height 16
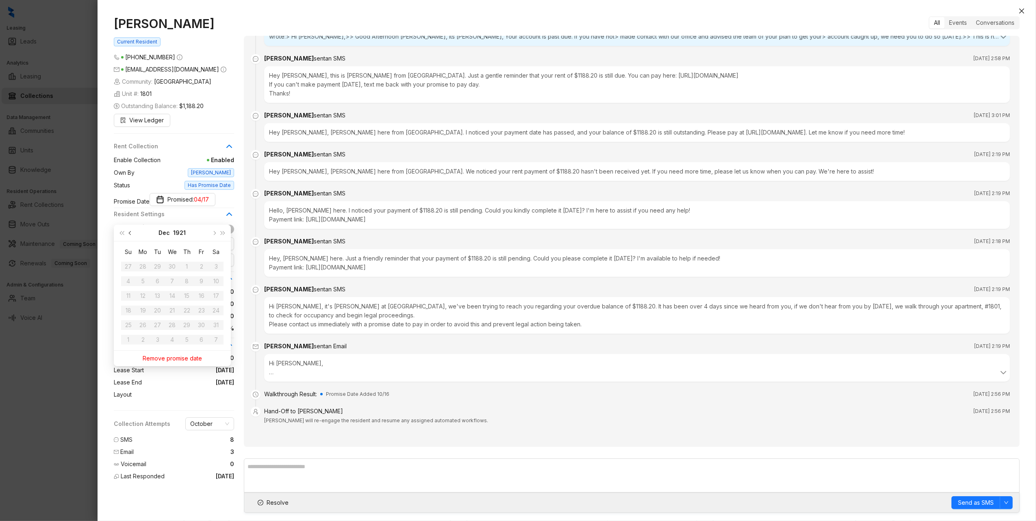
click at [129, 233] on button "prev-year" at bounding box center [130, 233] width 9 height 16
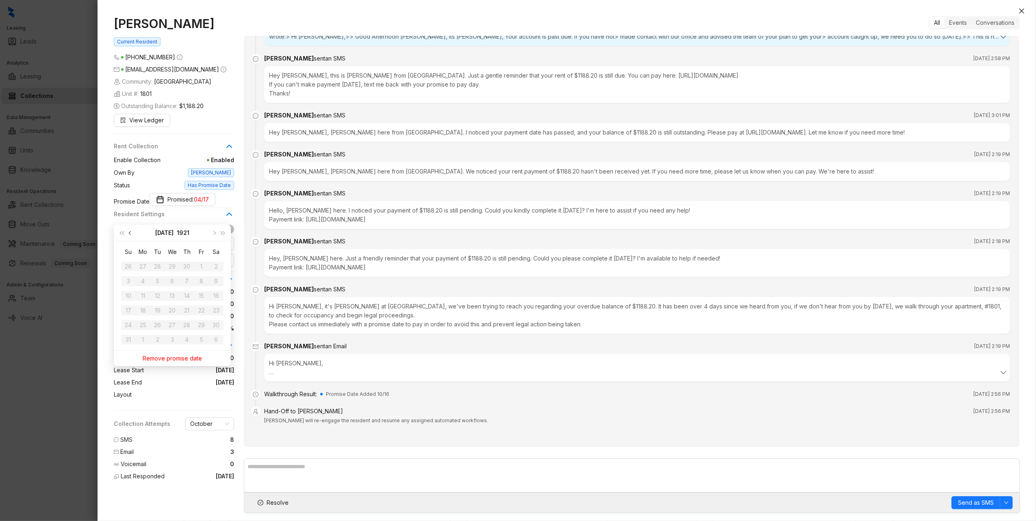
click at [129, 233] on button "prev-year" at bounding box center [130, 233] width 9 height 16
click at [164, 202] on img "button" at bounding box center [160, 200] width 8 height 8
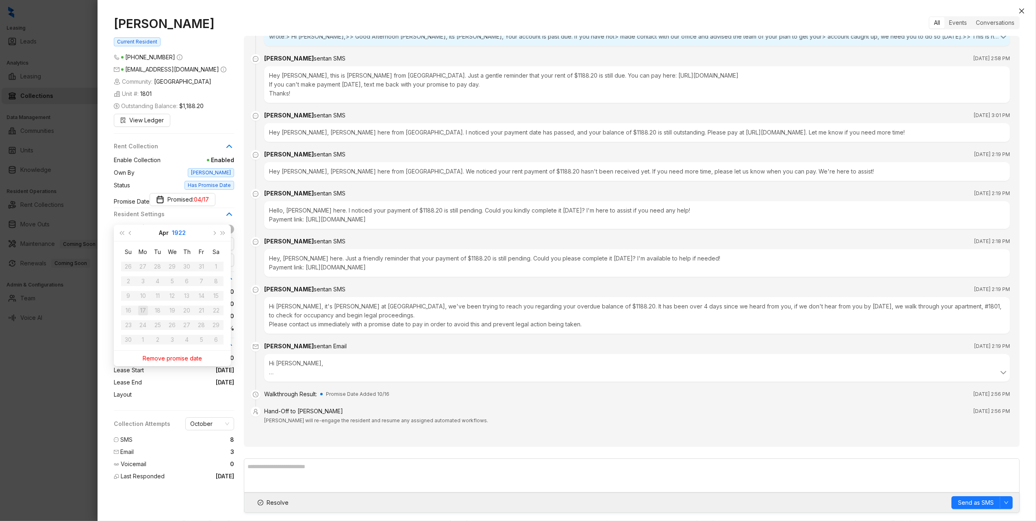
click at [176, 231] on button "1922" at bounding box center [179, 233] width 14 height 16
click at [180, 354] on div "Remove promise date" at bounding box center [172, 356] width 107 height 15
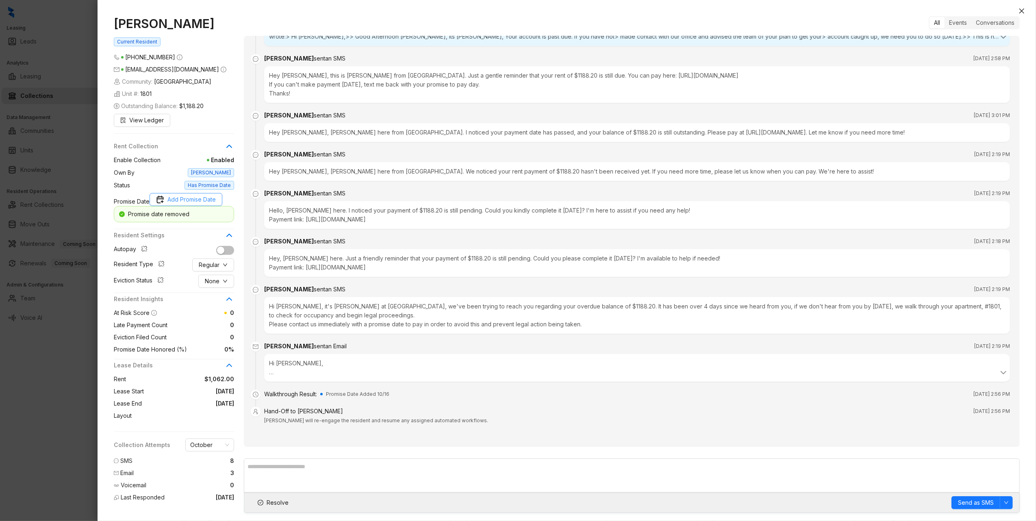
click at [189, 202] on span "Add Promise Date" at bounding box center [191, 199] width 48 height 9
type input "**********"
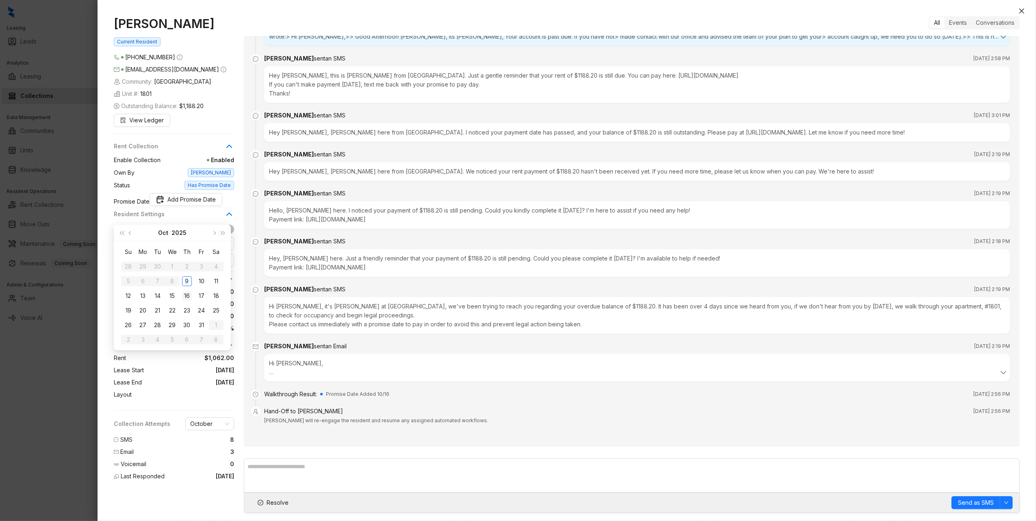
click at [184, 295] on div "16" at bounding box center [187, 296] width 10 height 10
click at [277, 501] on span "Resolve" at bounding box center [278, 502] width 22 height 9
click at [1024, 12] on icon "close" at bounding box center [1022, 11] width 7 height 7
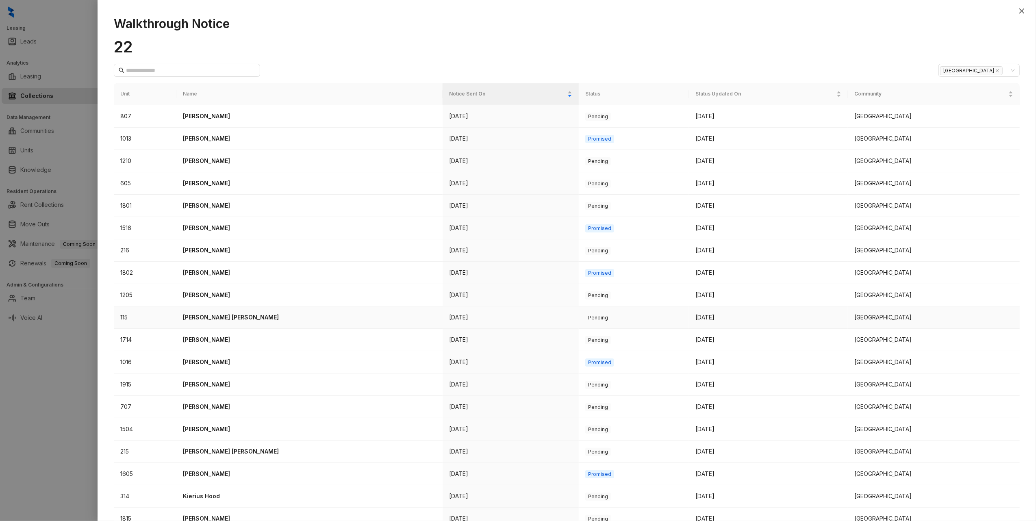
click at [218, 320] on p "Ruby Williams Menchaca" at bounding box center [309, 317] width 253 height 9
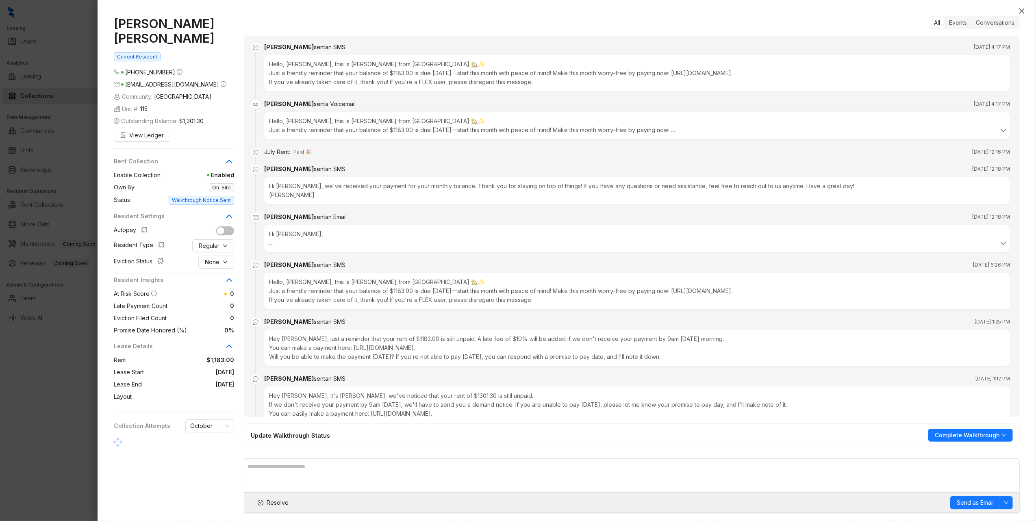
scroll to position [2593, 0]
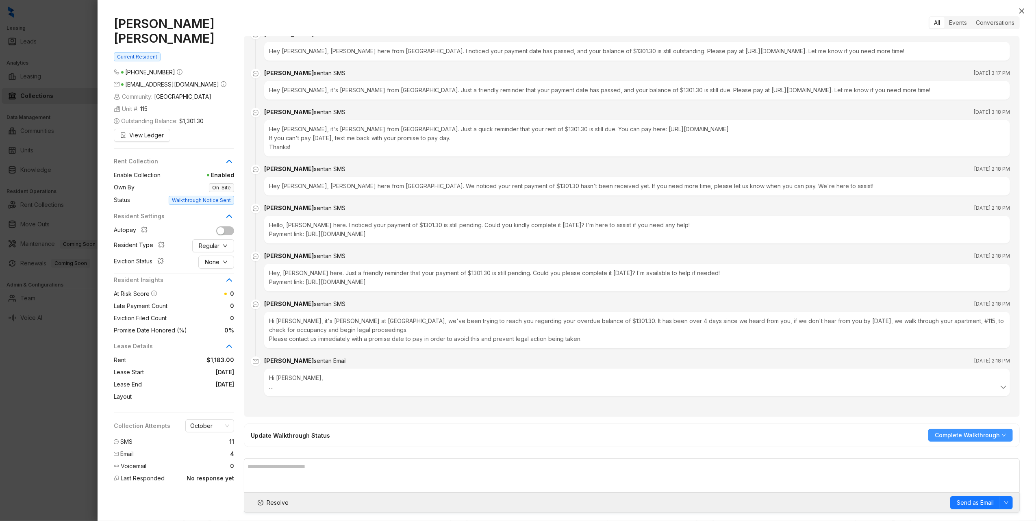
click at [1002, 433] on icon "down" at bounding box center [1004, 435] width 5 height 5
click at [978, 477] on span "Add Promise Date" at bounding box center [971, 477] width 69 height 9
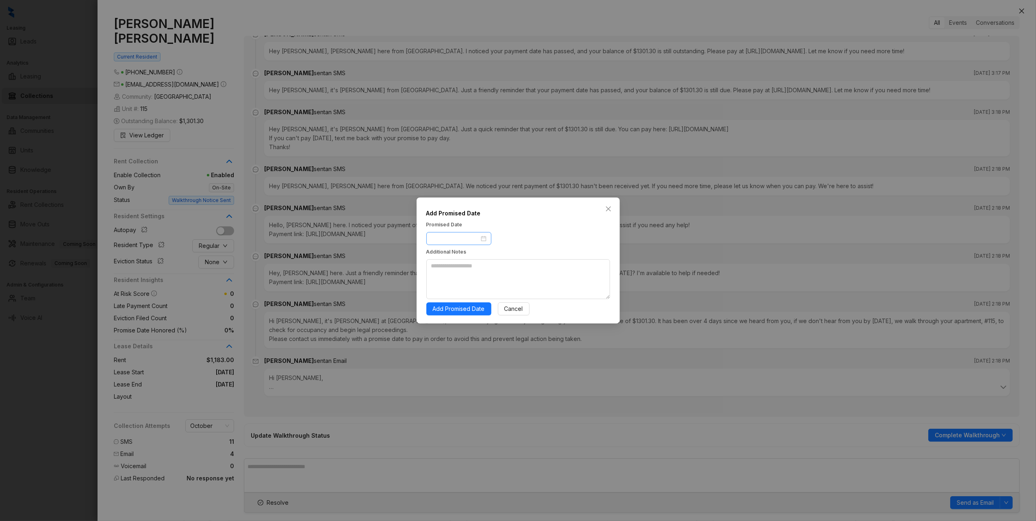
click at [482, 236] on div at bounding box center [458, 238] width 55 height 9
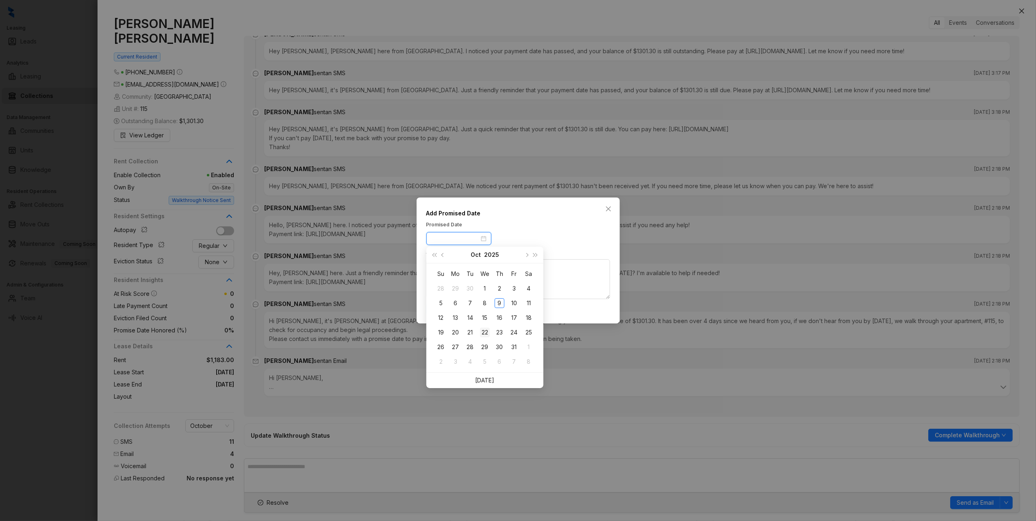
type input "**********"
click at [483, 333] on div "22" at bounding box center [485, 333] width 10 height 10
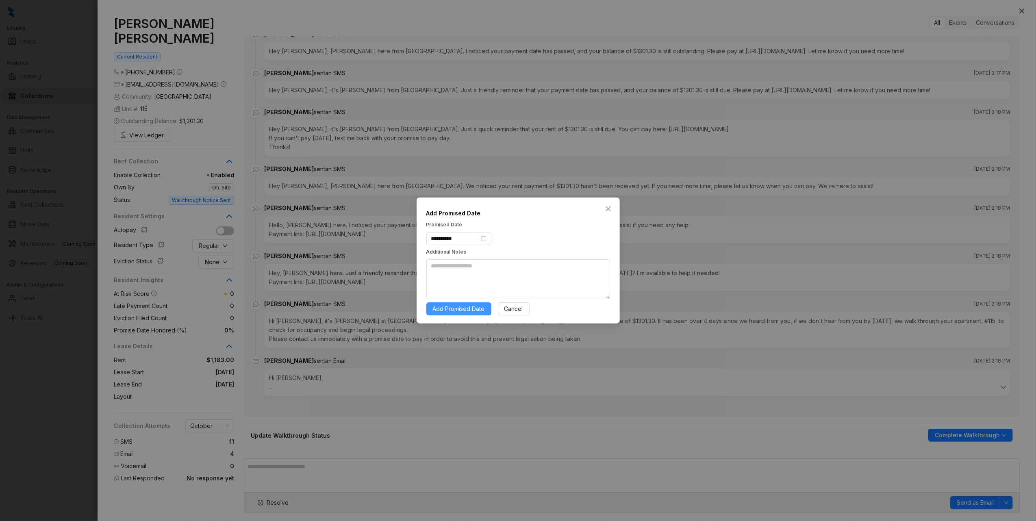
click at [466, 307] on span "Add Promised Date" at bounding box center [459, 308] width 52 height 9
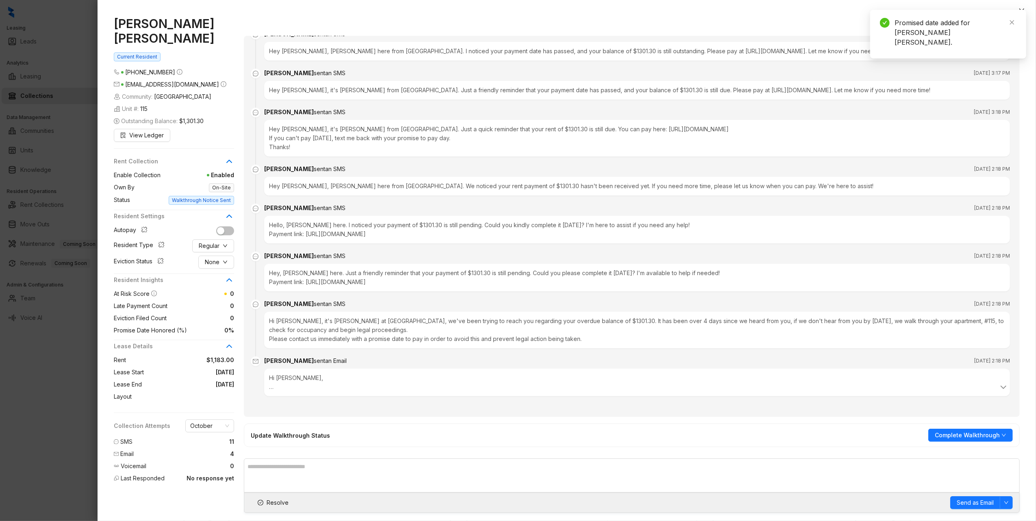
scroll to position [2620, 0]
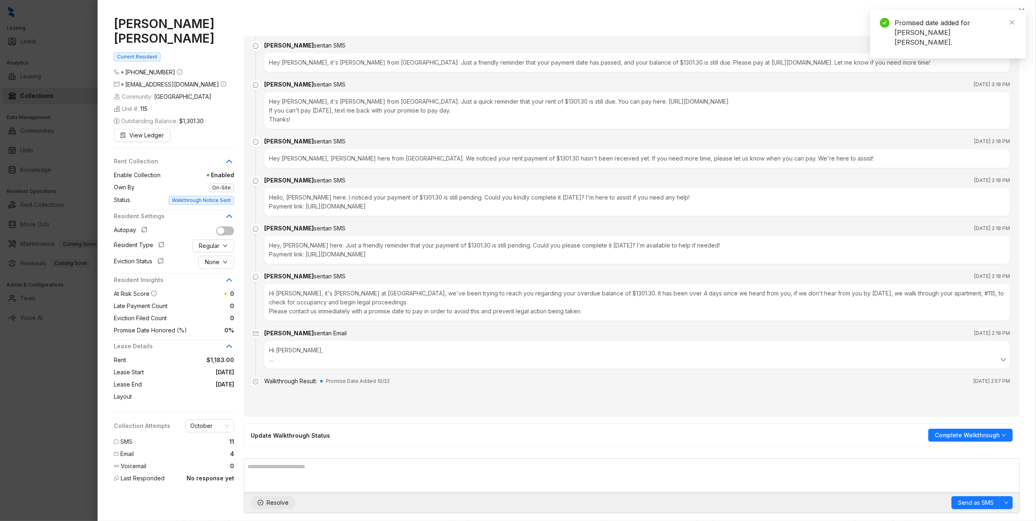
click at [286, 506] on span "Resolve" at bounding box center [278, 502] width 22 height 9
click at [1031, 30] on div "Ruby Williams Menchaca Current Resident (210) 762 8046 r.menchaca64@gmail.com C…" at bounding box center [567, 264] width 939 height 513
click at [1022, 10] on icon "close" at bounding box center [1022, 11] width 7 height 7
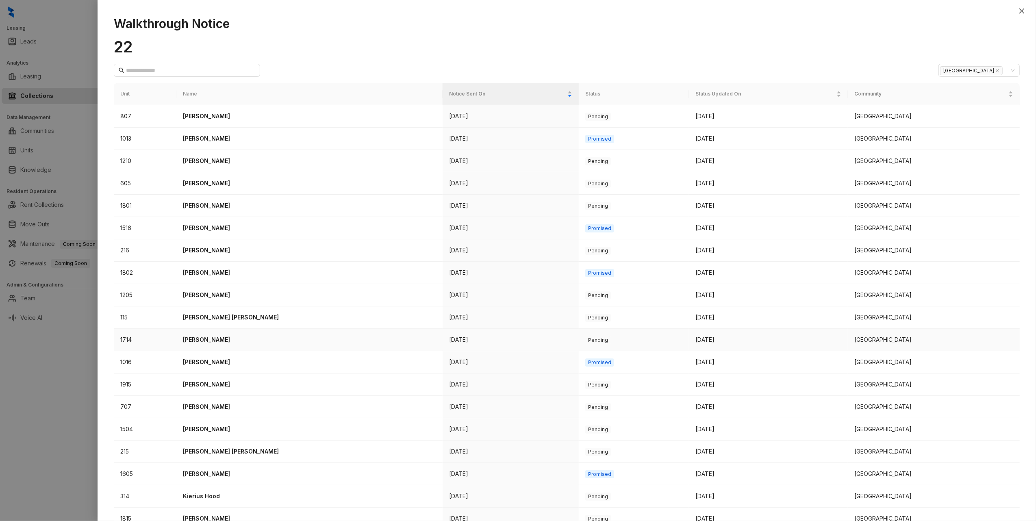
click at [215, 342] on p "[PERSON_NAME]" at bounding box center [309, 339] width 253 height 9
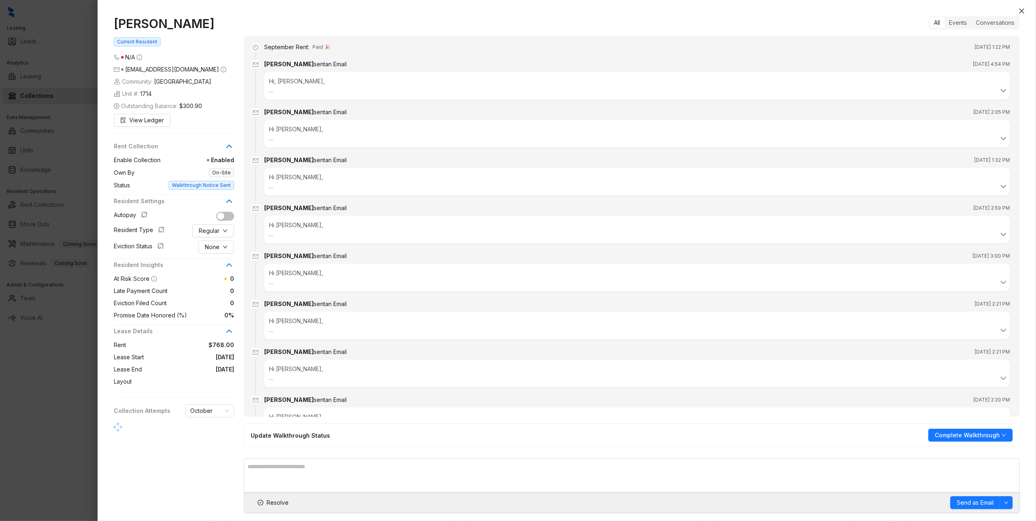
scroll to position [87, 0]
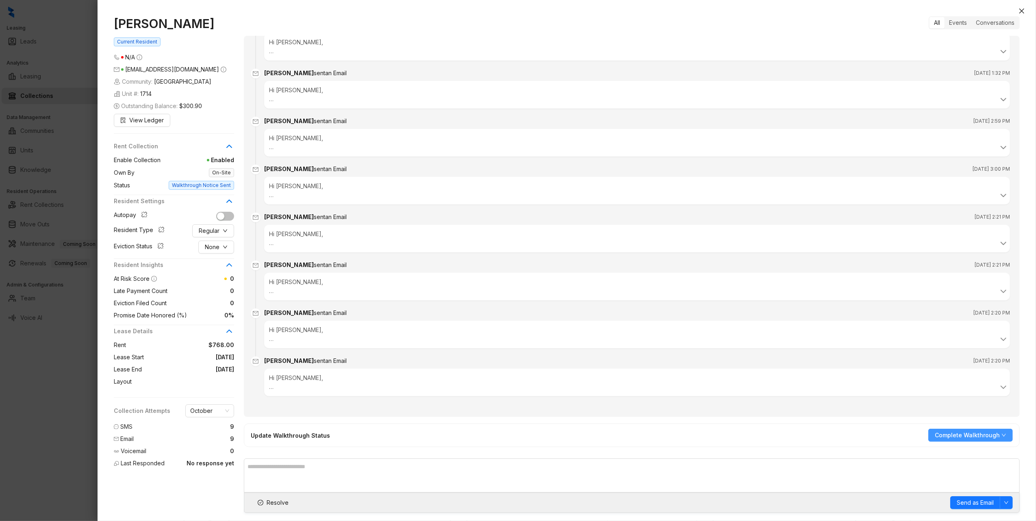
click at [1008, 431] on button "Complete Walkthrough" at bounding box center [970, 435] width 85 height 13
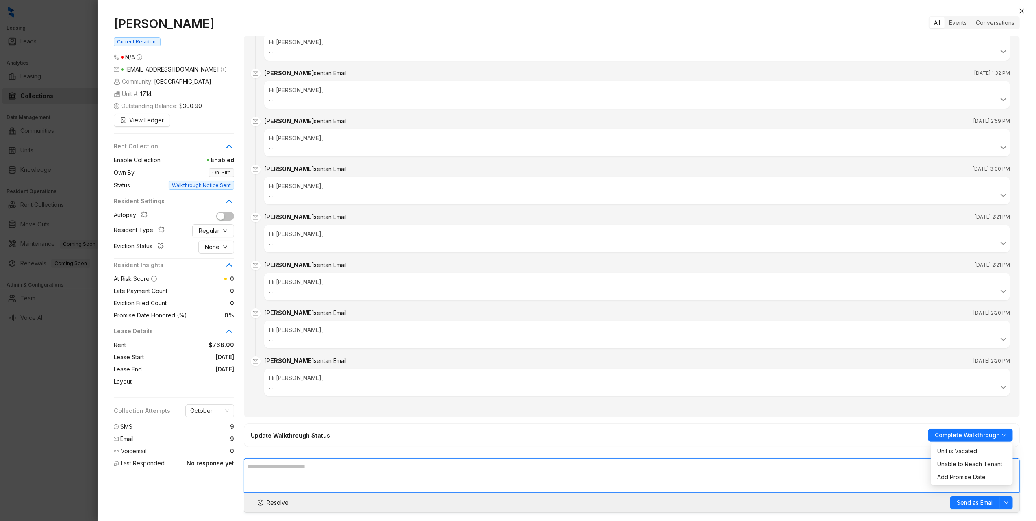
click at [882, 469] on textarea at bounding box center [632, 476] width 776 height 34
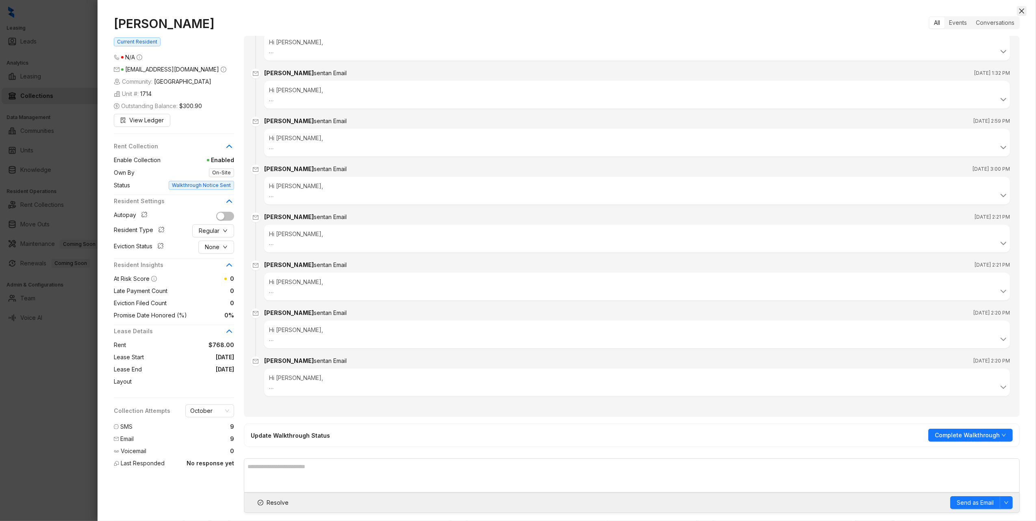
click at [1024, 13] on icon "close" at bounding box center [1021, 11] width 5 height 5
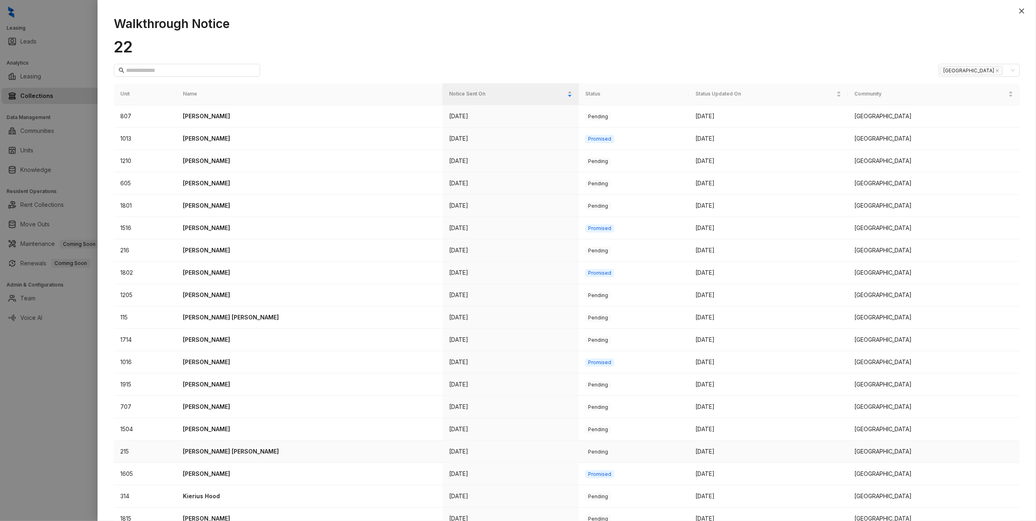
click at [217, 456] on p "Dianet De Castro Perez" at bounding box center [309, 451] width 253 height 9
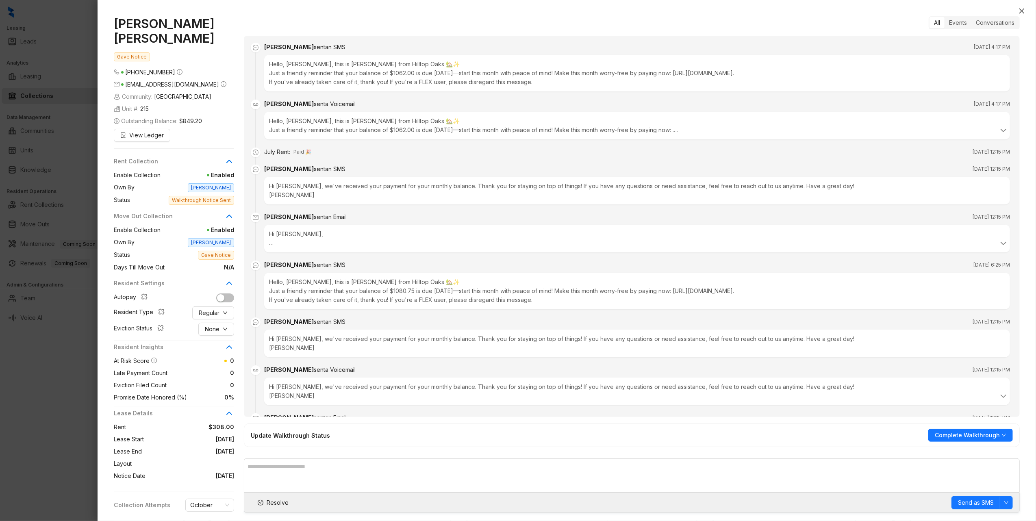
scroll to position [892, 0]
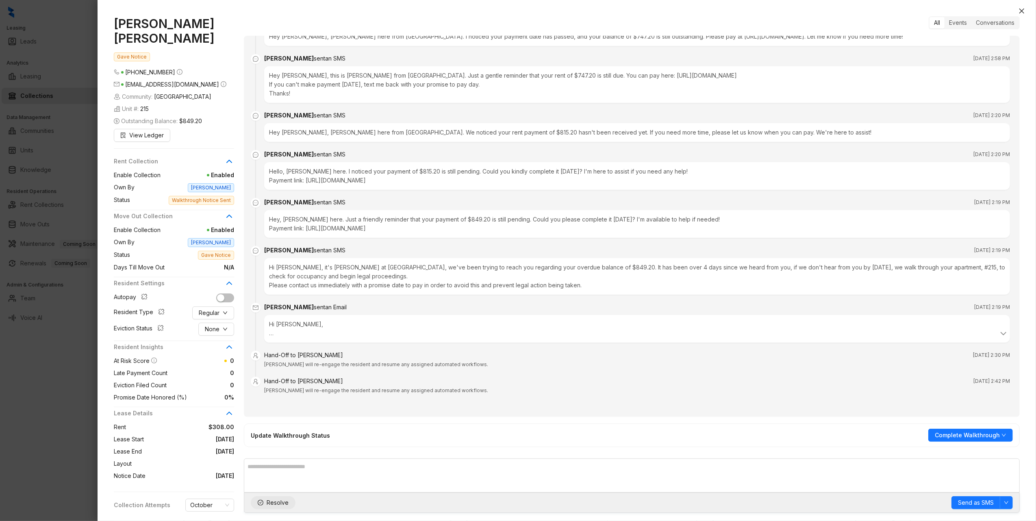
click at [274, 503] on span "Resolve" at bounding box center [278, 502] width 22 height 9
click at [956, 434] on span "Complete Walkthrough" at bounding box center [967, 435] width 65 height 9
click at [963, 452] on span "Unit is Vacated" at bounding box center [971, 451] width 69 height 9
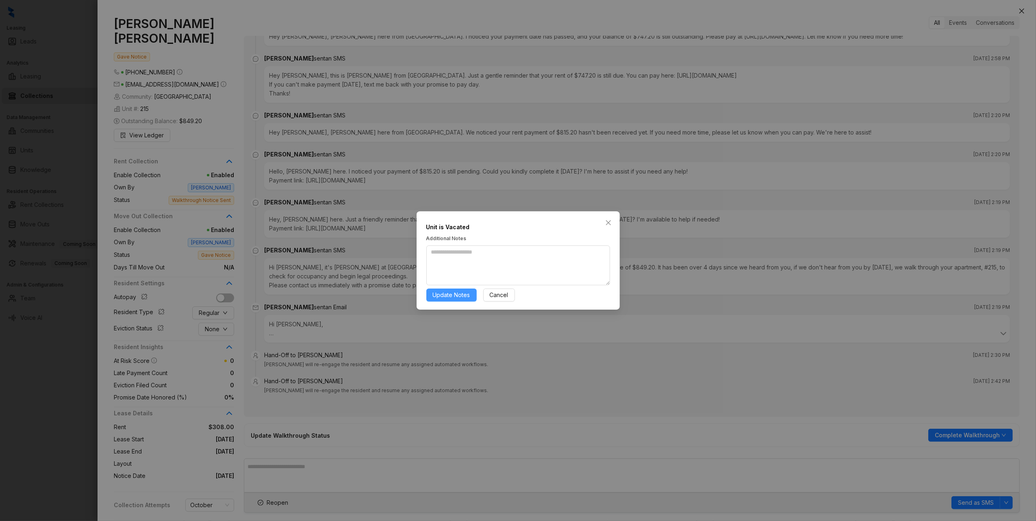
click at [442, 291] on span "Update Notes" at bounding box center [451, 295] width 37 height 9
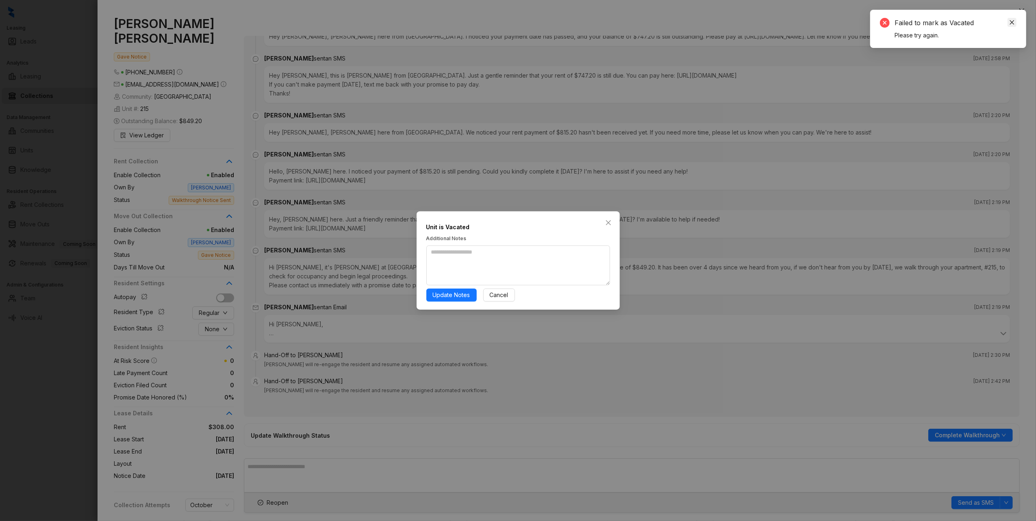
click at [1012, 18] on link "Close" at bounding box center [1012, 22] width 9 height 9
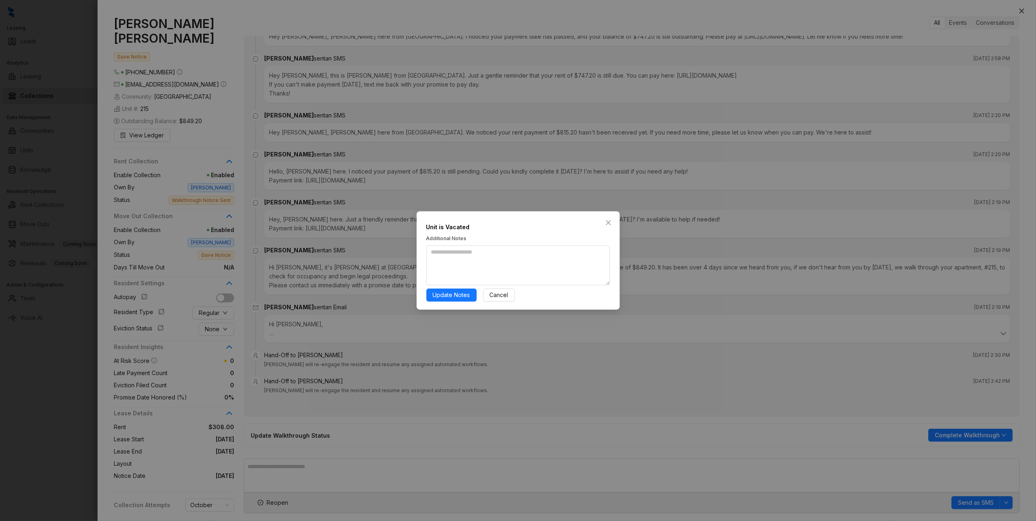
click at [1020, 10] on div "Unit is Vacated Additional Notes Update Notes Cancel" at bounding box center [518, 260] width 1036 height 521
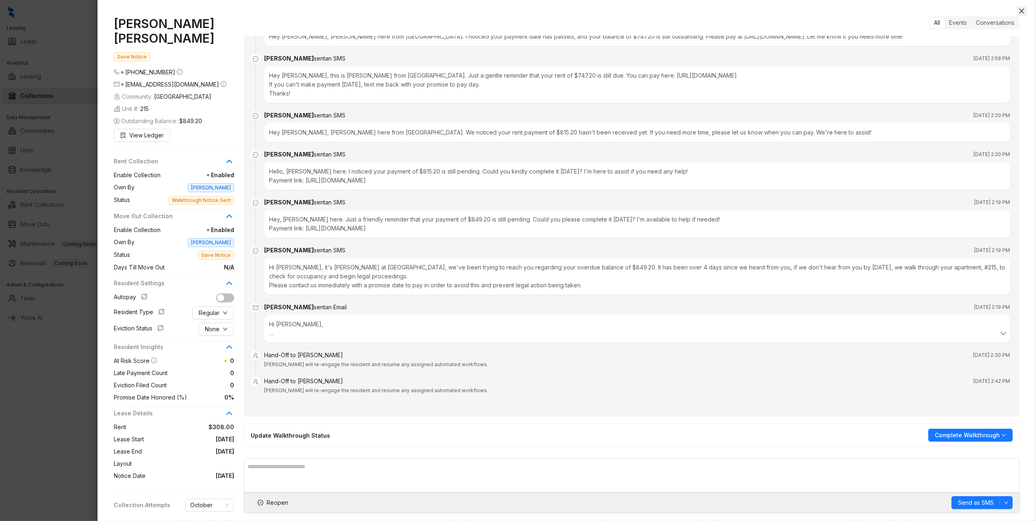
click at [1022, 10] on icon "close" at bounding box center [1022, 11] width 7 height 7
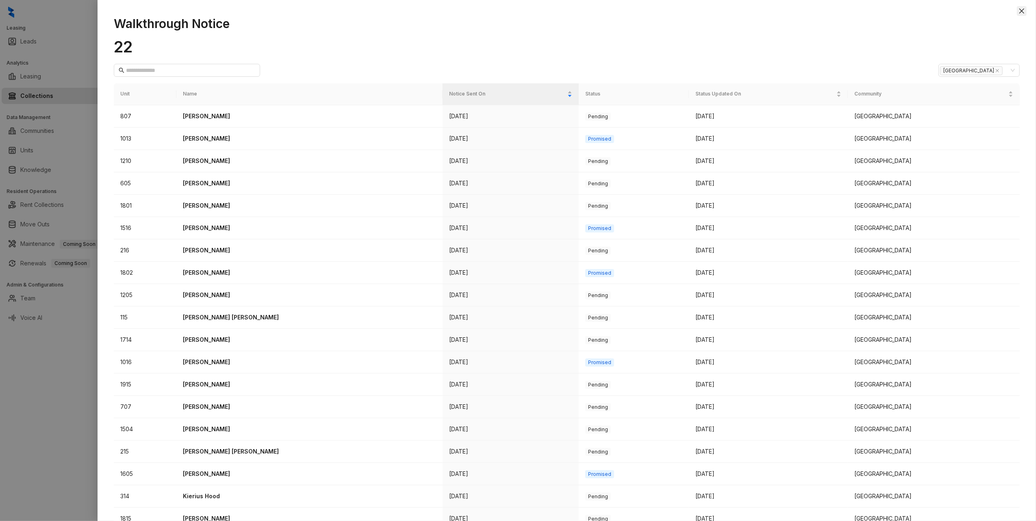
click at [1019, 8] on icon "close" at bounding box center [1022, 11] width 7 height 7
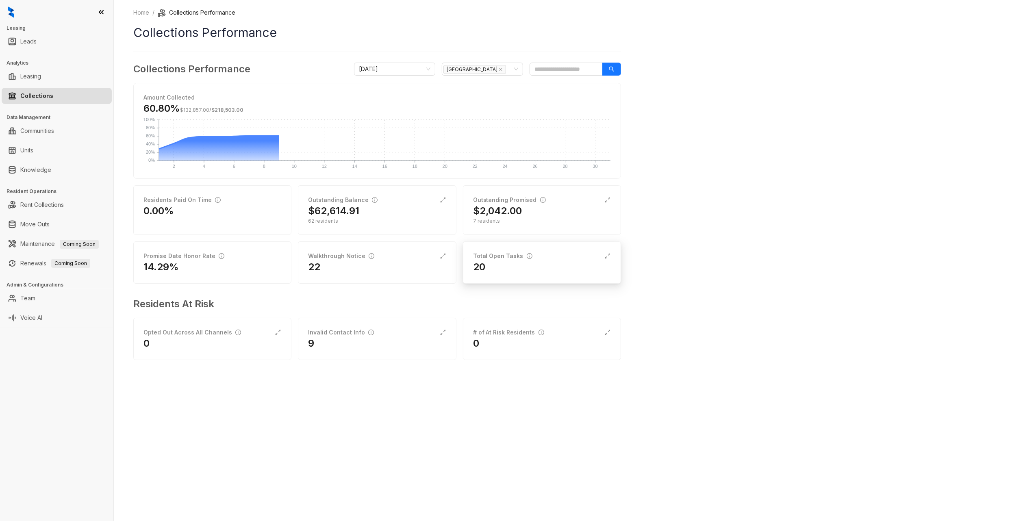
click at [491, 263] on div "20" at bounding box center [542, 267] width 138 height 13
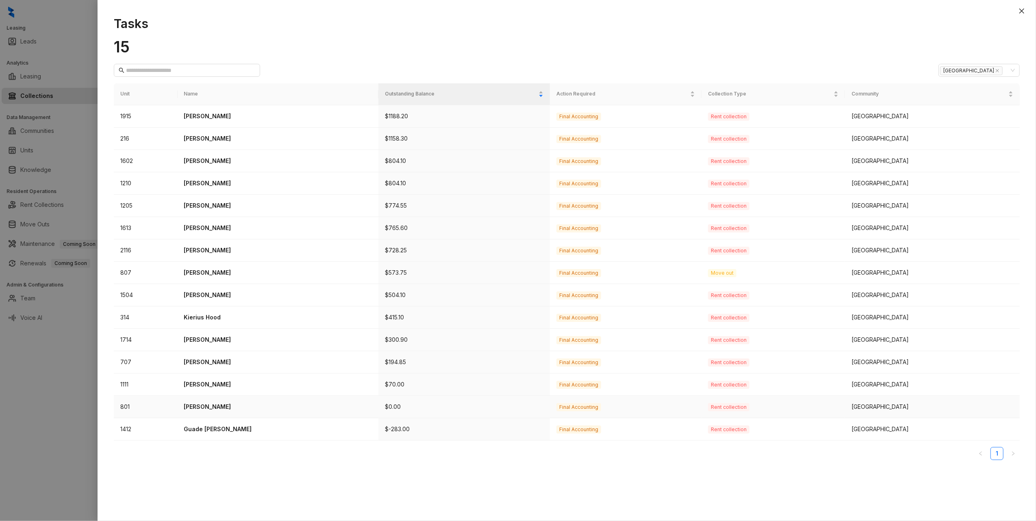
click at [236, 408] on p "Franklin Rondon Campos" at bounding box center [278, 406] width 188 height 9
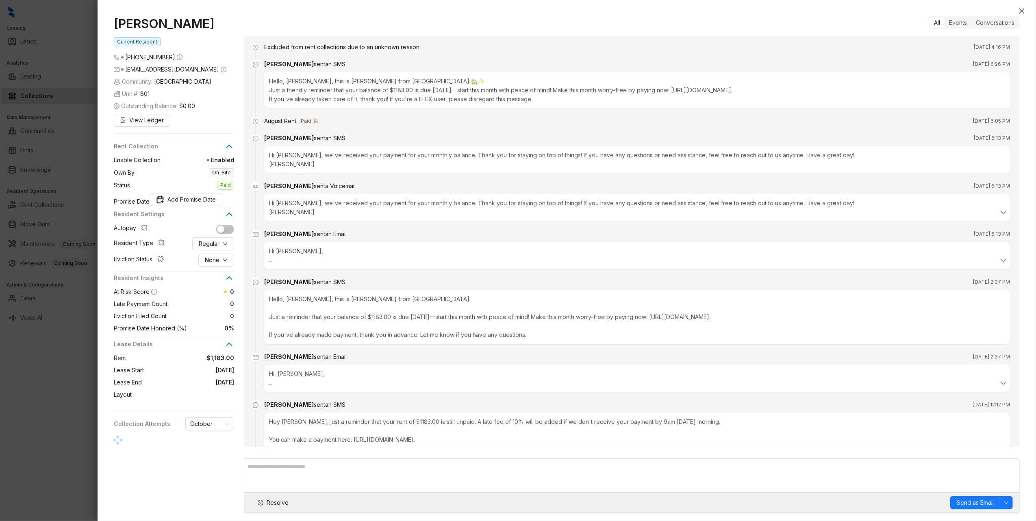
scroll to position [1043, 0]
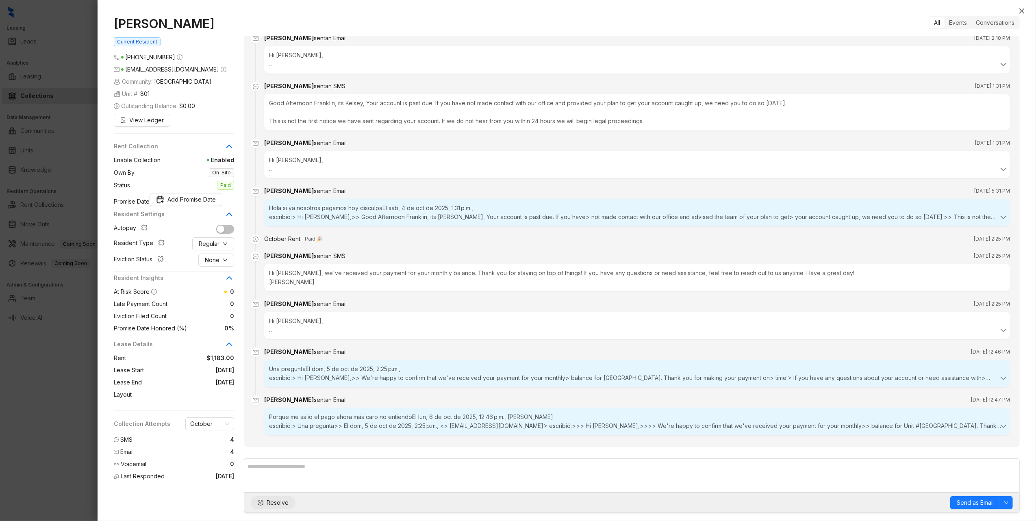
click at [276, 503] on span "Resolve" at bounding box center [278, 502] width 22 height 9
click at [1025, 11] on icon "close" at bounding box center [1022, 11] width 7 height 7
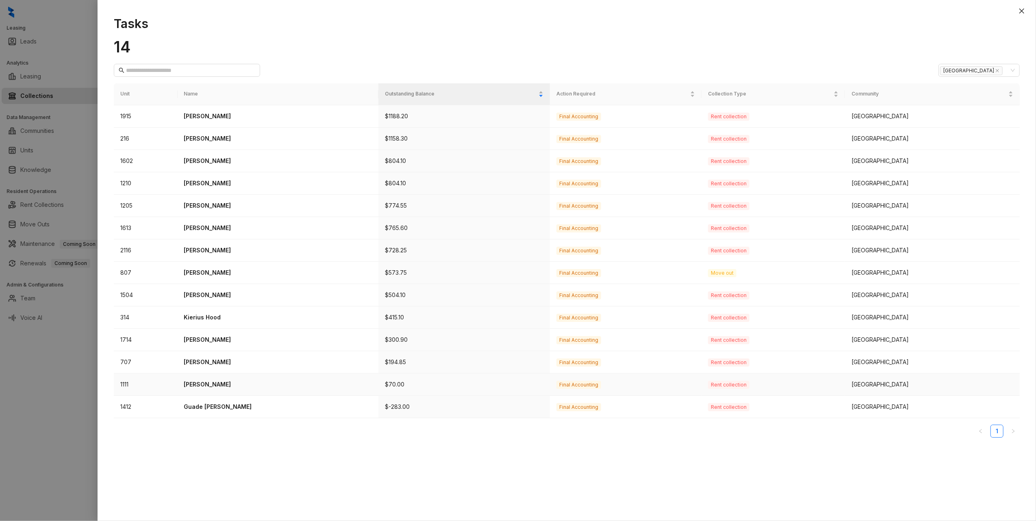
click at [212, 380] on td "Jessica Garcia" at bounding box center [278, 385] width 201 height 22
click at [200, 384] on p "Jessica Garcia" at bounding box center [278, 384] width 188 height 9
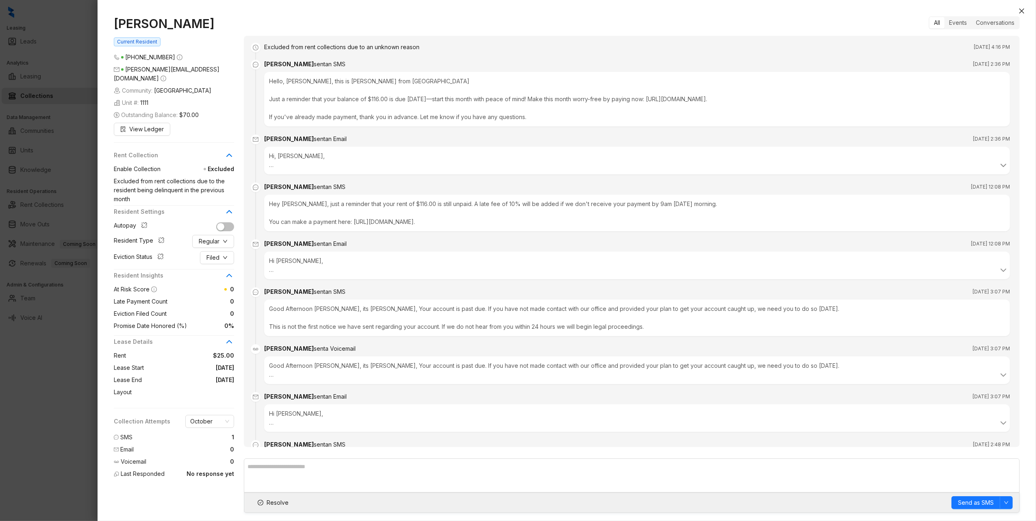
scroll to position [1950, 0]
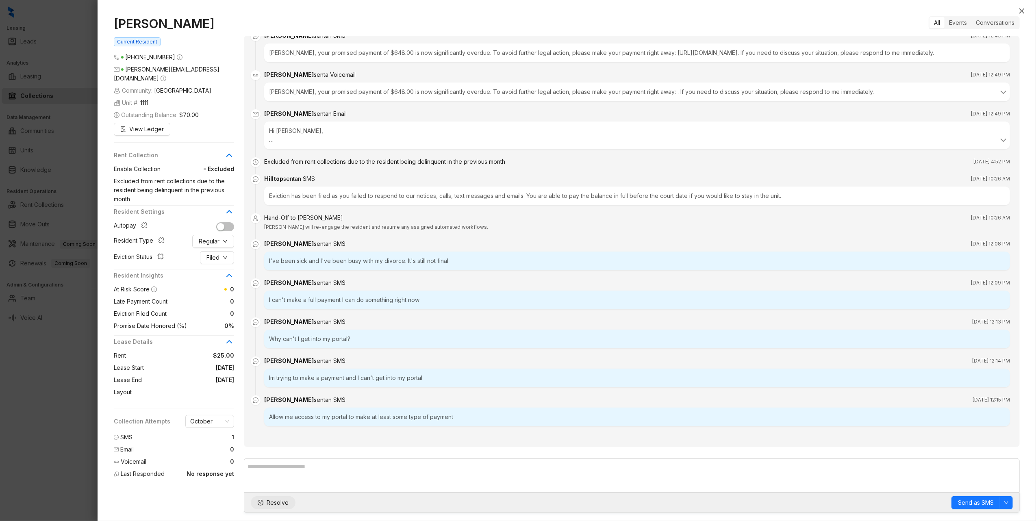
click at [271, 503] on span "Resolve" at bounding box center [278, 502] width 22 height 9
click at [1024, 13] on icon "close" at bounding box center [1021, 11] width 5 height 5
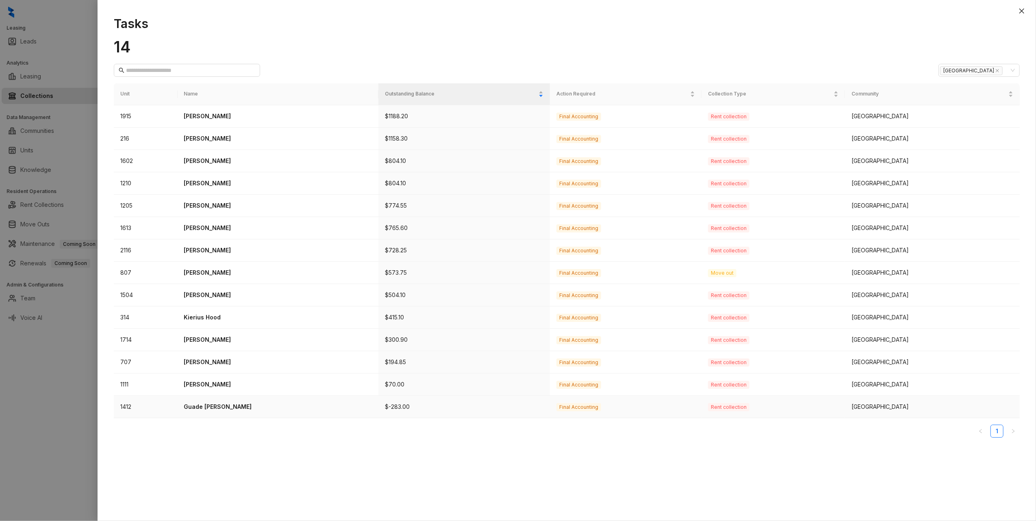
click at [215, 405] on p "Guade Castaneda Rodriguez" at bounding box center [278, 406] width 188 height 9
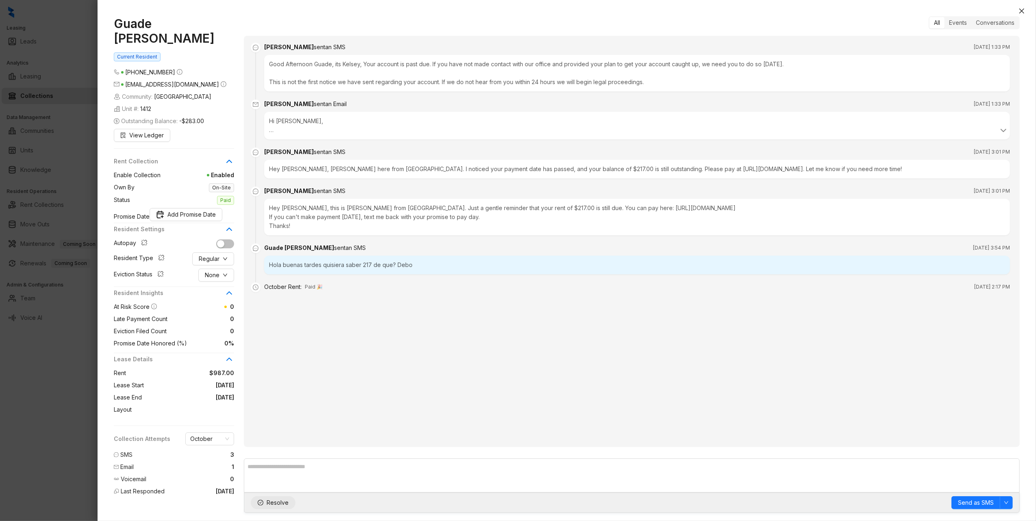
click at [283, 502] on span "Resolve" at bounding box center [278, 502] width 22 height 9
click at [1022, 12] on icon "close" at bounding box center [1022, 11] width 7 height 7
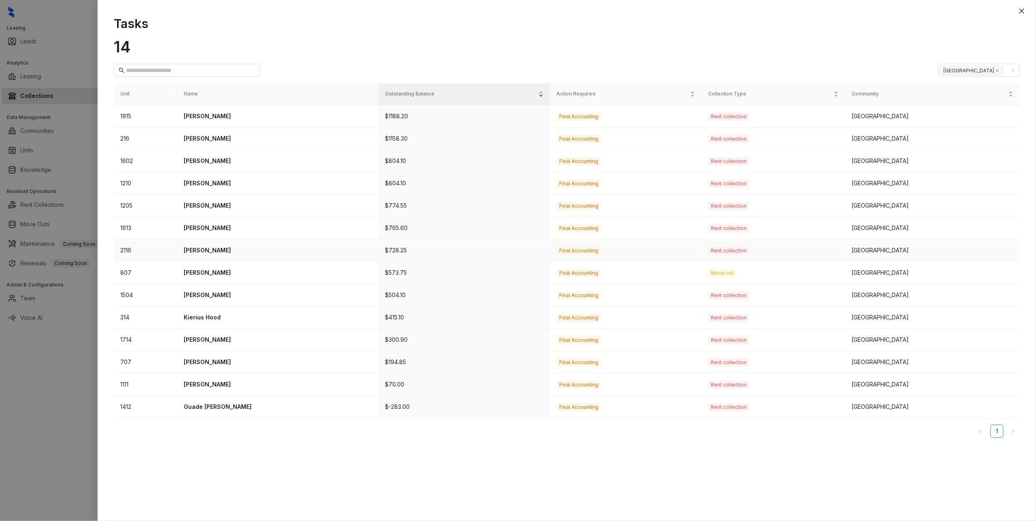
click at [217, 250] on p "Amber Bratton" at bounding box center [278, 250] width 188 height 9
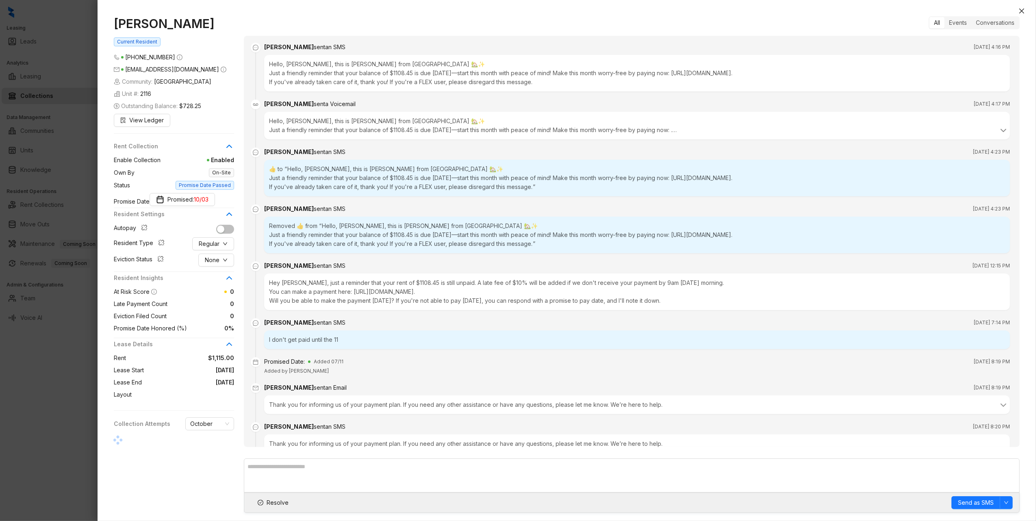
scroll to position [2445, 0]
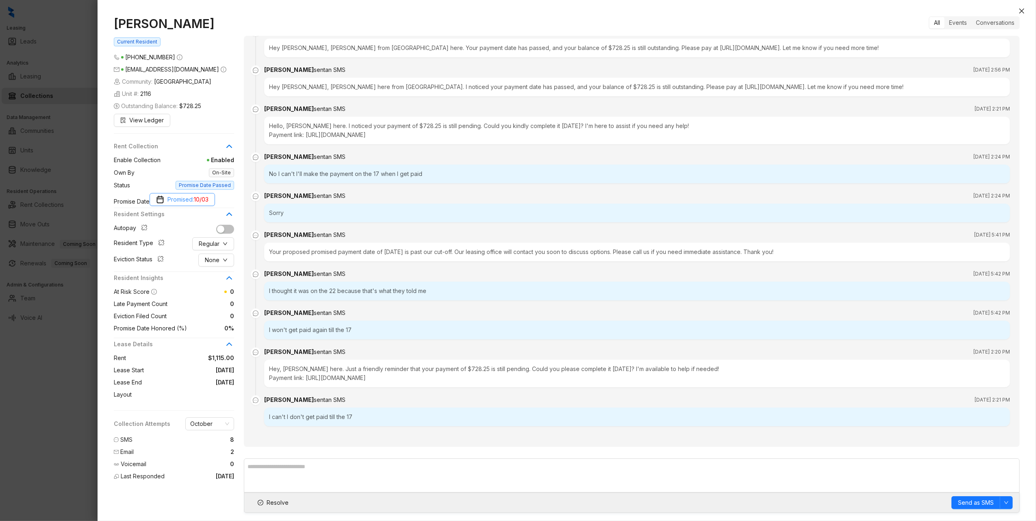
click at [209, 204] on span "10/03" at bounding box center [201, 199] width 15 height 9
type input "**********"
click at [202, 294] on div "17" at bounding box center [202, 296] width 10 height 10
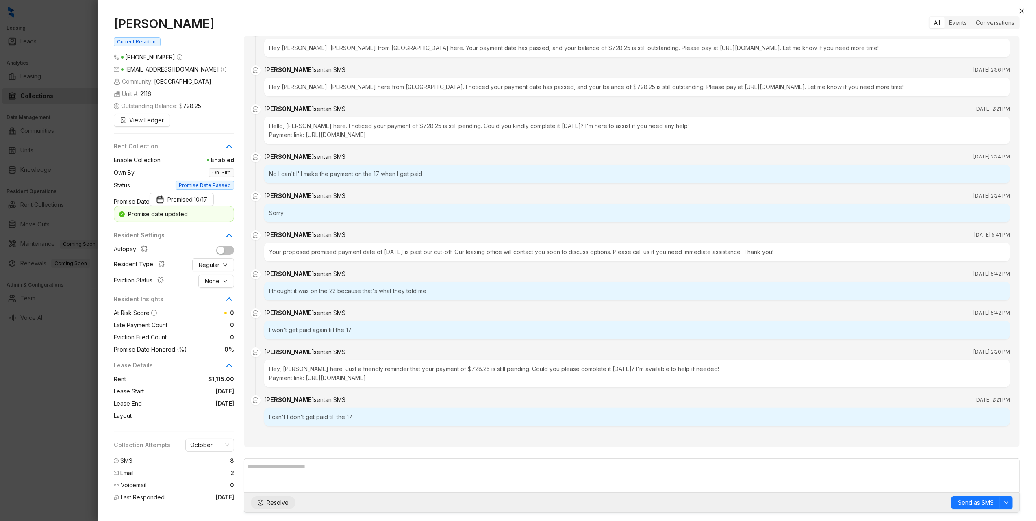
click at [282, 501] on span "Resolve" at bounding box center [278, 502] width 22 height 9
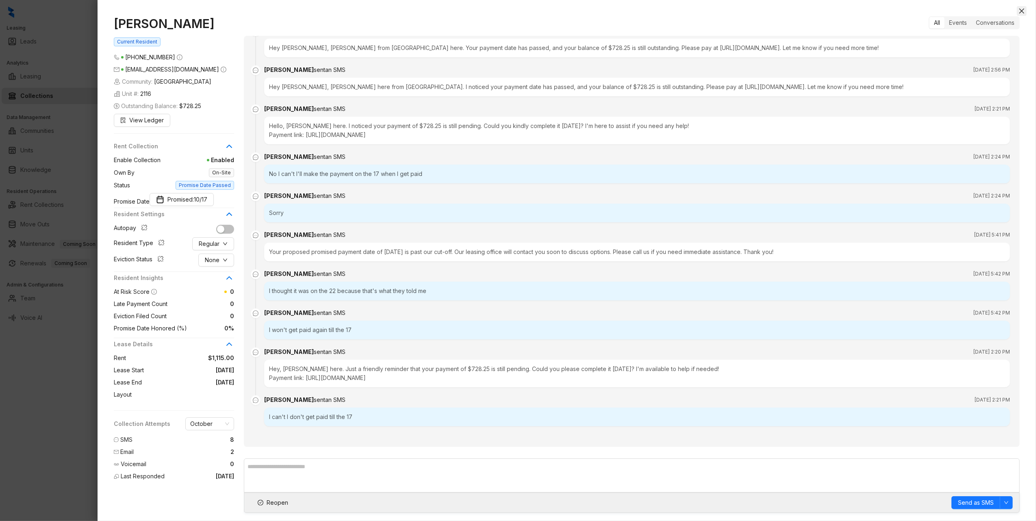
click at [1023, 9] on icon "close" at bounding box center [1022, 11] width 7 height 7
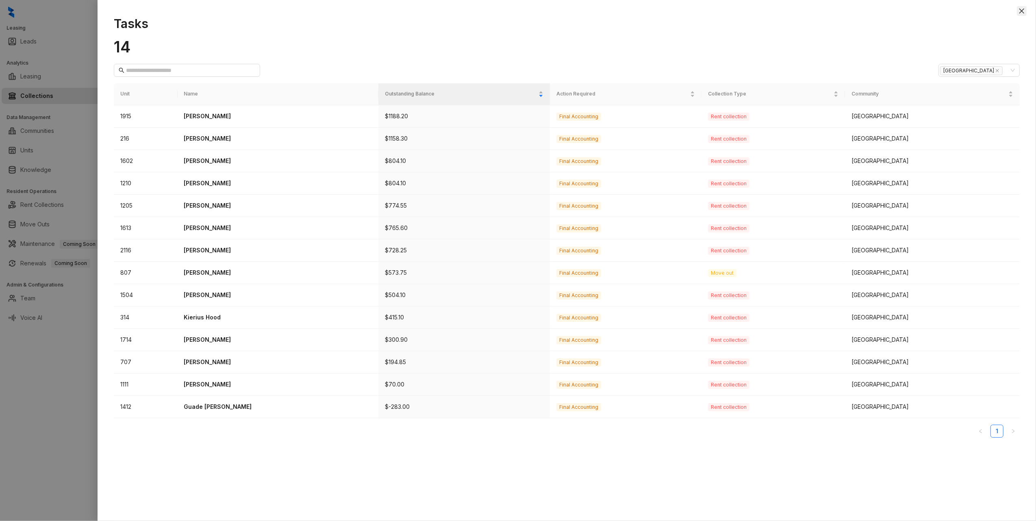
click at [1022, 11] on icon "close" at bounding box center [1021, 11] width 5 height 5
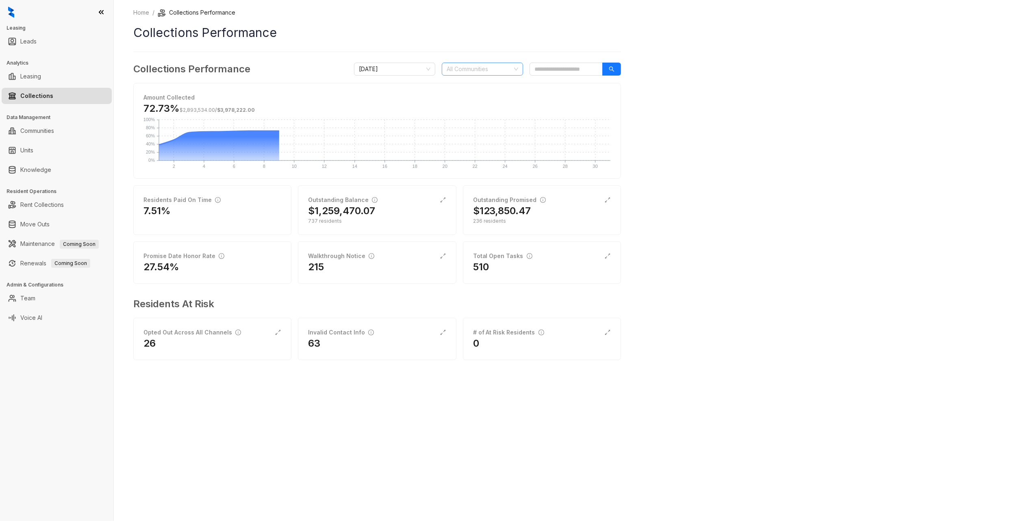
click at [469, 70] on div at bounding box center [478, 68] width 70 height 11
type input "*******"
click at [464, 87] on div "[GEOGRAPHIC_DATA]" at bounding box center [482, 85] width 68 height 9
click at [797, 130] on div "Home / Collections Performance Collections Performance Collections Performance …" at bounding box center [575, 260] width 922 height 521
click at [513, 263] on div "11" at bounding box center [542, 267] width 138 height 13
